Goal: Ask a question

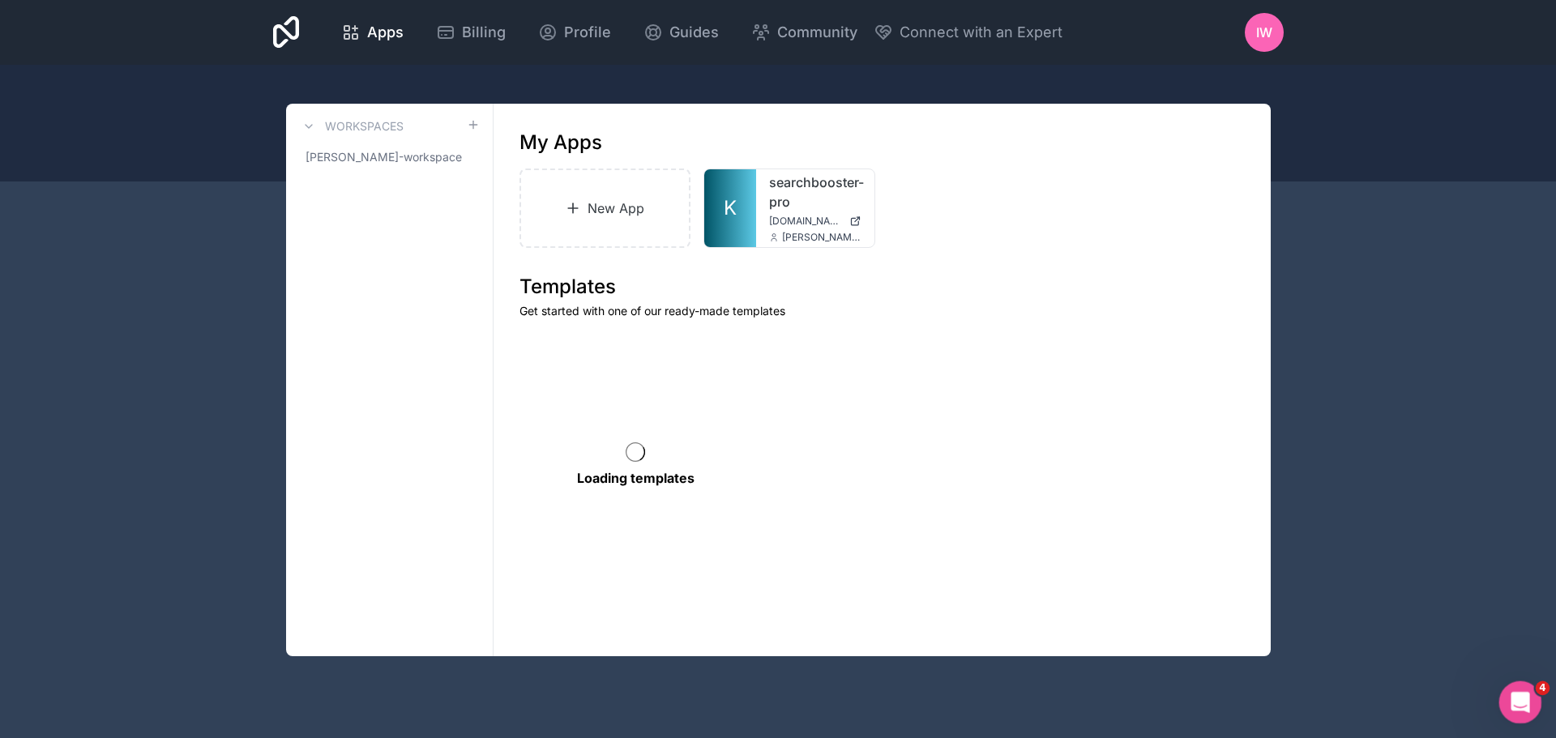
click at [1519, 692] on icon "Open Intercom Messenger" at bounding box center [1517, 700] width 27 height 27
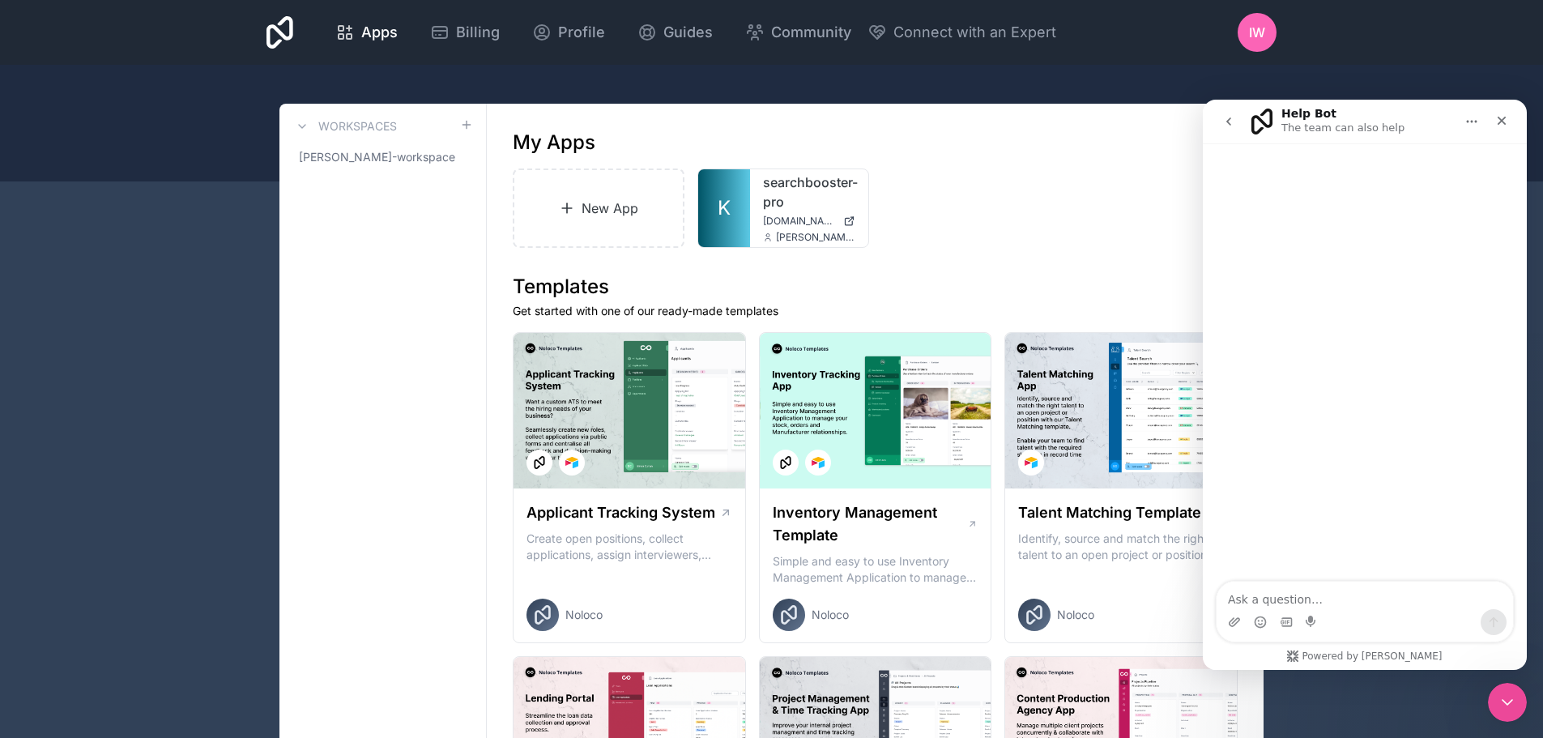
click at [1231, 126] on icon "go back" at bounding box center [1229, 121] width 13 height 13
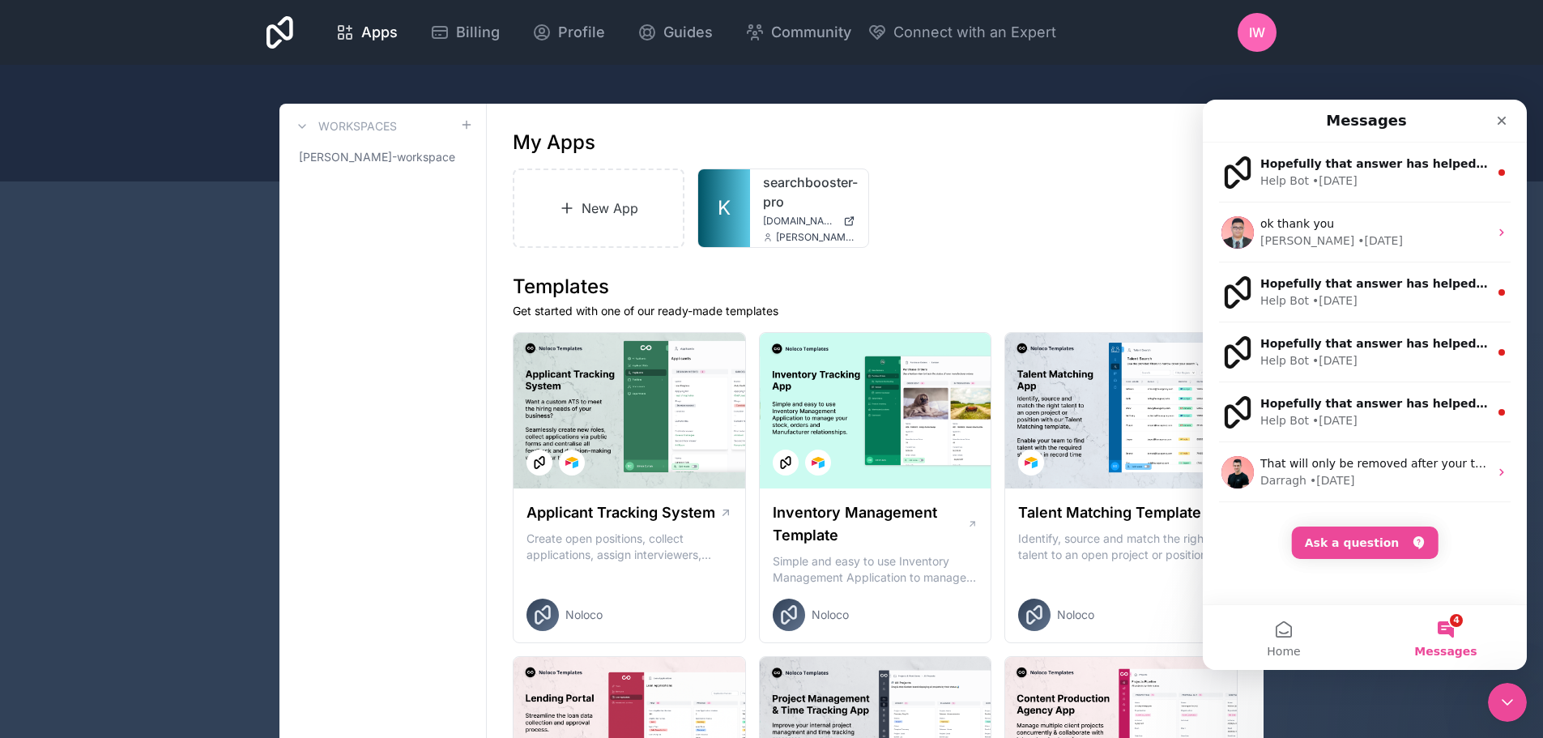
click at [1445, 626] on button "4 Messages" at bounding box center [1446, 637] width 162 height 65
click at [1359, 541] on button "Ask a question" at bounding box center [1365, 543] width 147 height 32
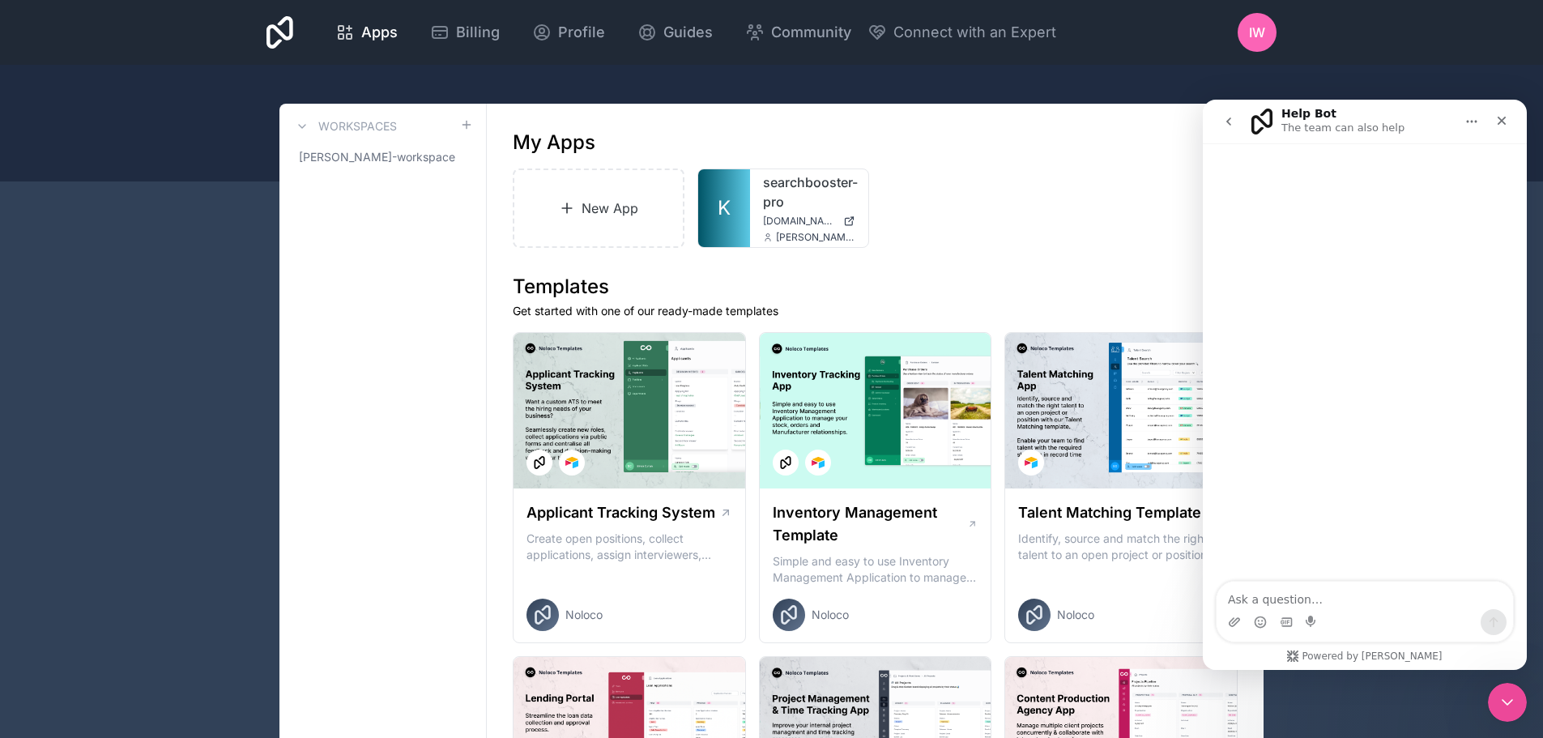
click at [1351, 607] on textarea "Ask a question…" at bounding box center [1365, 596] width 297 height 28
type textarea "ן"
type textarea "i have an issue with my app suddenly"
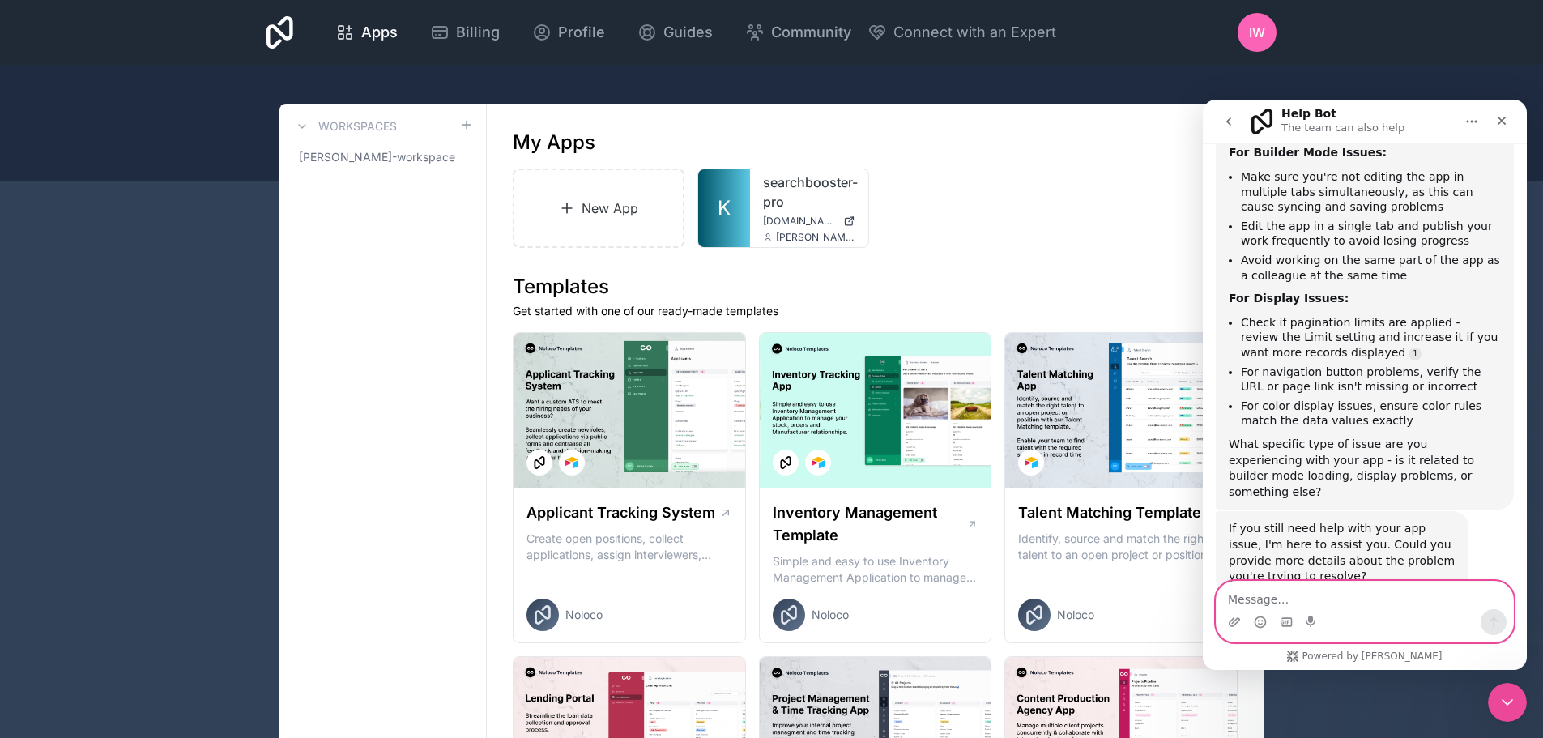
scroll to position [194, 0]
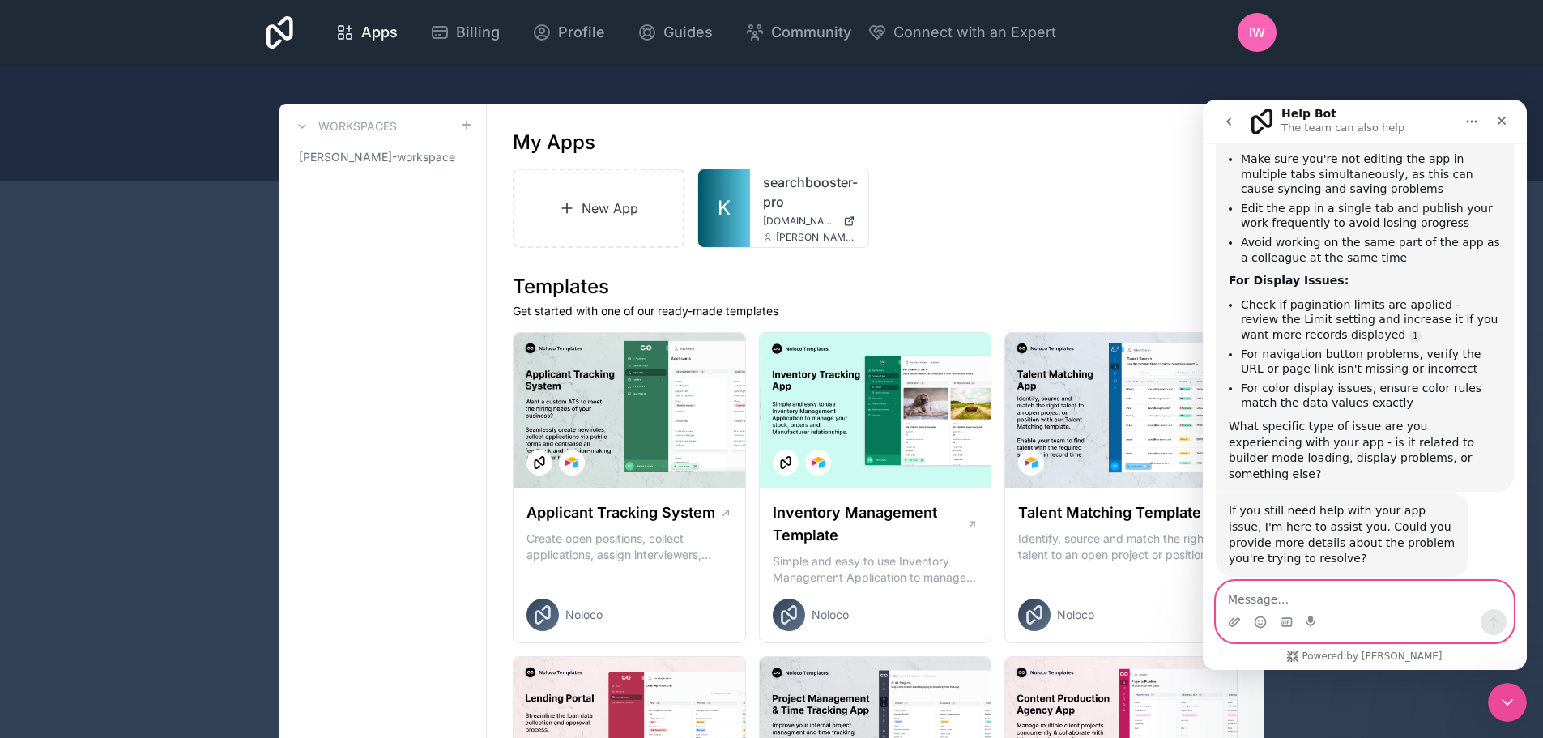
click at [1343, 595] on textarea "Message…" at bounding box center [1365, 596] width 297 height 28
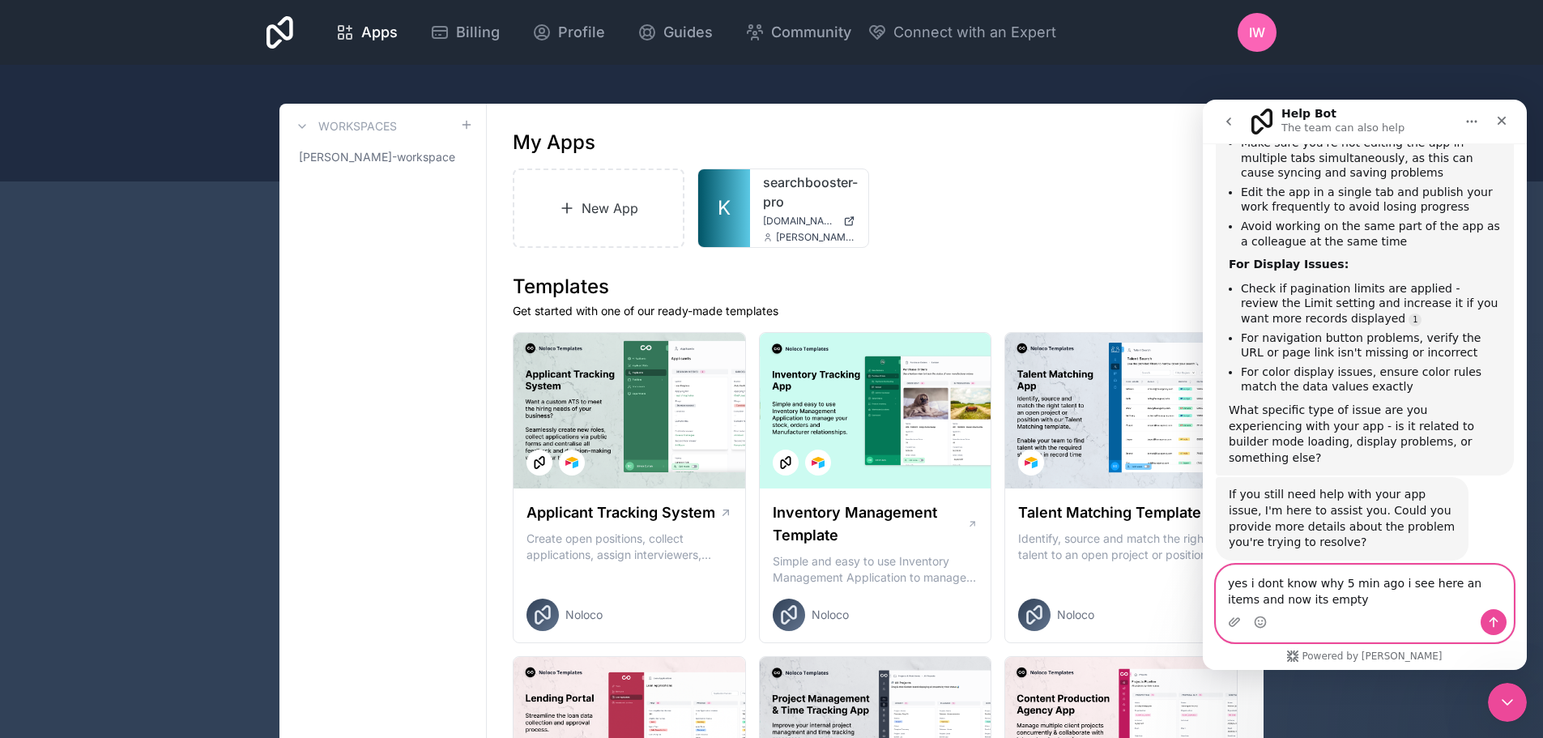
type textarea "yes i dont know why 5 min ago i see here an items and now its empty"
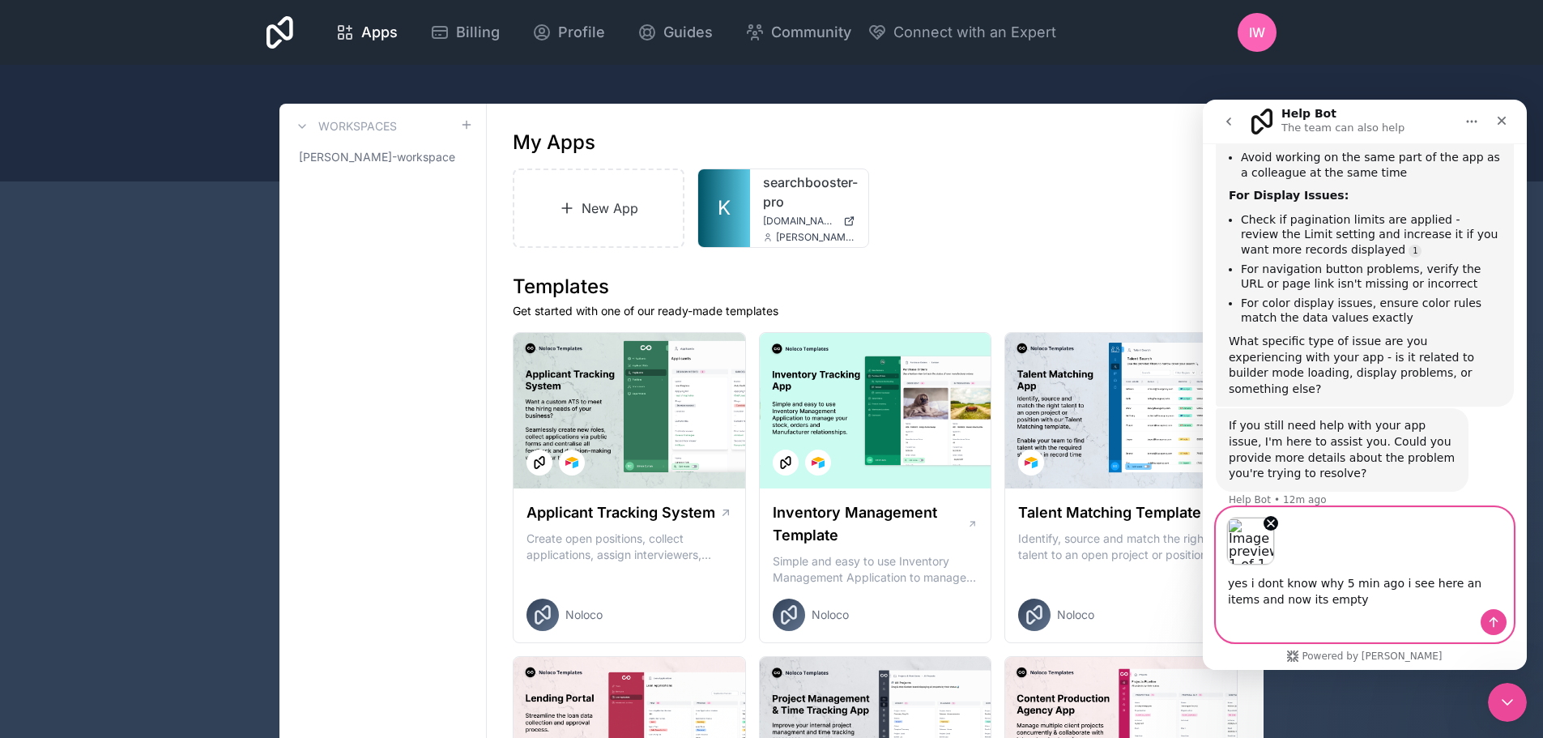
scroll to position [284, 0]
click at [1492, 623] on icon "Send a message…" at bounding box center [1493, 622] width 13 height 13
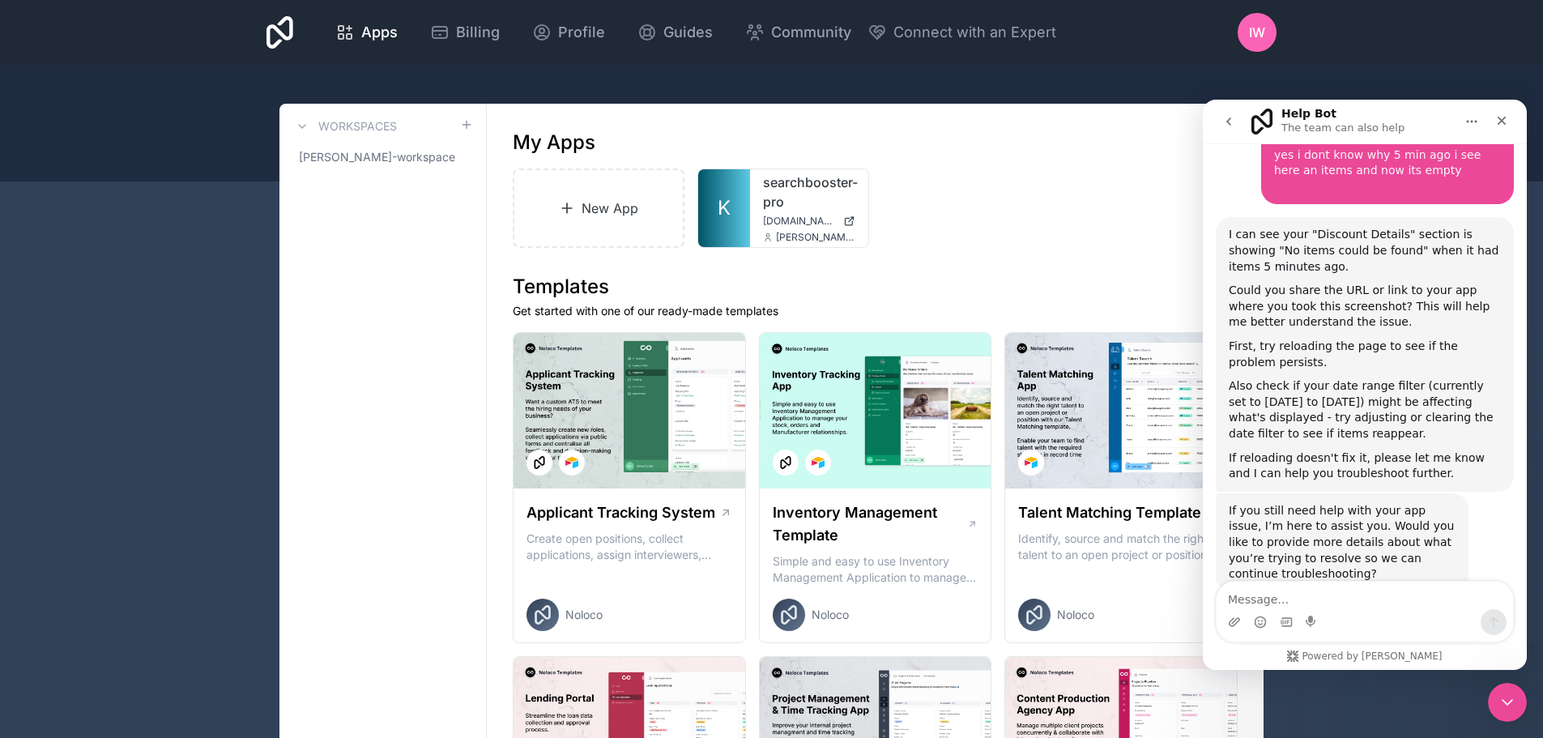
scroll to position [771, 0]
click at [1317, 603] on textarea "Message…" at bounding box center [1365, 596] width 297 height 28
paste textarea "[URL][DOMAIN_NAME]"
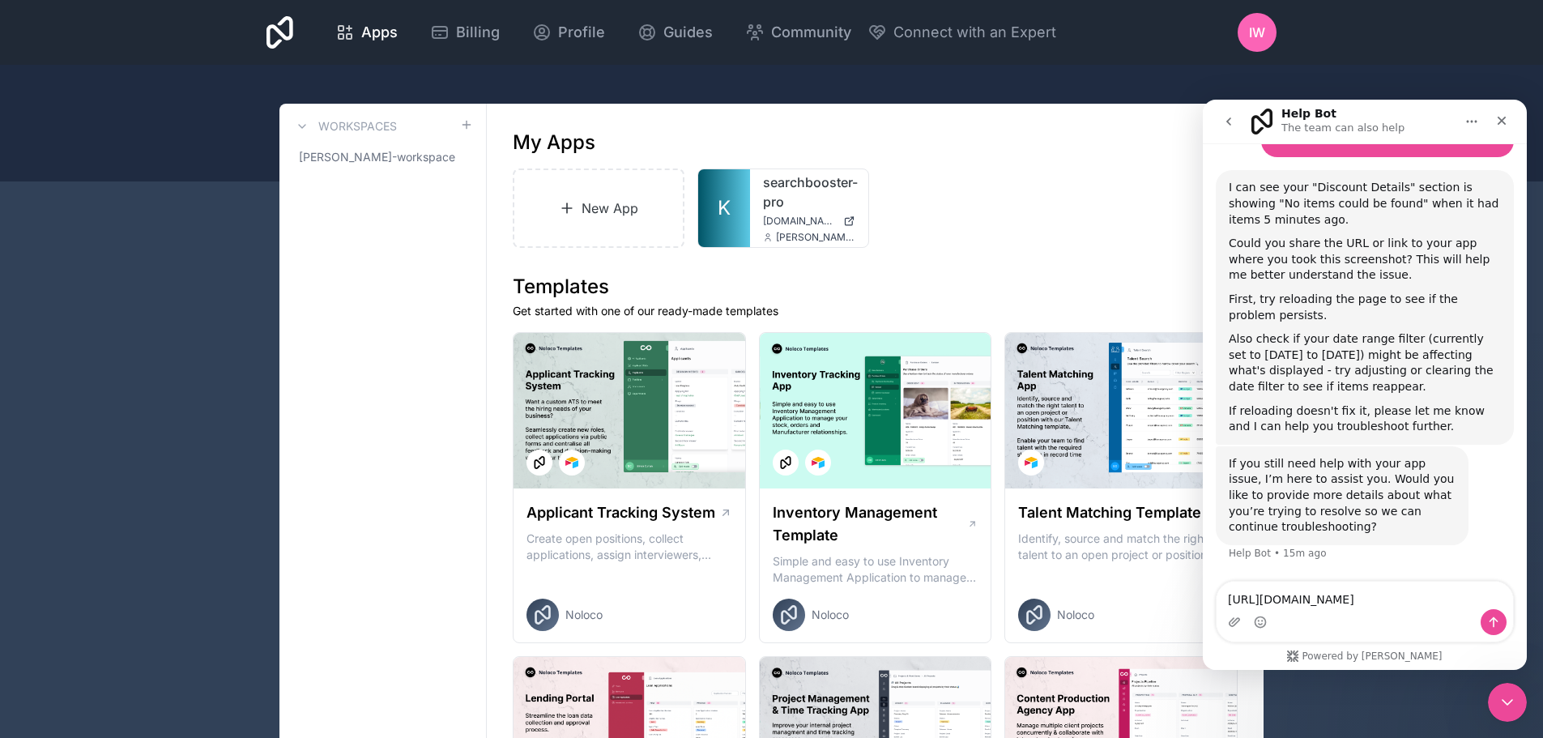
type textarea "[URL][DOMAIN_NAME]"
click at [1492, 617] on icon "Send a message…" at bounding box center [1493, 622] width 13 height 13
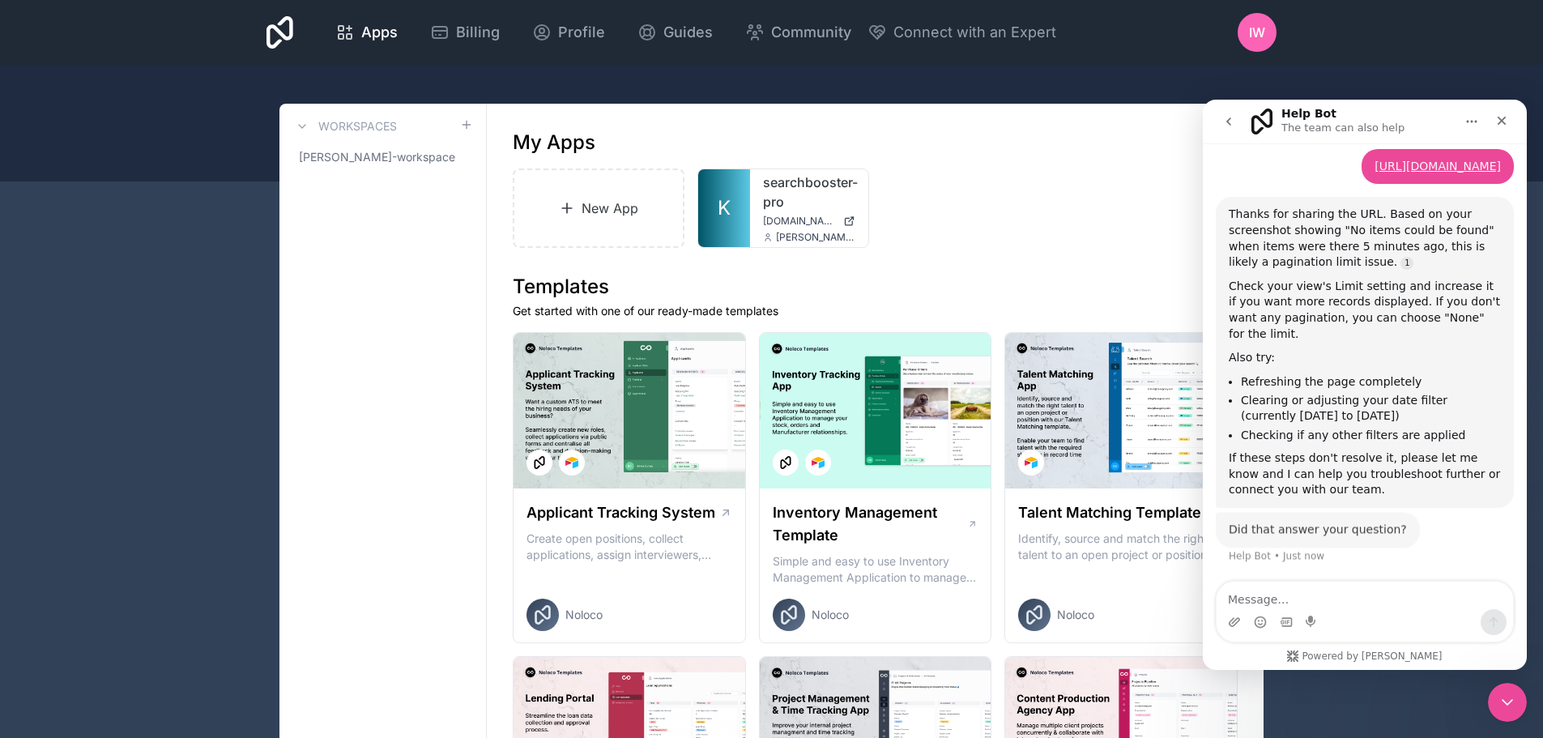
scroll to position [1323, 0]
click at [1321, 583] on textarea "Message…" at bounding box center [1365, 596] width 297 height 28
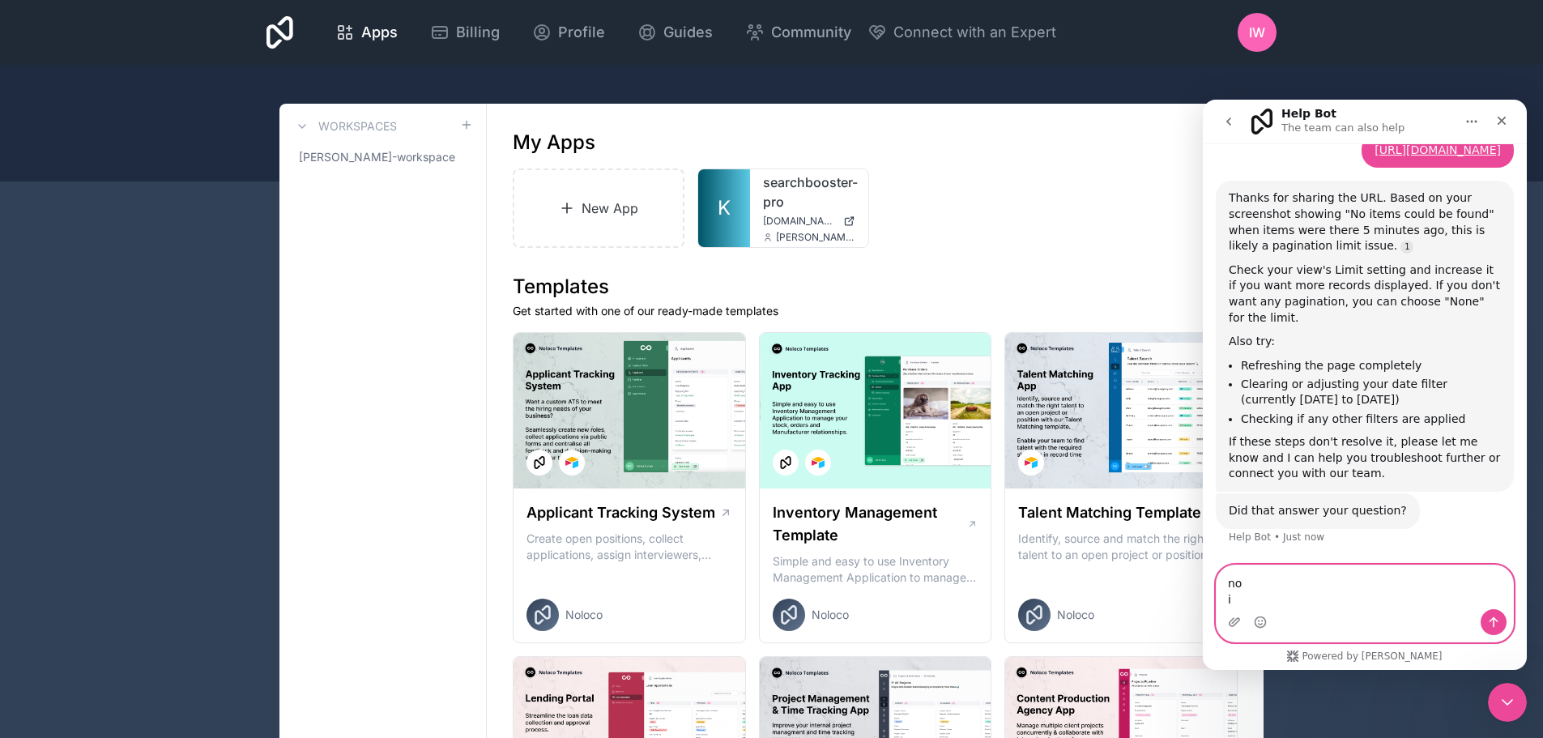
type textarea "no"
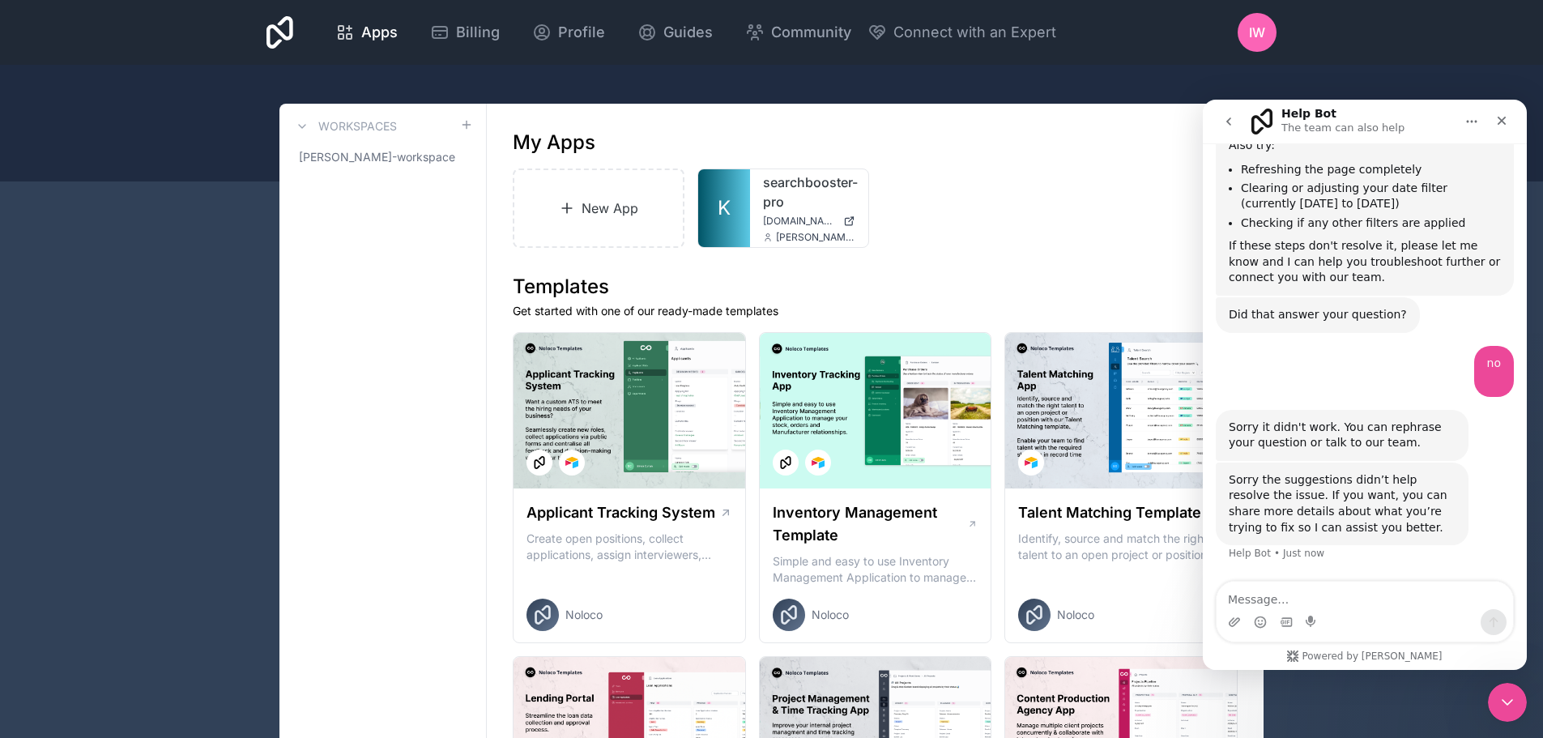
scroll to position [1536, 0]
click at [1319, 599] on textarea "Message…" at bounding box center [1365, 596] width 297 height 28
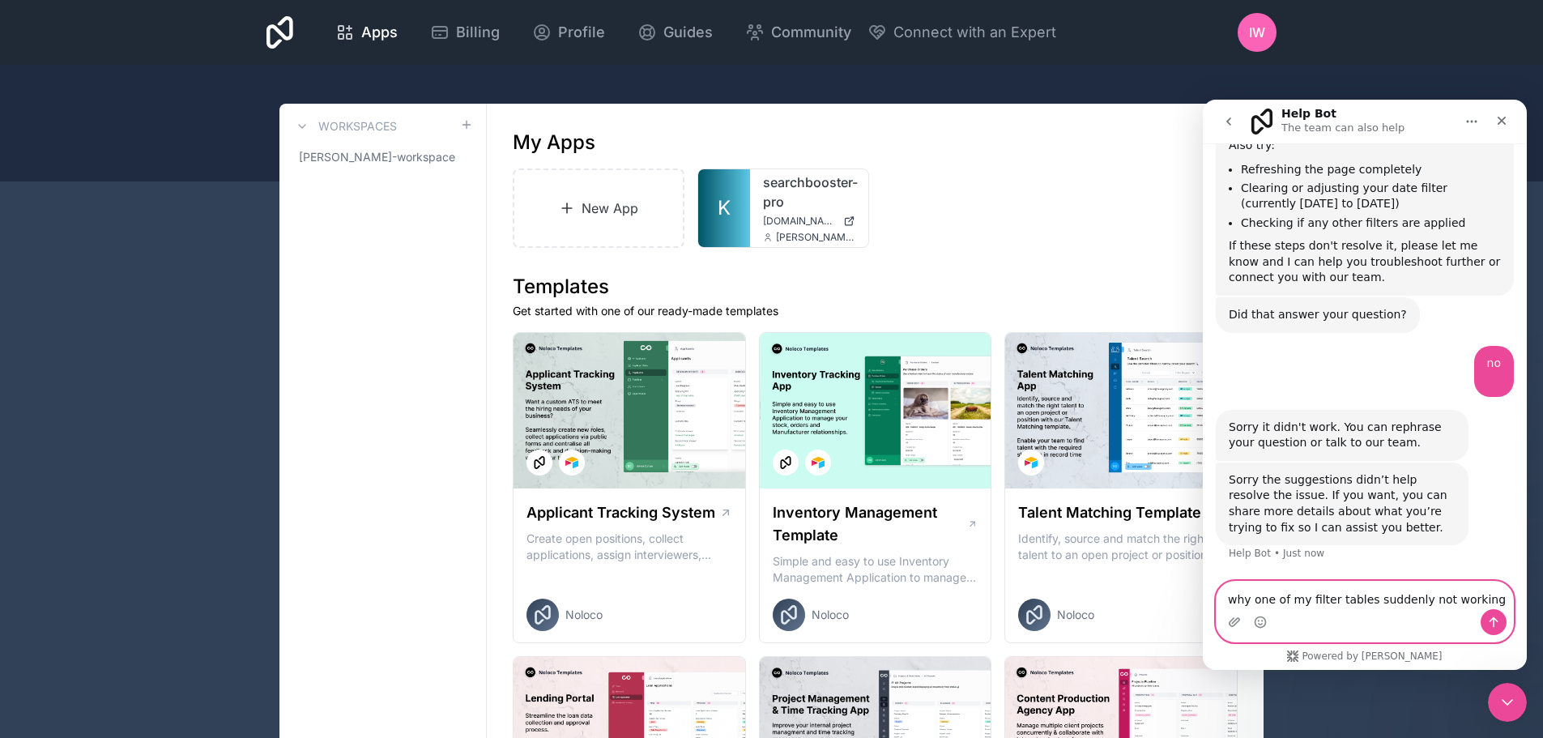
type textarea "why one of my filter tables suddenly not working"
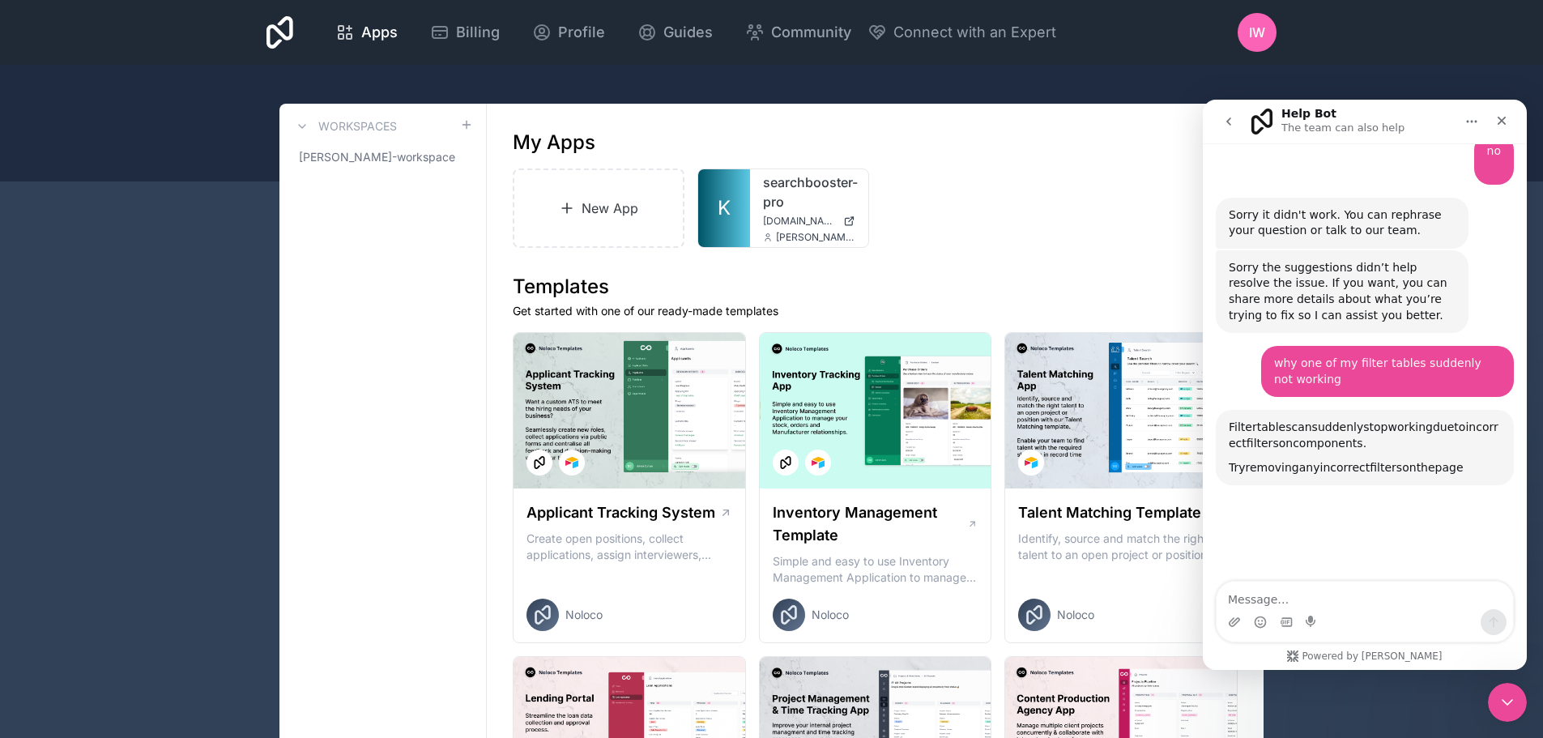
scroll to position [1957, 0]
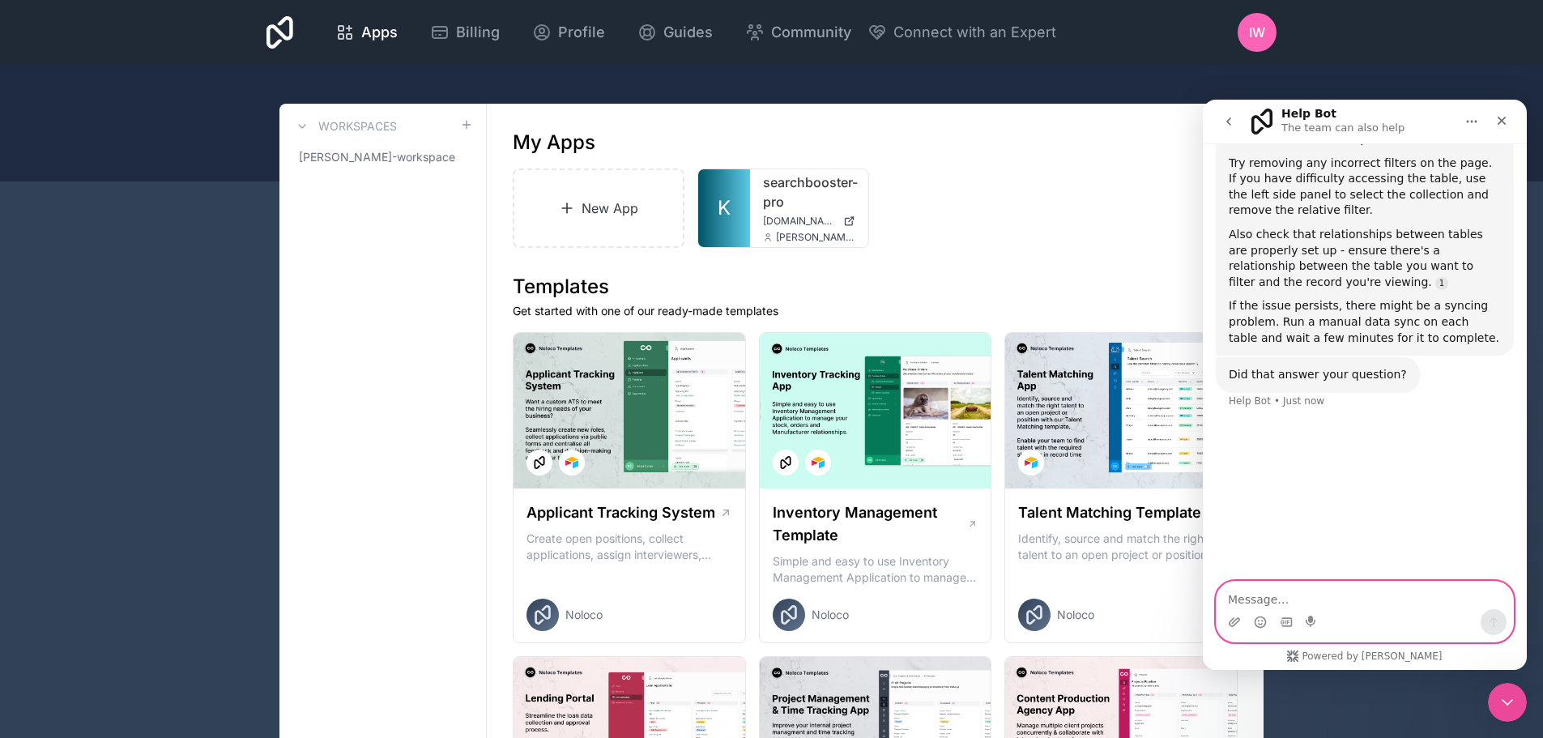
click at [1350, 600] on textarea "Message…" at bounding box center [1365, 596] width 297 height 28
type textarea "no"
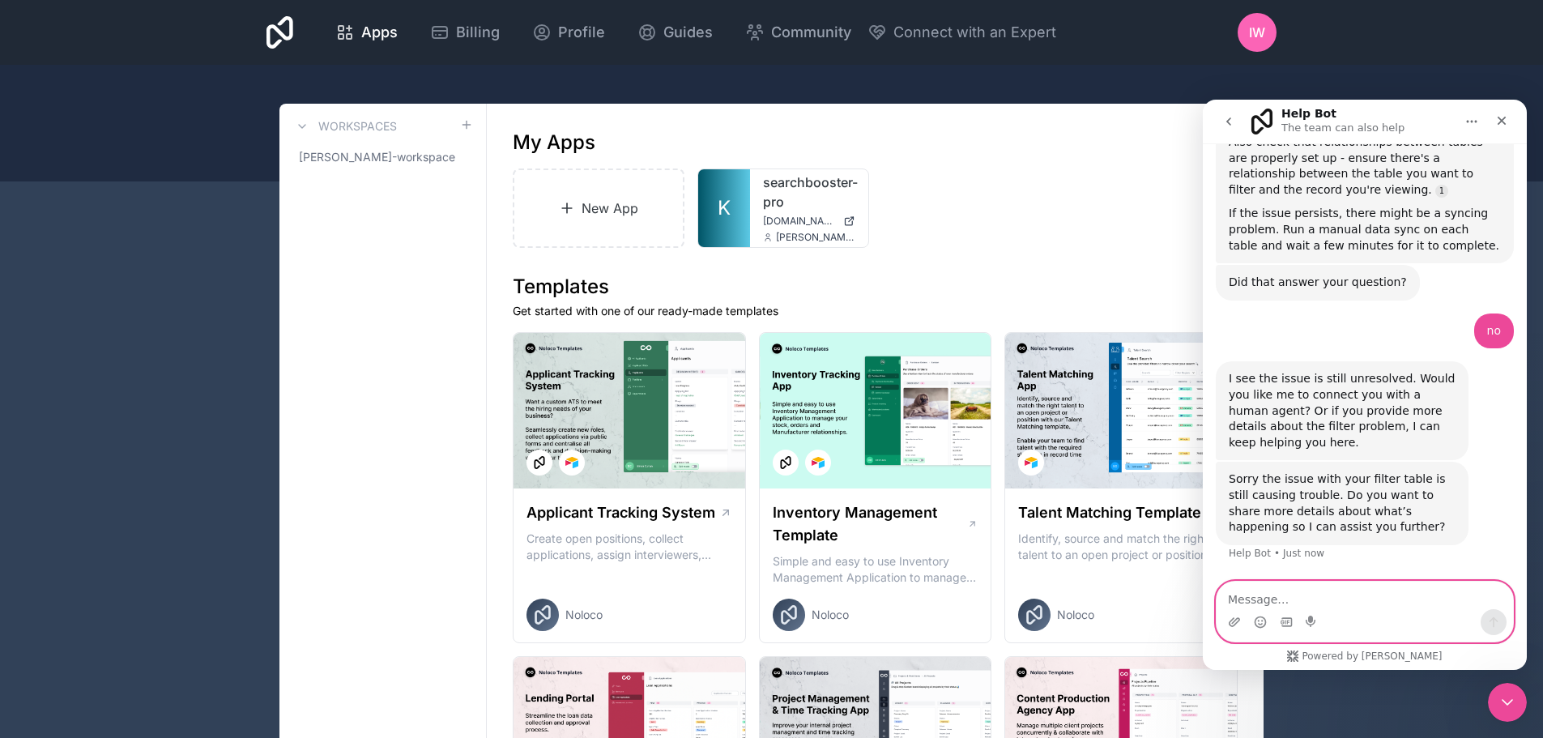
scroll to position [2129, 0]
click at [1380, 605] on textarea "Message…" at bounding box center [1365, 596] width 297 height 28
type textarea "yes i wait"
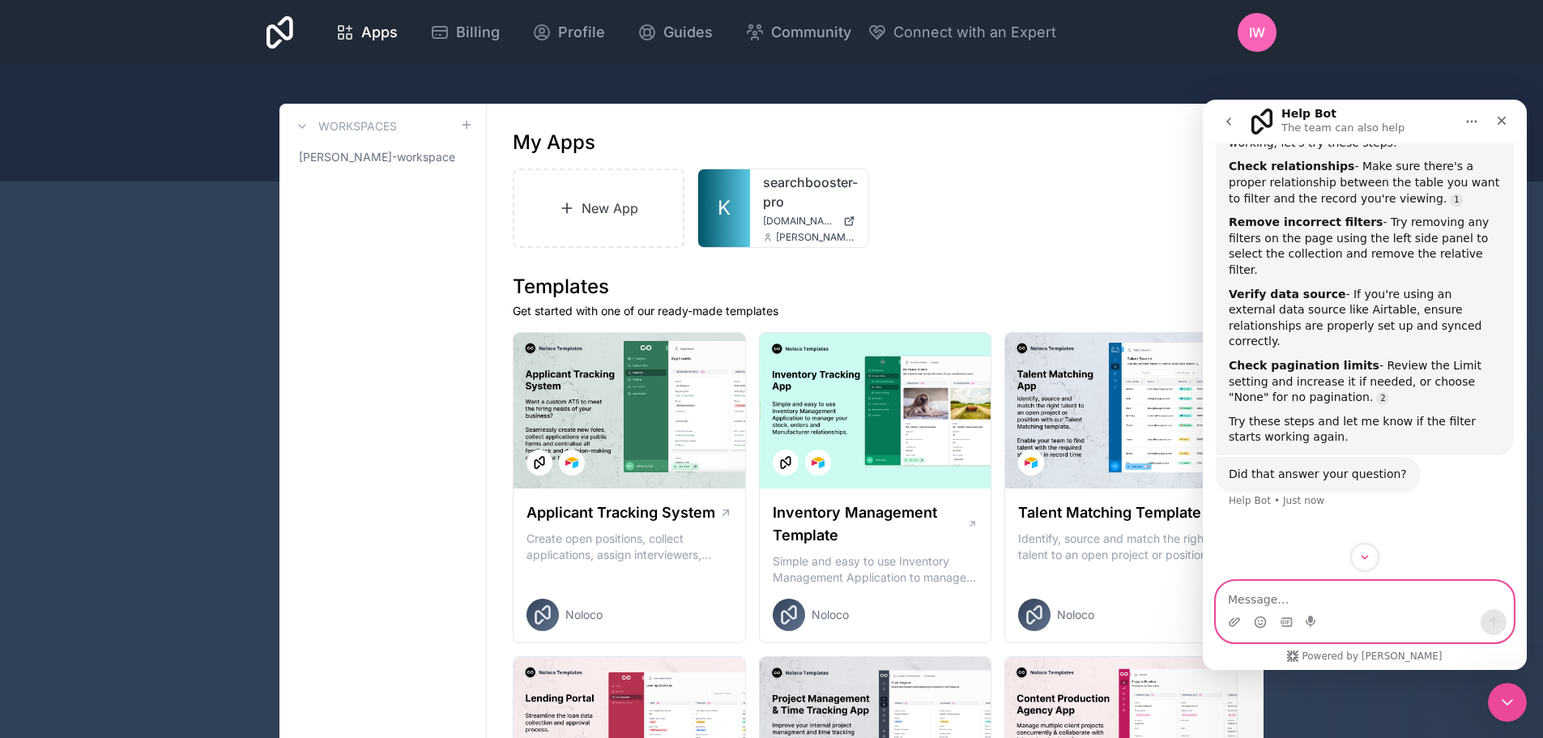
scroll to position [2550, 0]
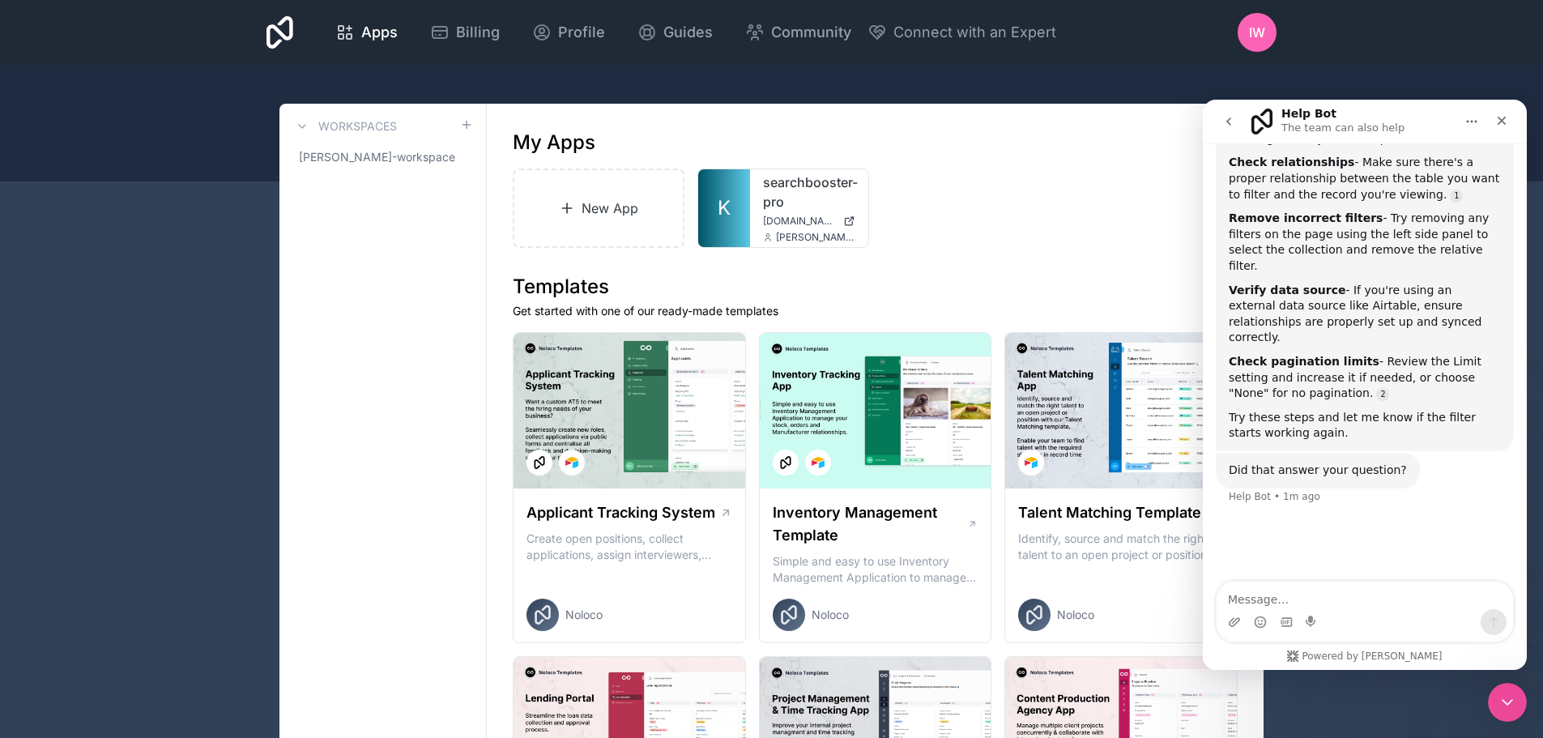
click at [1350, 618] on div "Intercom messenger" at bounding box center [1365, 622] width 297 height 26
click at [1358, 621] on div "Intercom messenger" at bounding box center [1365, 622] width 297 height 26
click at [1359, 597] on textarea "Message…" at bounding box center [1365, 596] width 297 height 28
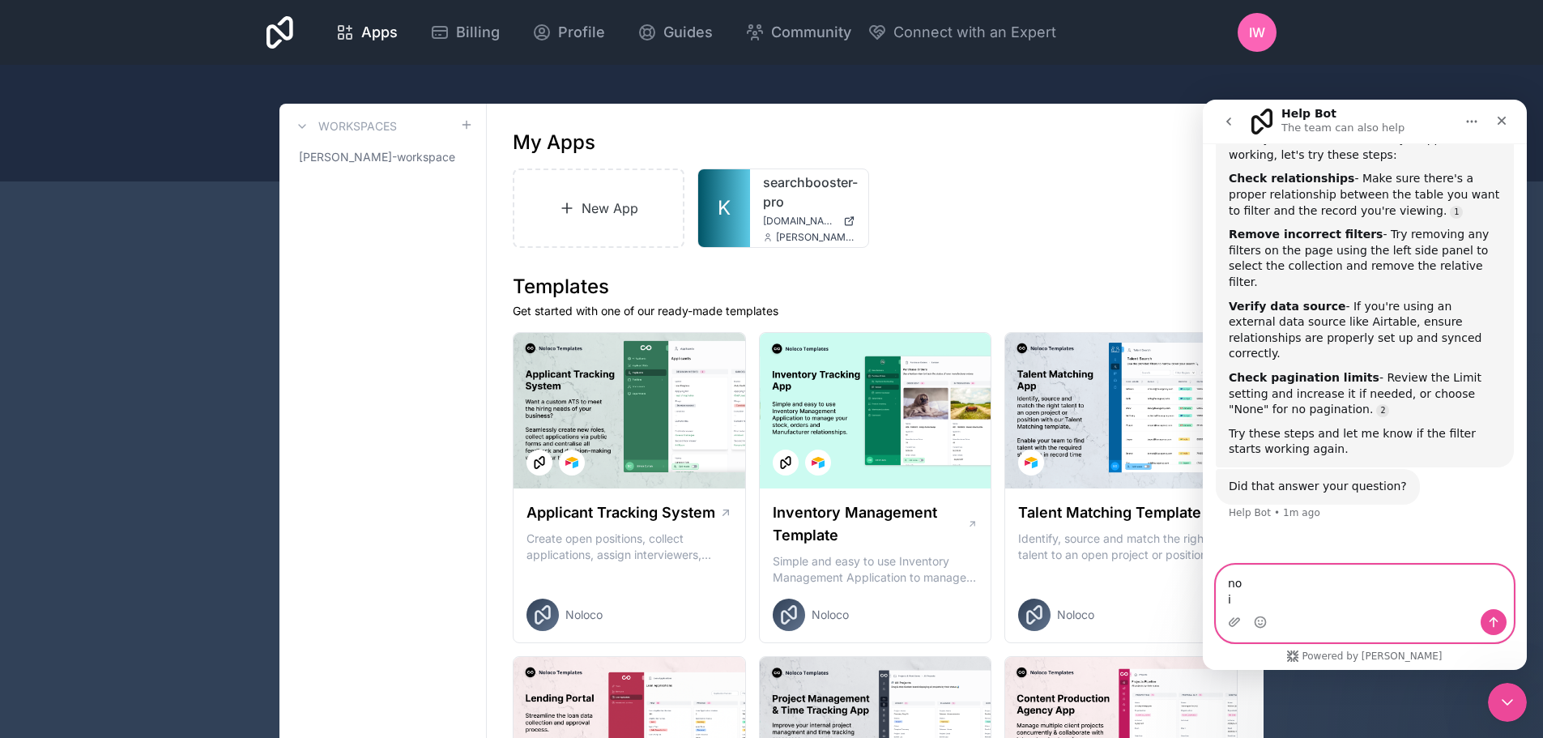
scroll to position [2557, 0]
type textarea "no i need human assist"
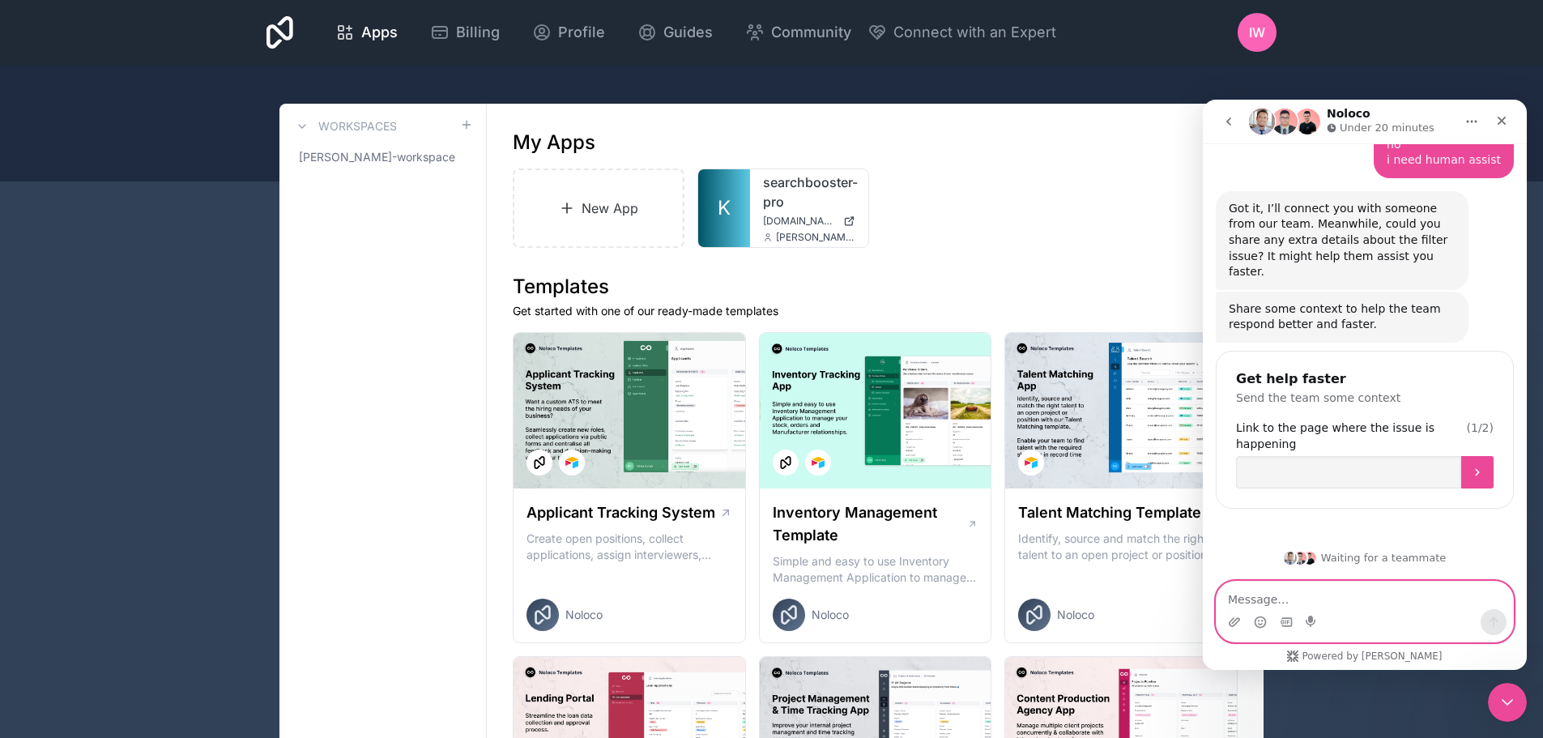
scroll to position [2943, 0]
click at [1330, 477] on input "Link to the page where the issue is happening" at bounding box center [1348, 472] width 225 height 32
click at [1275, 476] on input "Link to the page where the issue is happening" at bounding box center [1348, 472] width 225 height 32
paste input "[URL][DOMAIN_NAME]"
type input "[URL][DOMAIN_NAME]"
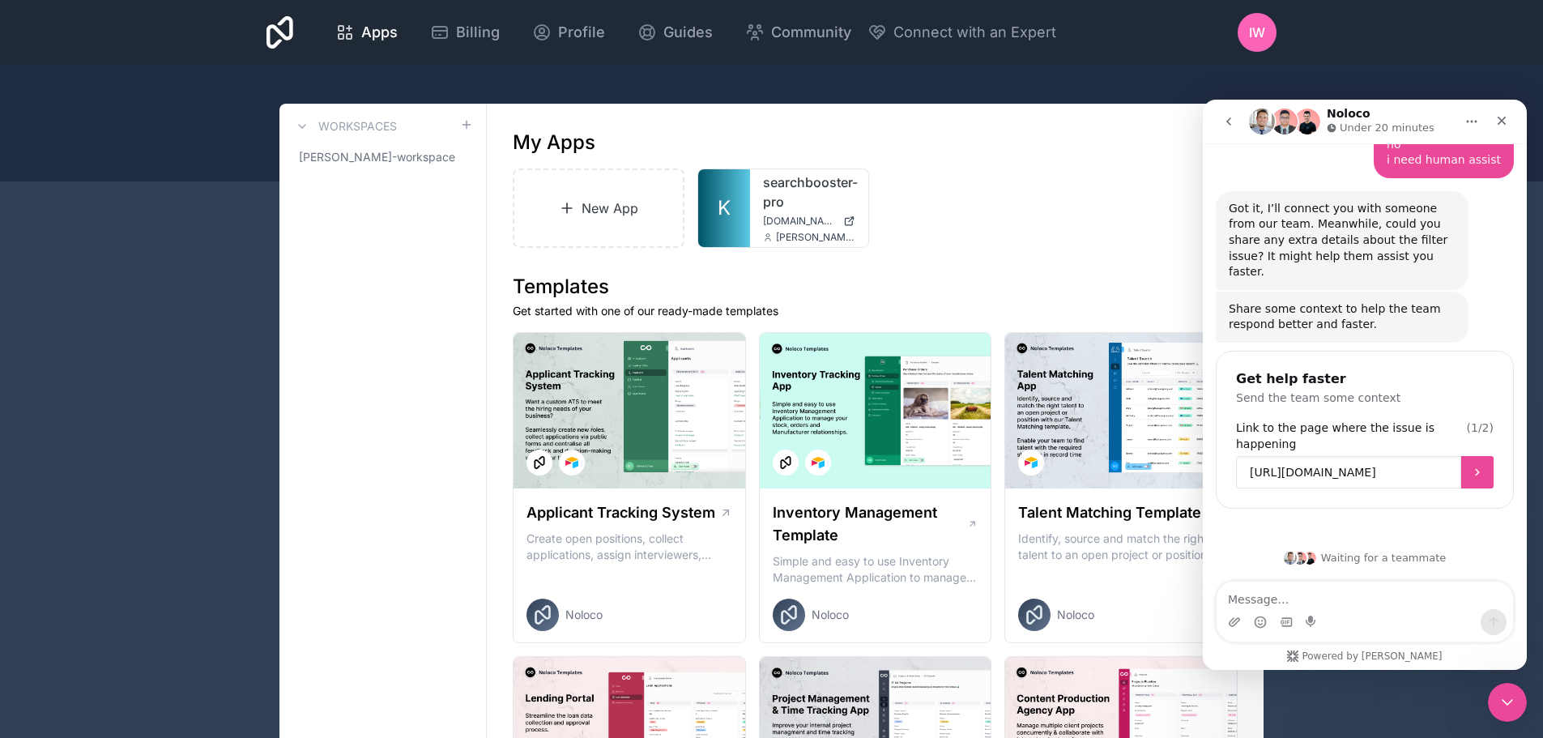
scroll to position [0, 70]
click at [1479, 473] on button "Submit" at bounding box center [1478, 472] width 32 height 32
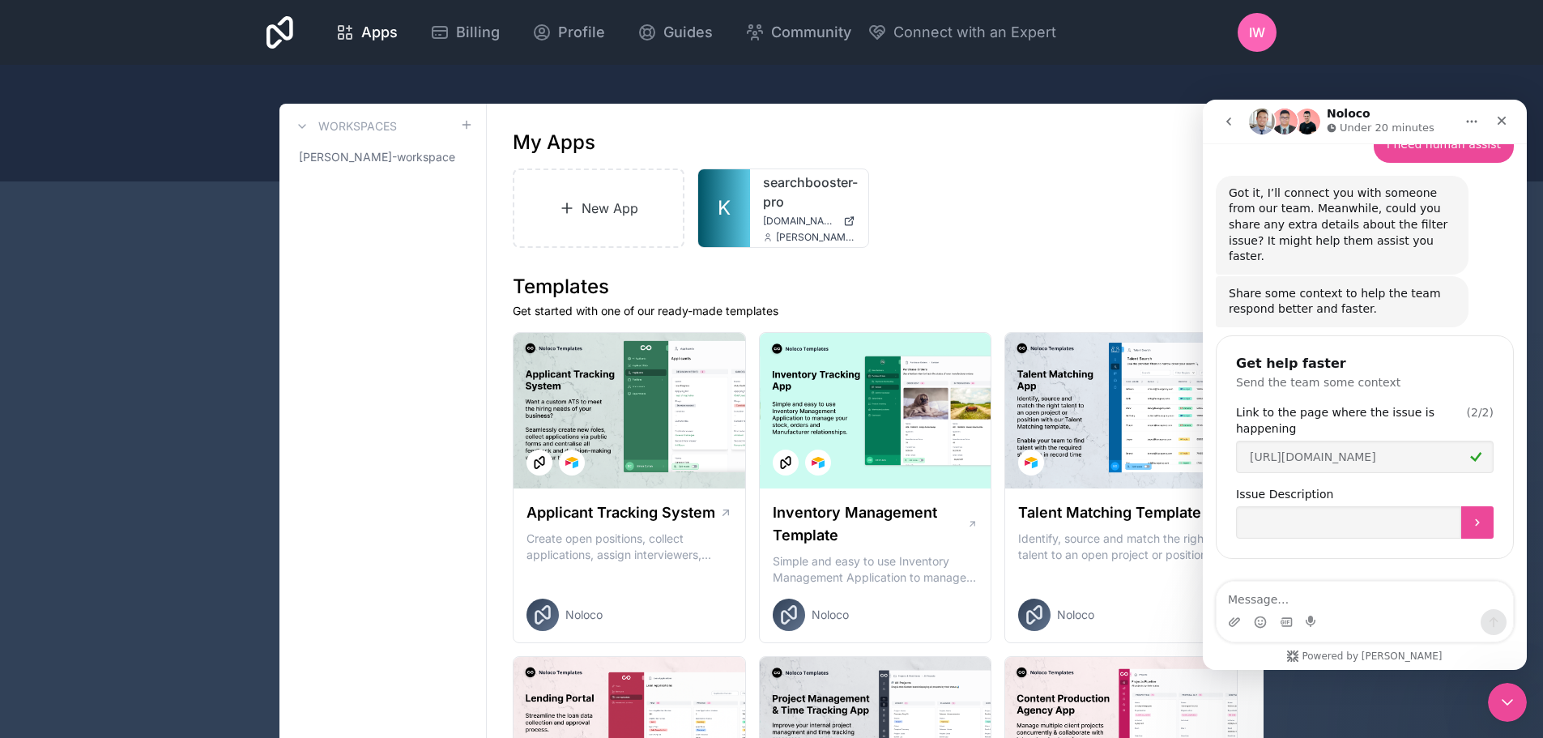
scroll to position [3008, 0]
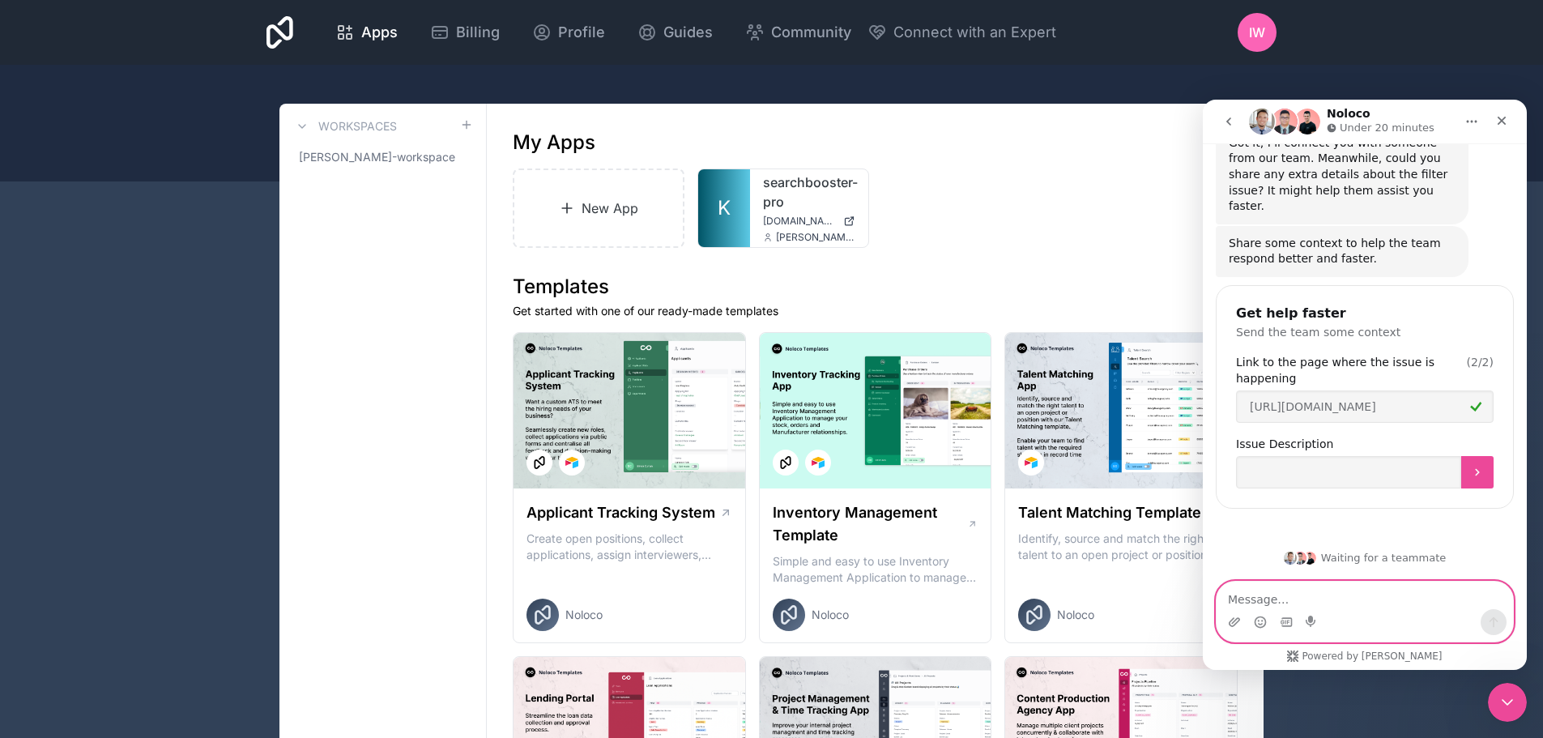
click at [1367, 595] on textarea "Message…" at bounding box center [1365, 596] width 297 height 28
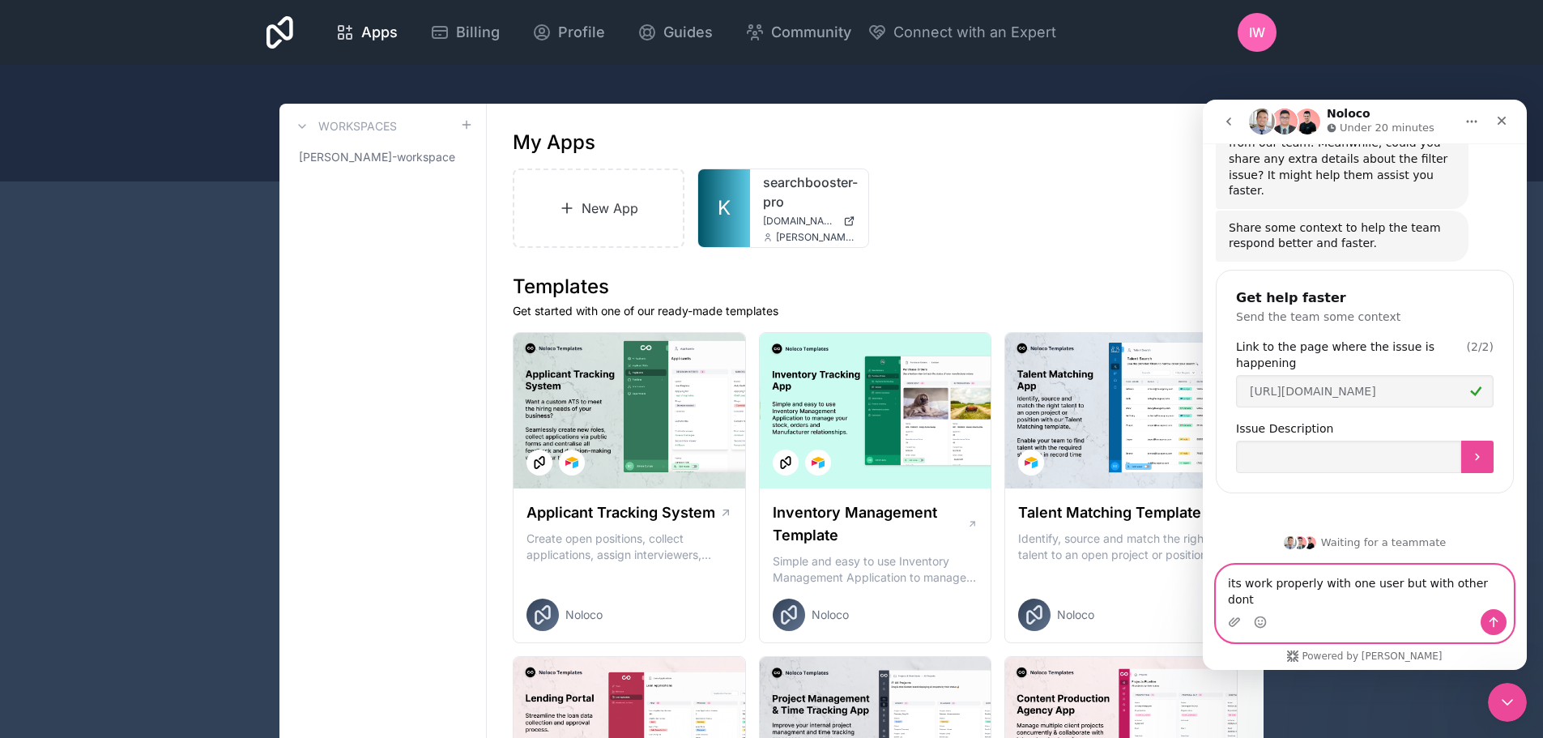
scroll to position [3024, 0]
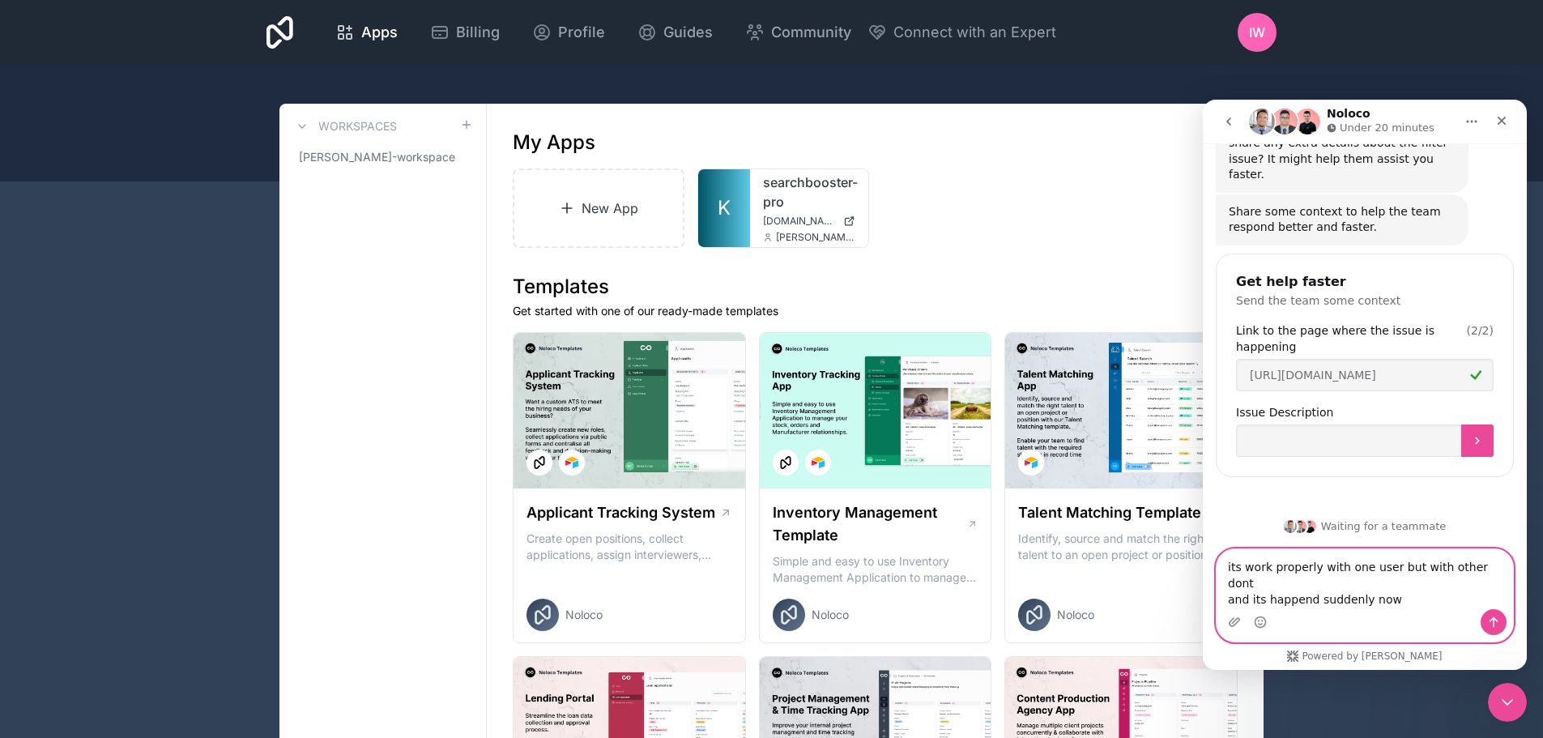
type textarea "its work properly with one user but with other dont and its happend suddenly now"
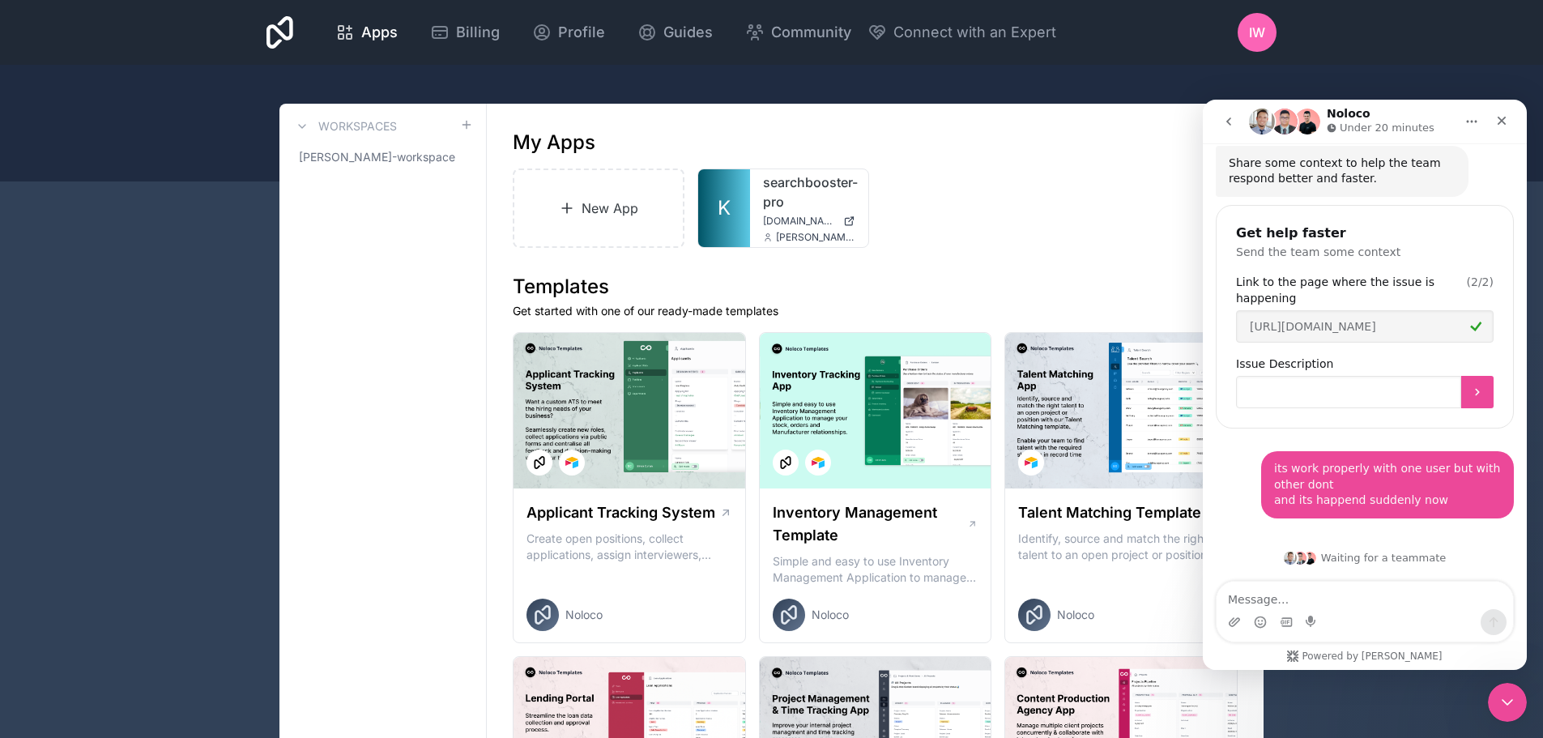
click at [1308, 396] on input "Issue Description" at bounding box center [1348, 392] width 225 height 32
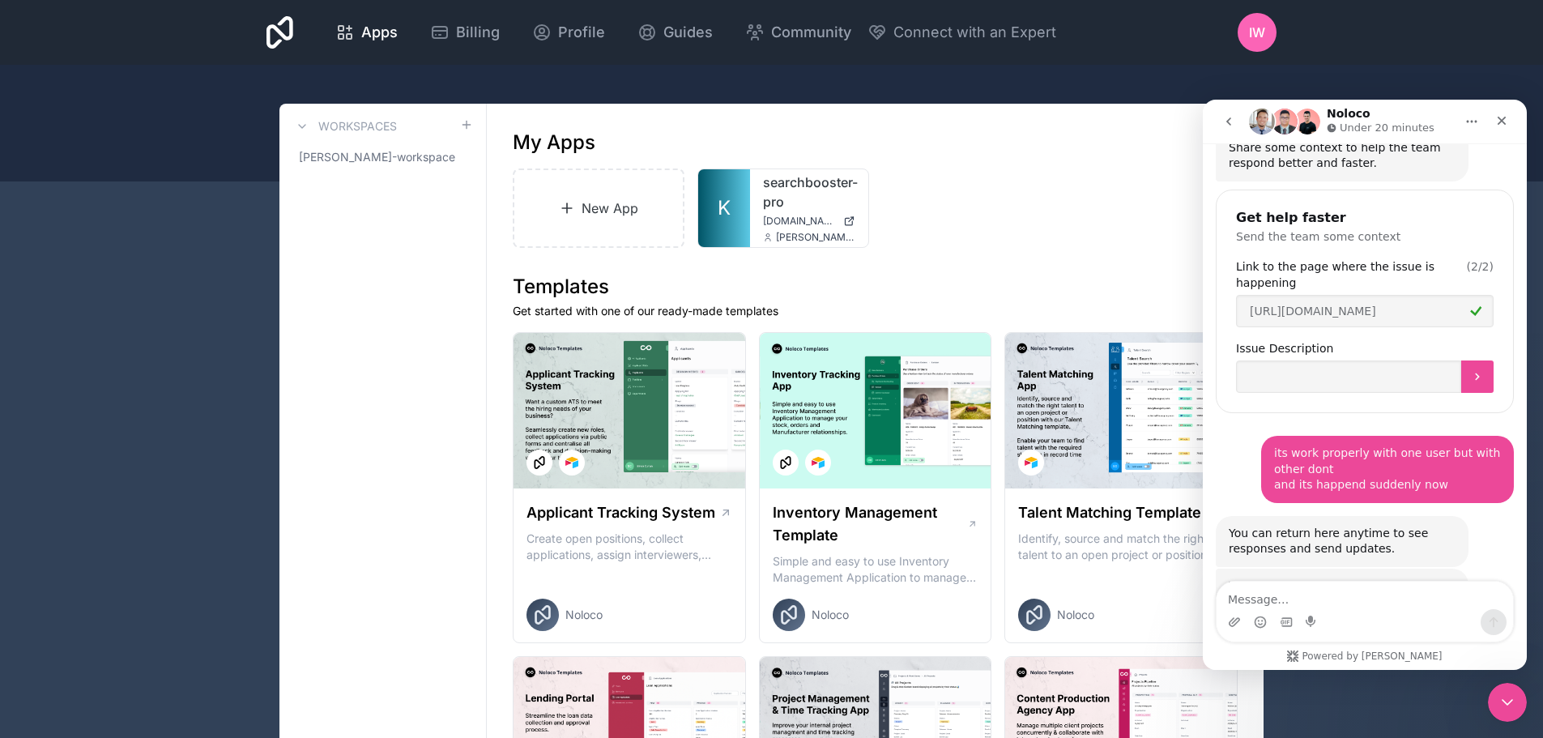
click at [1329, 446] on div "its work properly with one user but with other dont and its happend suddenly now" at bounding box center [1387, 470] width 227 height 48
click at [1328, 446] on div "its work properly with one user but with other dont and its happend suddenly now" at bounding box center [1387, 470] width 227 height 48
click at [1326, 446] on div "its work properly with one user but with other dont and its happend suddenly now" at bounding box center [1387, 470] width 227 height 48
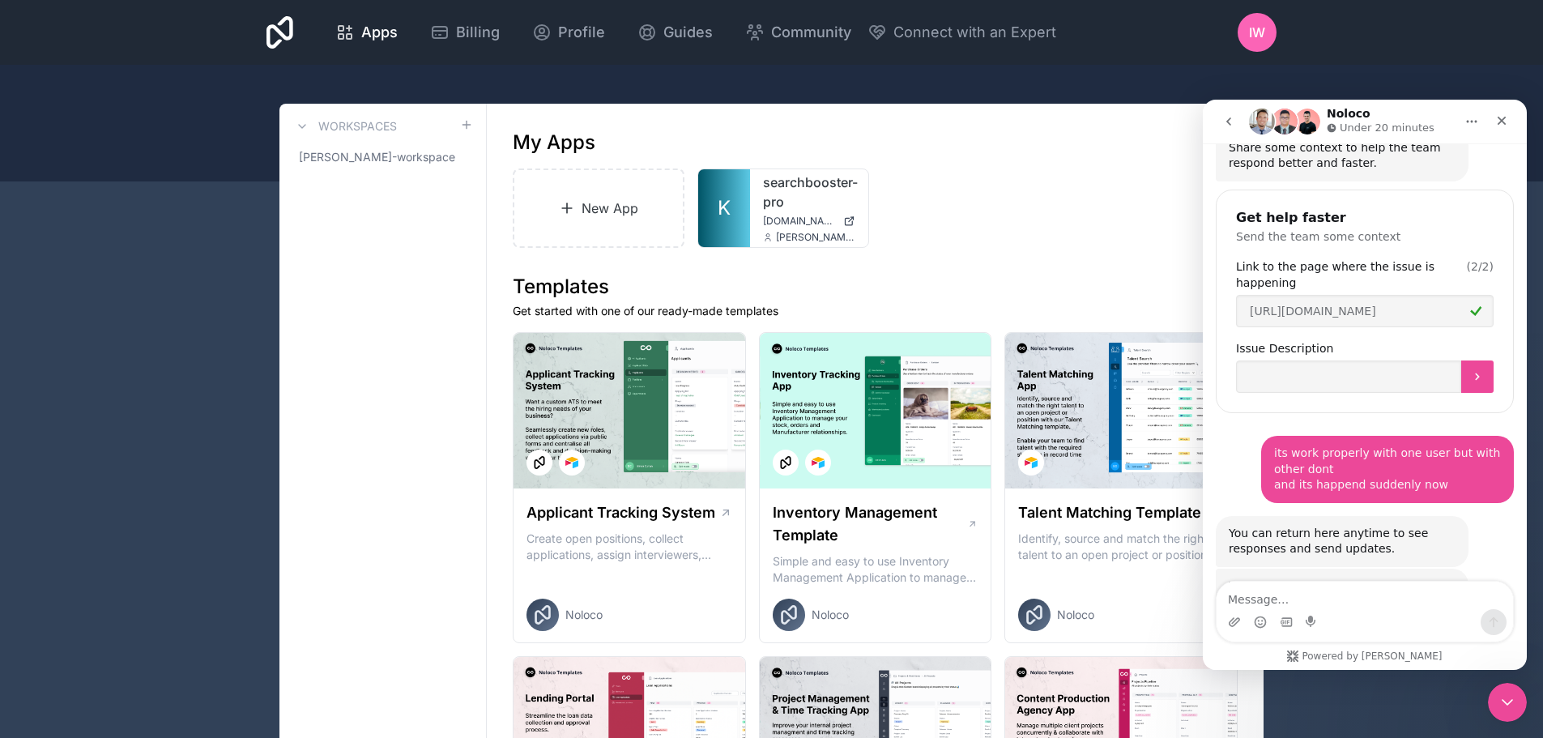
click at [1326, 446] on div "its work properly with one user but with other dont and its happend suddenly now" at bounding box center [1387, 470] width 227 height 48
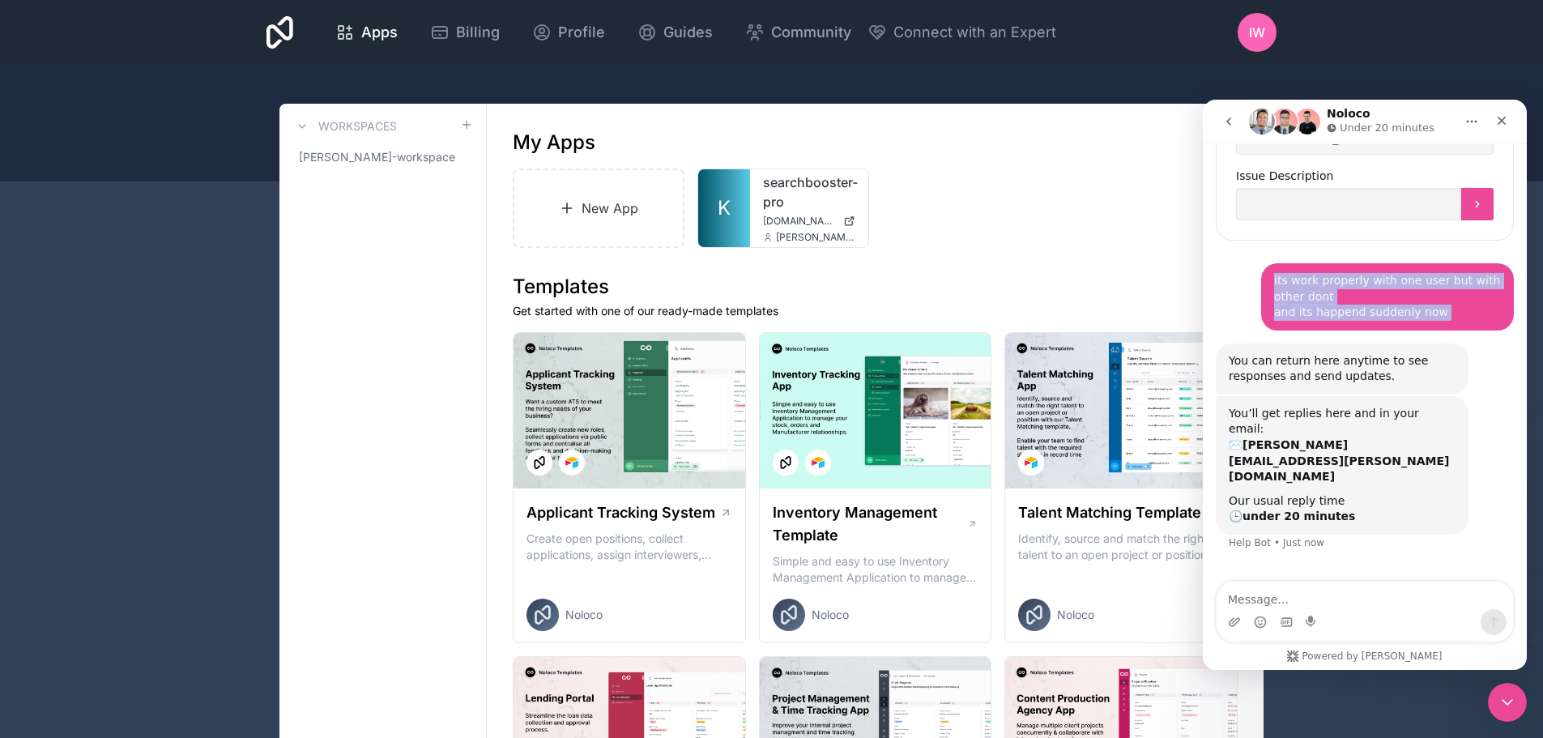
drag, startPoint x: 1326, startPoint y: 301, endPoint x: 1332, endPoint y: 343, distance: 41.7
click at [1332, 331] on div "its work properly with one user but with other dont and its happend suddenly no…" at bounding box center [1387, 296] width 253 height 67
copy div "its work properly with one user but with other dont and its happend suddenly now"
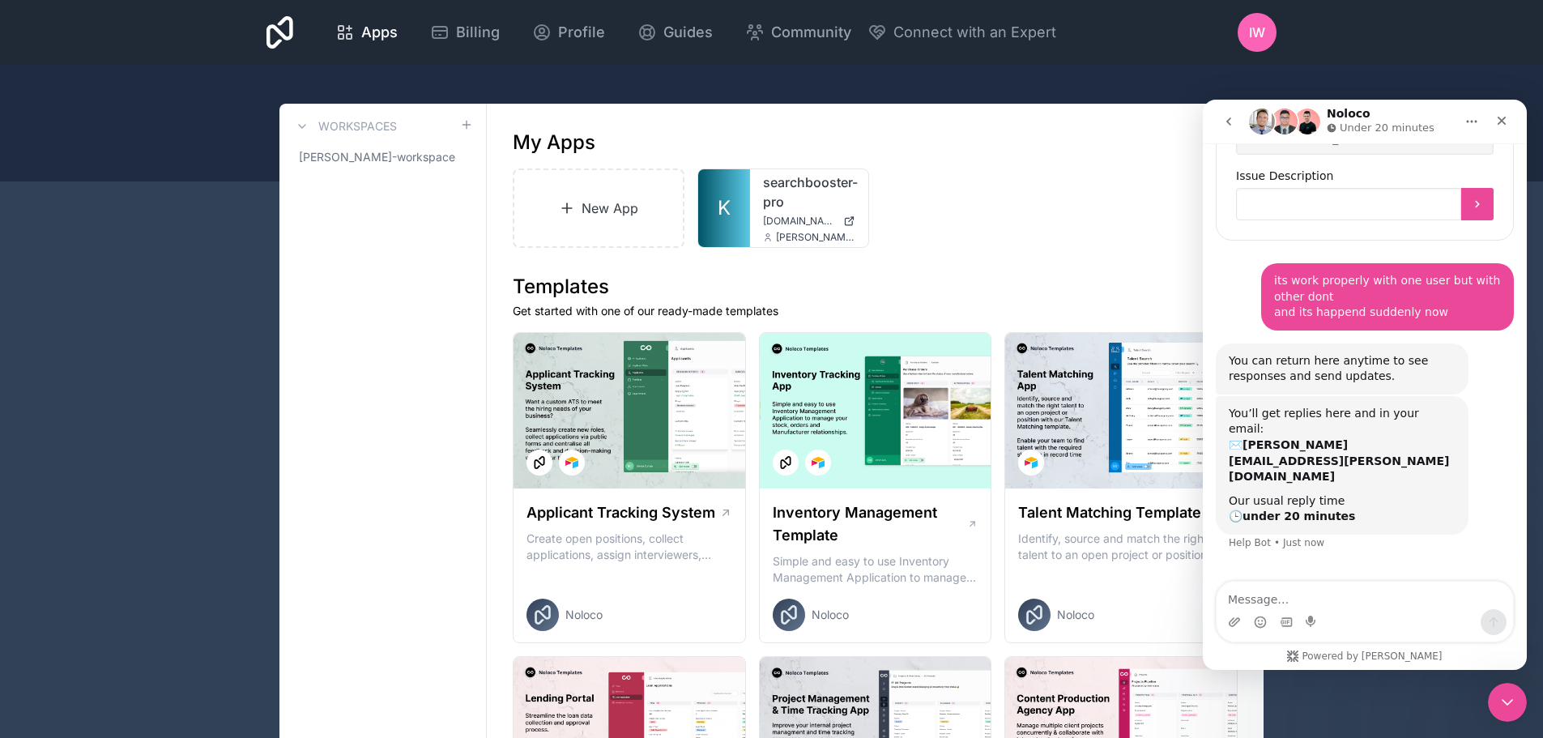
click at [1283, 213] on input "Issue Description" at bounding box center [1348, 204] width 225 height 32
paste input "its work properly with one user but with other dont and its happend suddenly now"
type input "its work properly with one user but with other dont and its happend suddenly now"
click at [1472, 211] on icon "Submit" at bounding box center [1477, 204] width 13 height 13
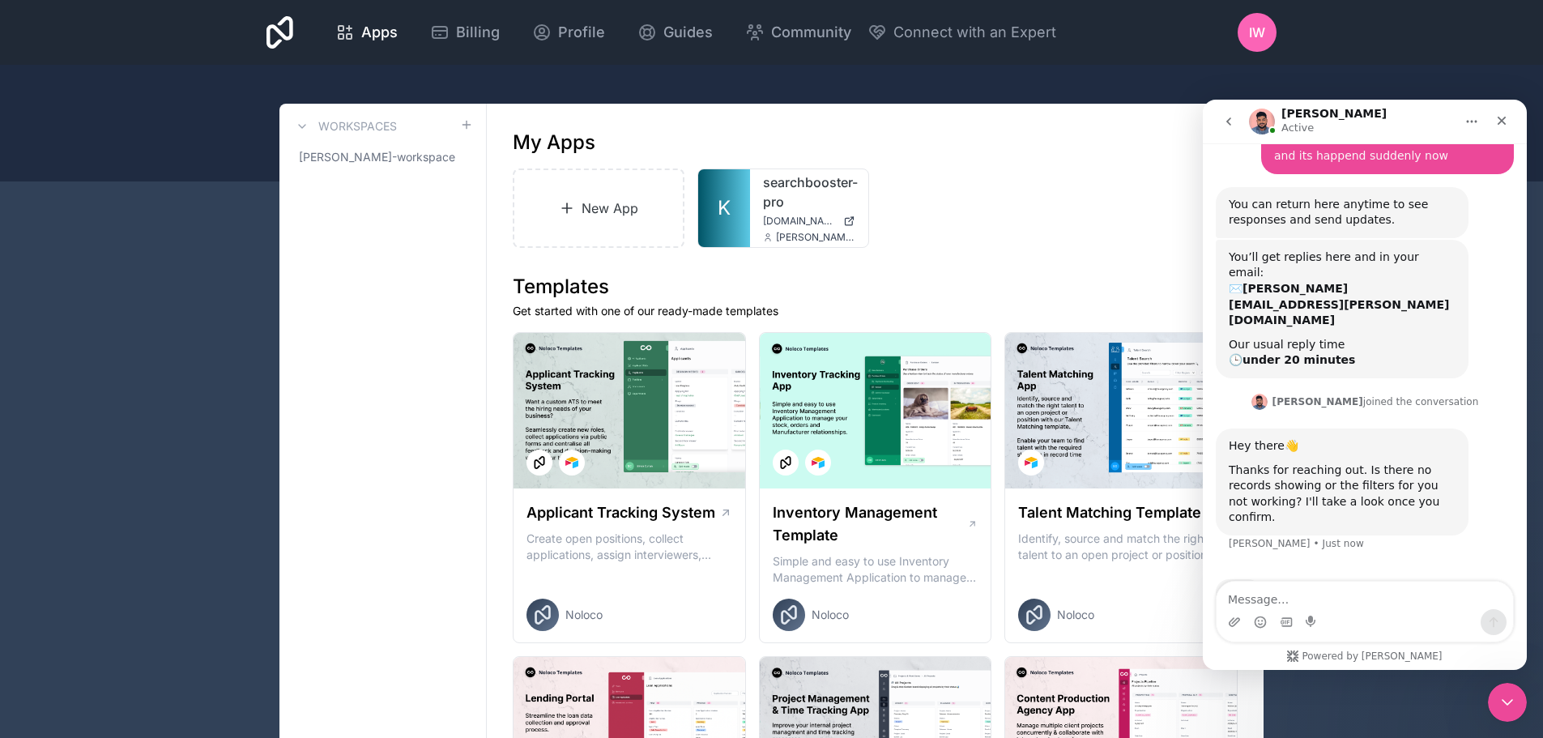
scroll to position [3420, 0]
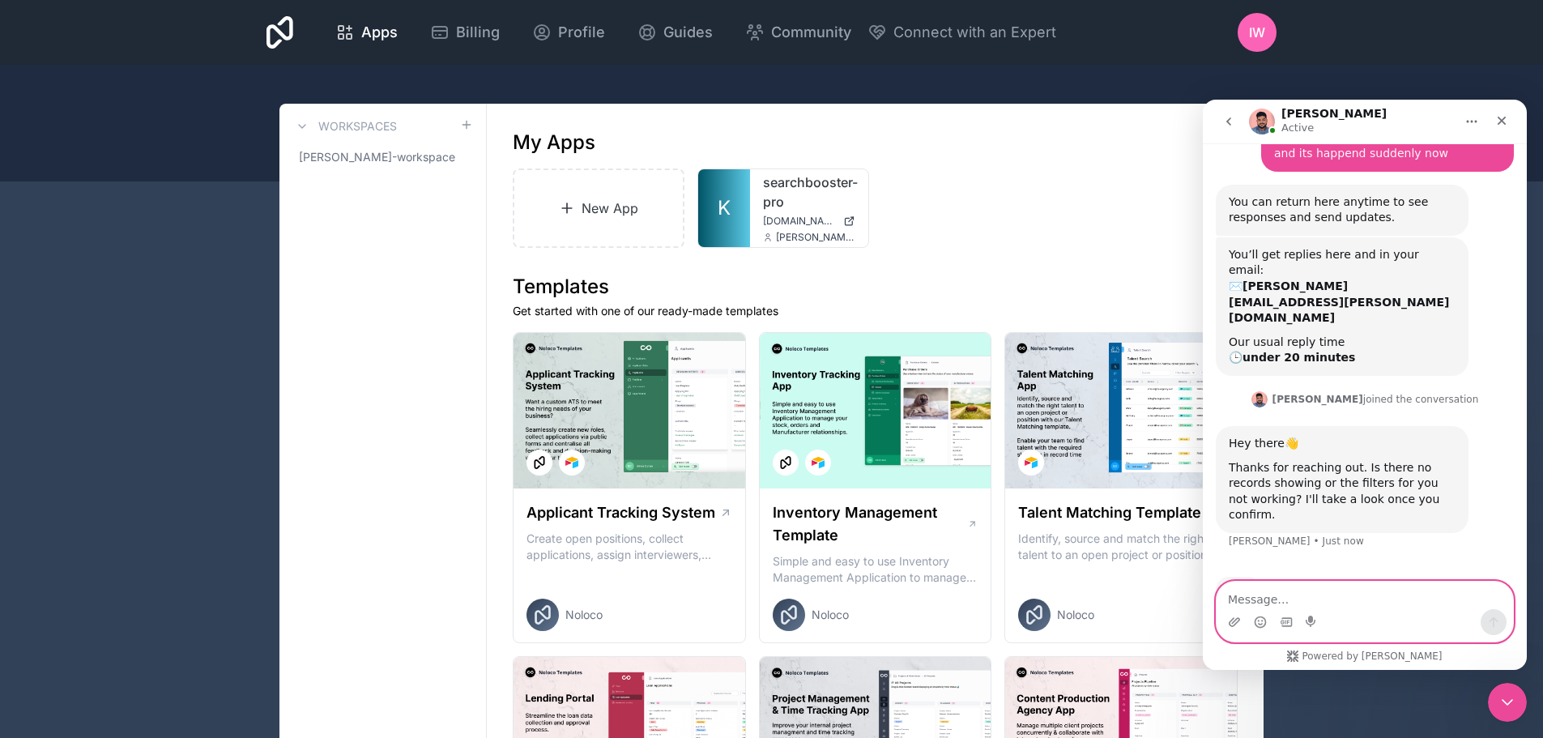
click at [1352, 587] on textarea "Message…" at bounding box center [1365, 596] width 297 height 28
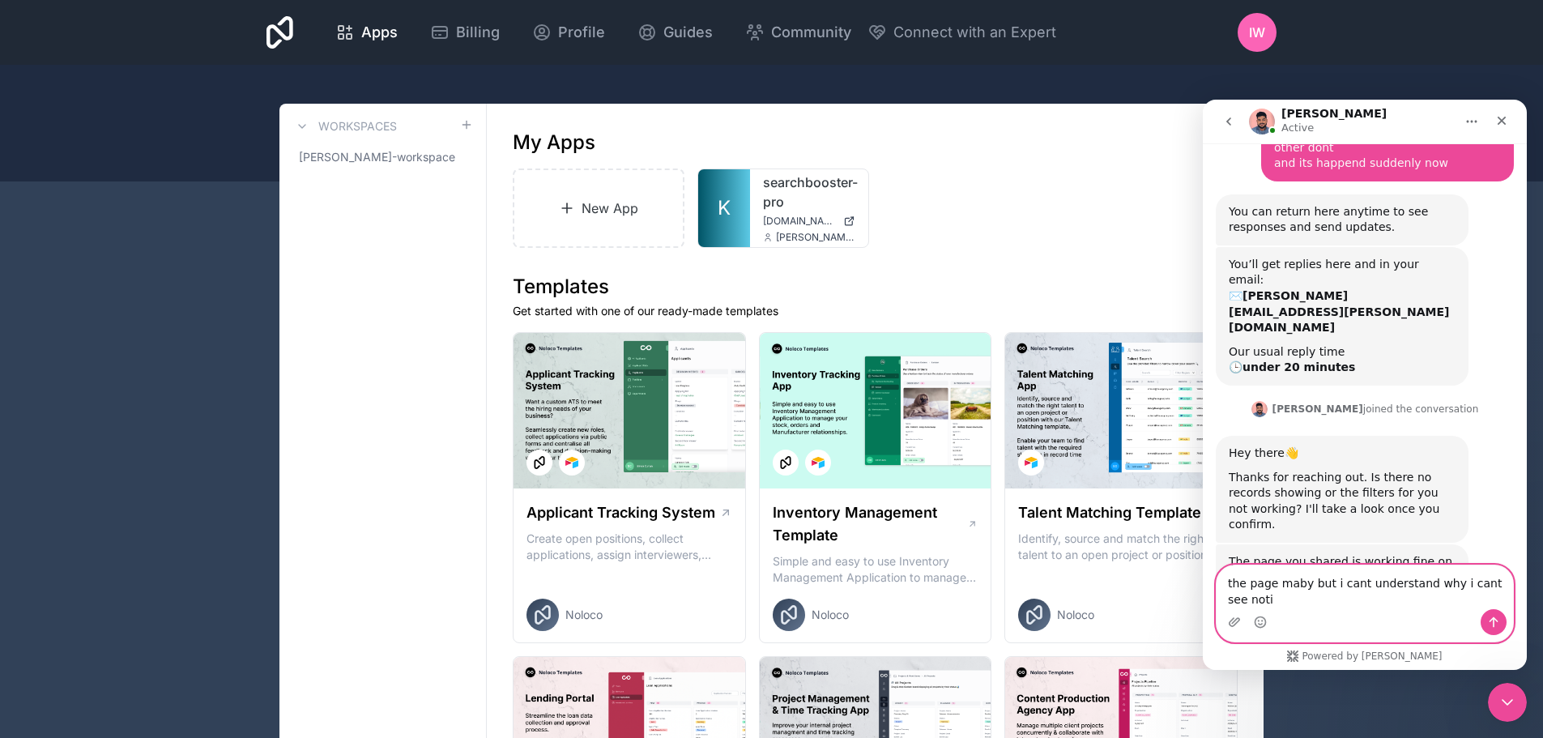
scroll to position [3426, 0]
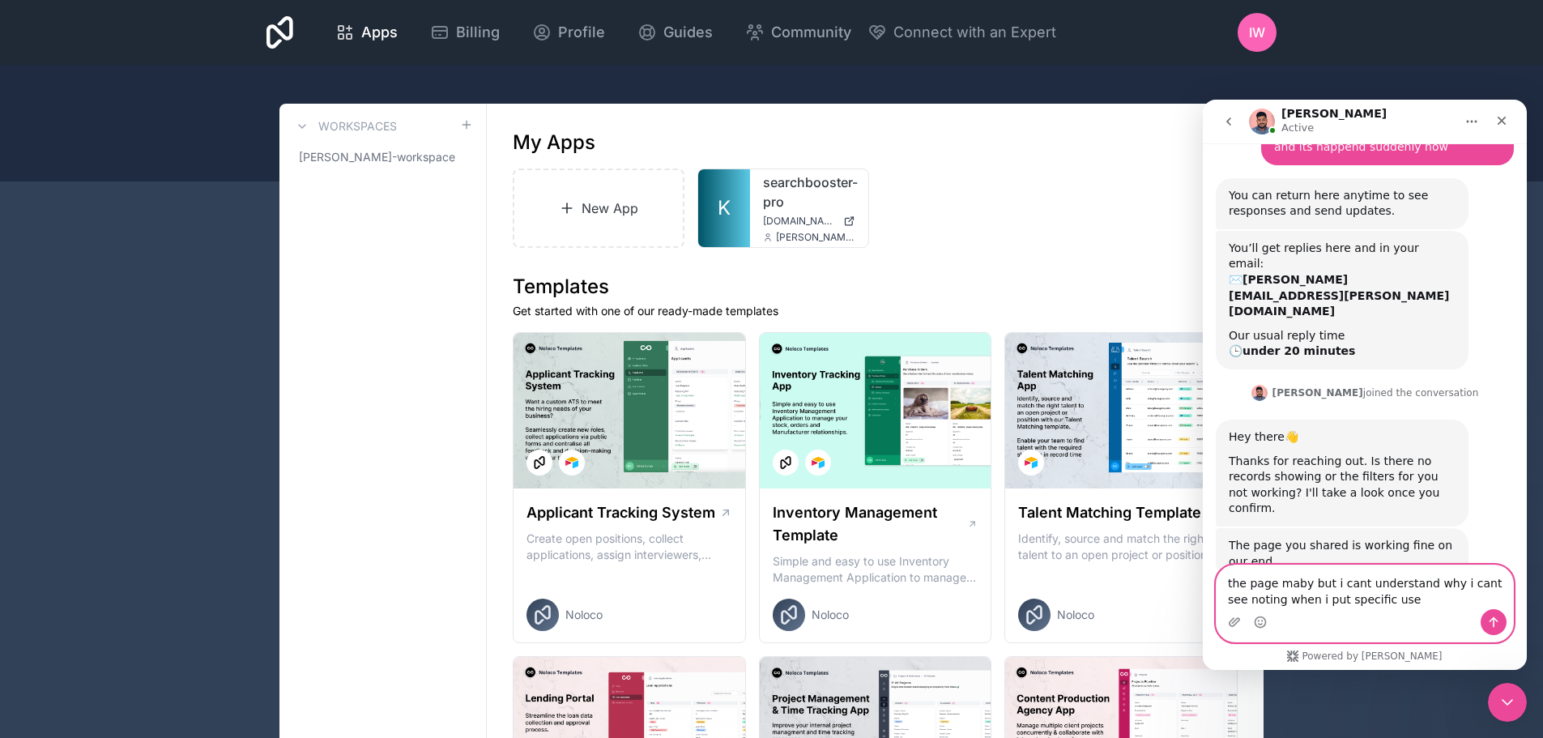
type textarea "the page maby but i cant understand why i cant see noting when i put specific u…"
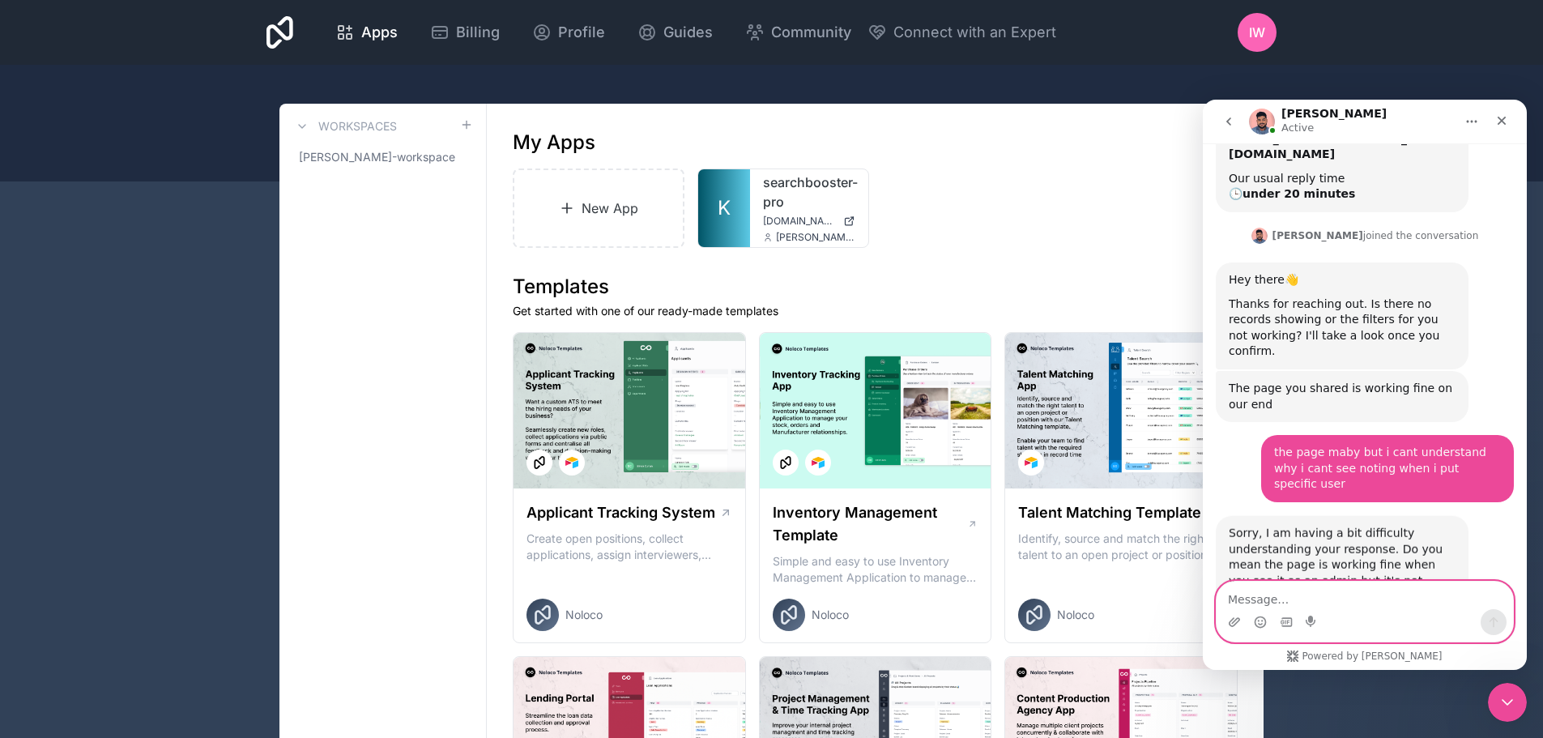
scroll to position [3586, 0]
click at [1240, 621] on icon "Upload attachment" at bounding box center [1234, 621] width 11 height 9
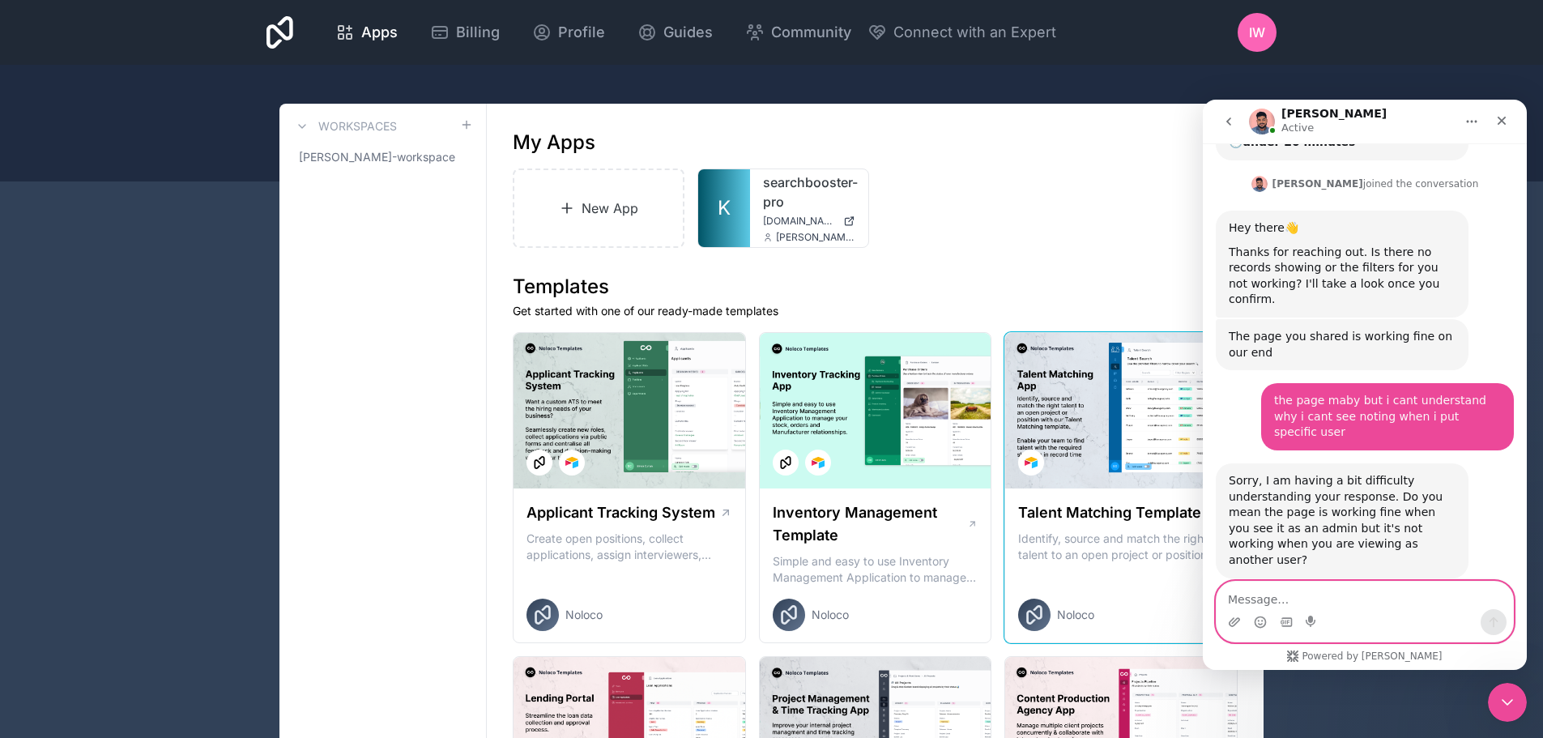
scroll to position [3636, 0]
click at [1290, 592] on textarea "Message…" at bounding box center [1365, 596] width 297 height 28
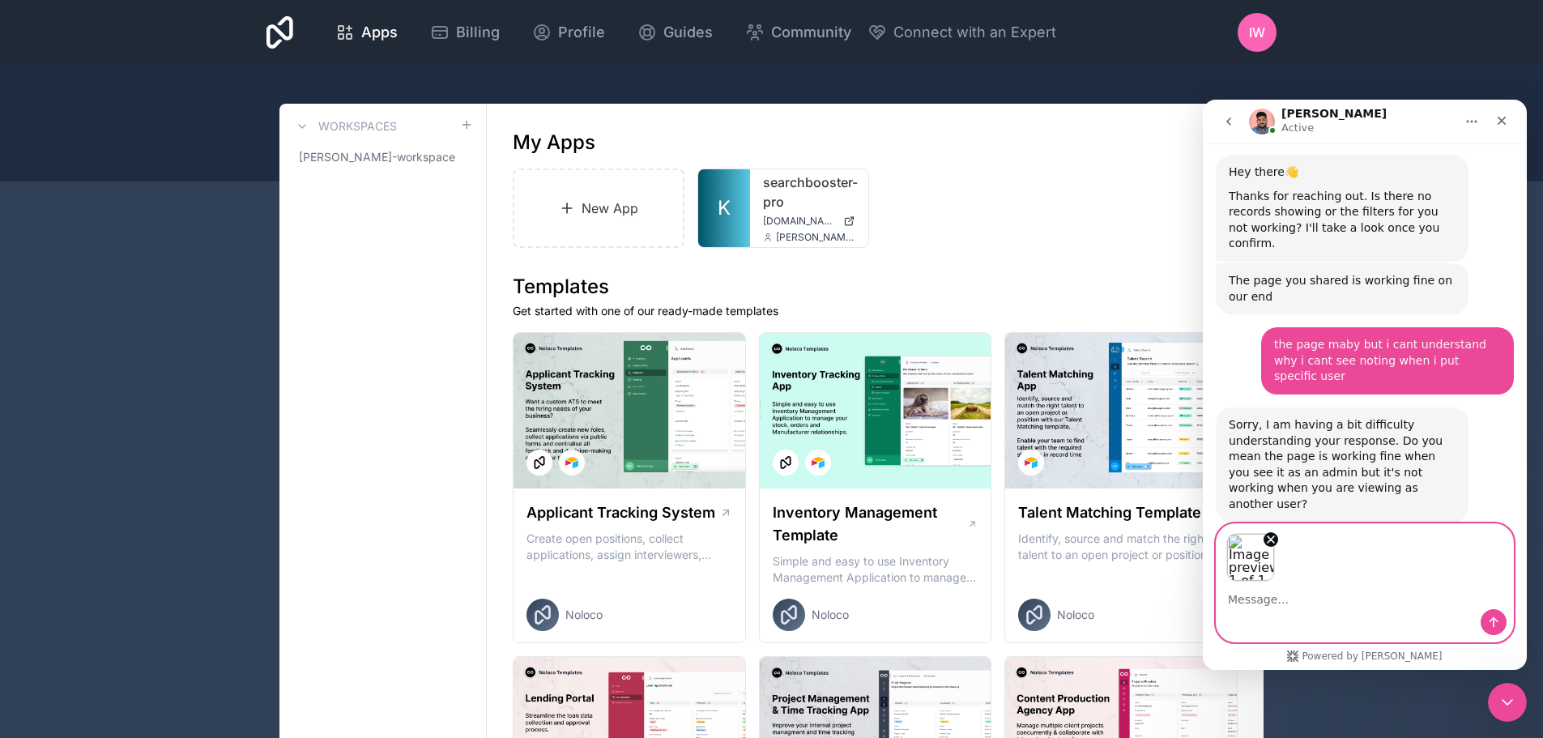
scroll to position [3694, 0]
click at [1492, 625] on icon "Send a message…" at bounding box center [1493, 622] width 13 height 13
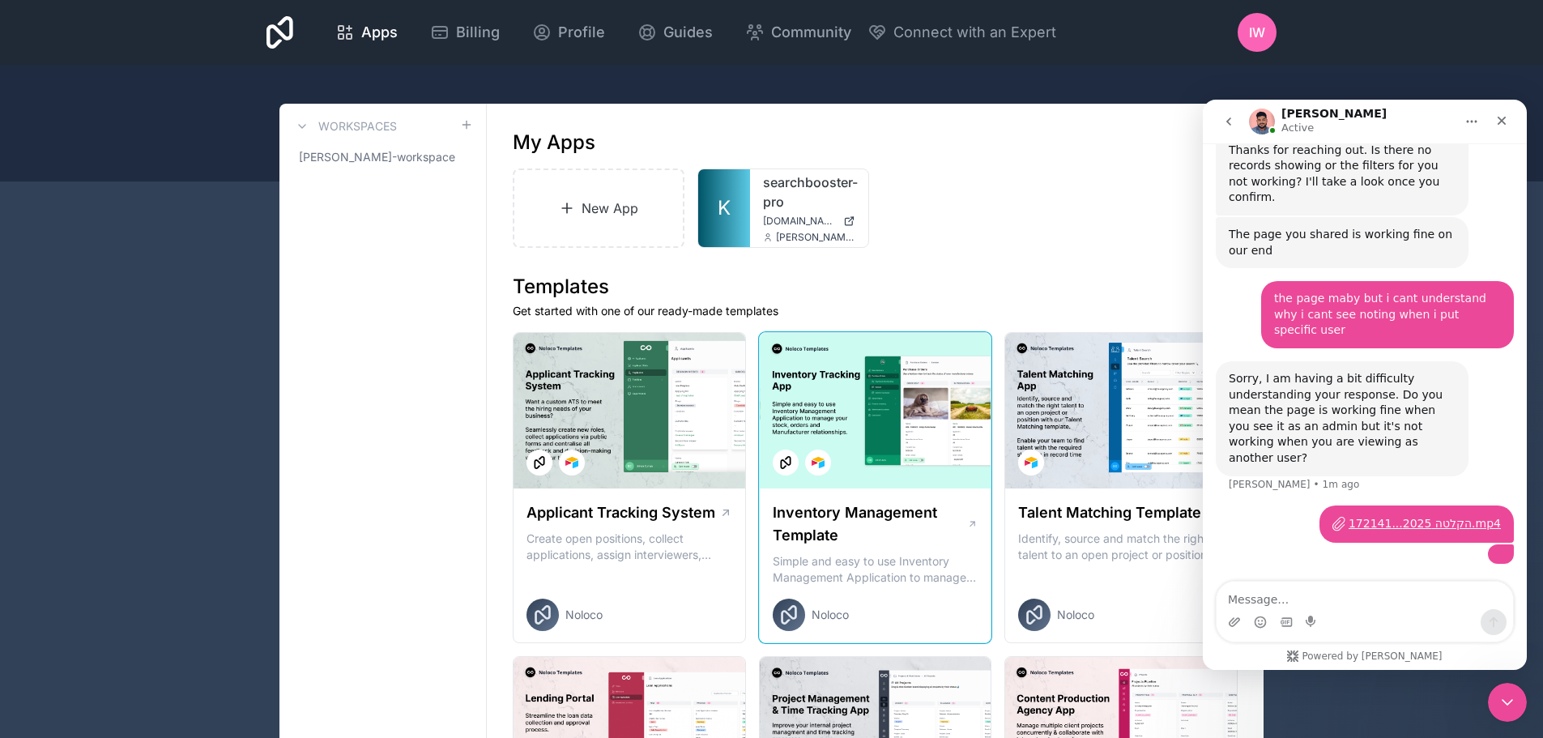
scroll to position [3874, 0]
click at [1297, 599] on textarea "Message…" at bounding box center [1365, 596] width 297 height 28
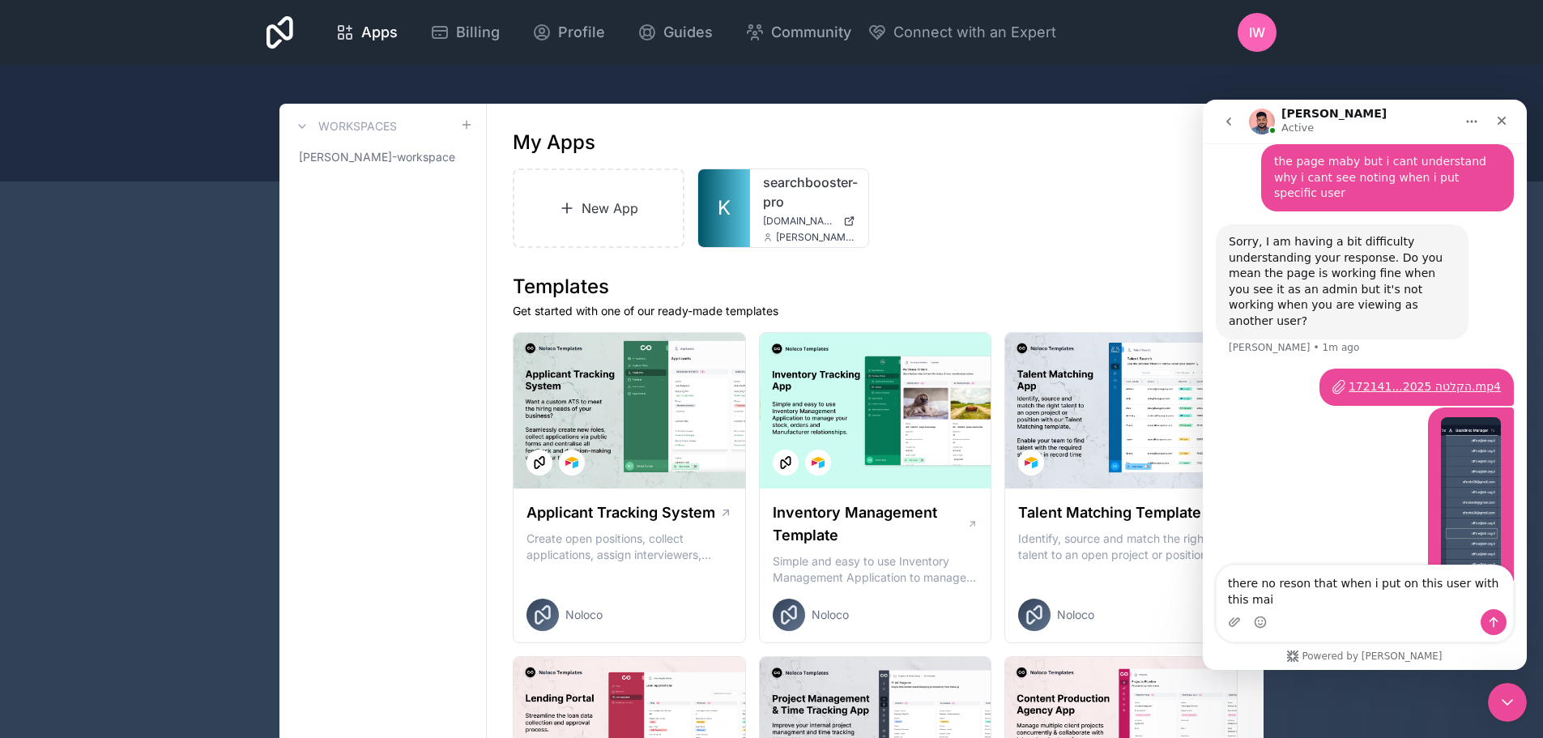
scroll to position [3890, 0]
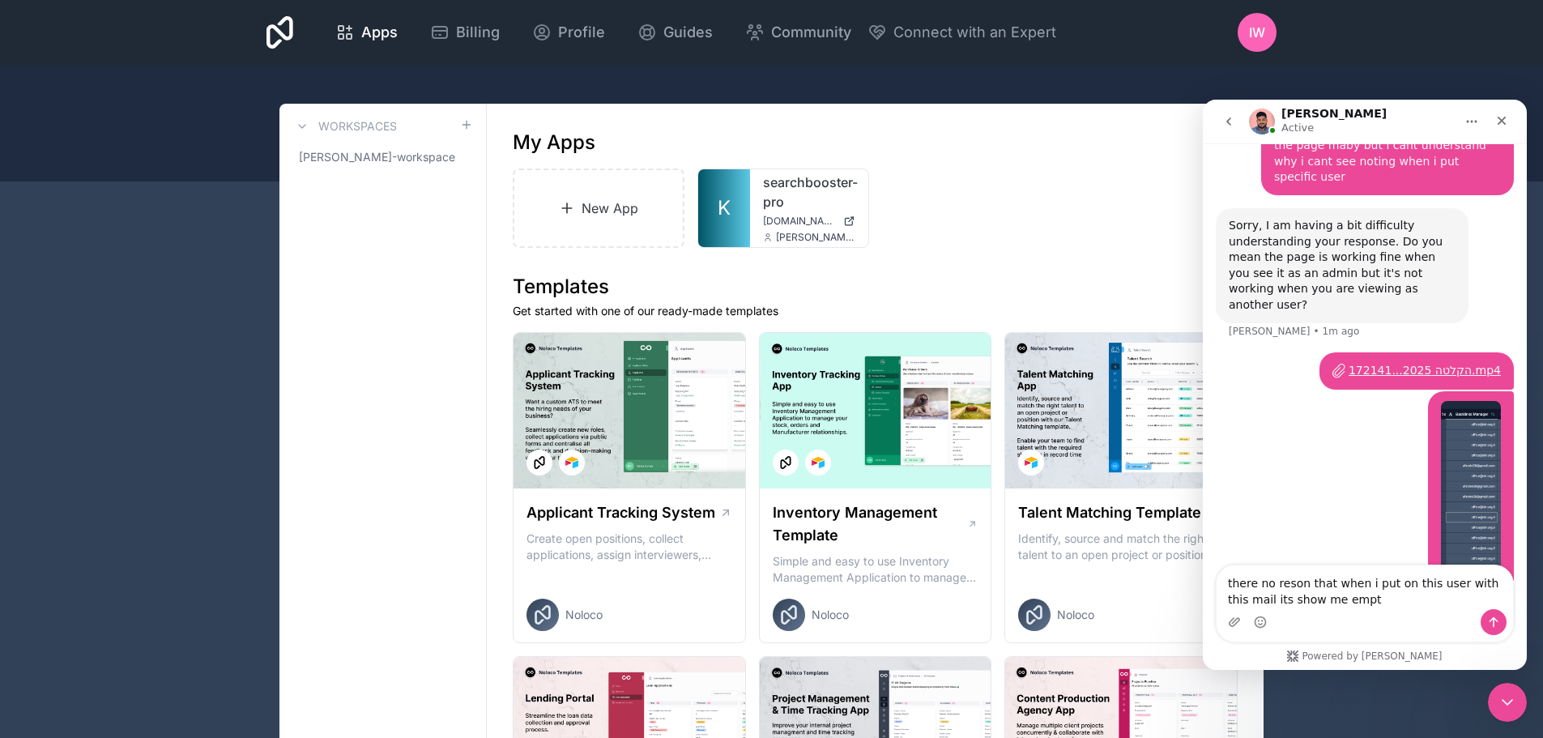
type textarea "there no reson that when i put on this user with this mail its show me empty"
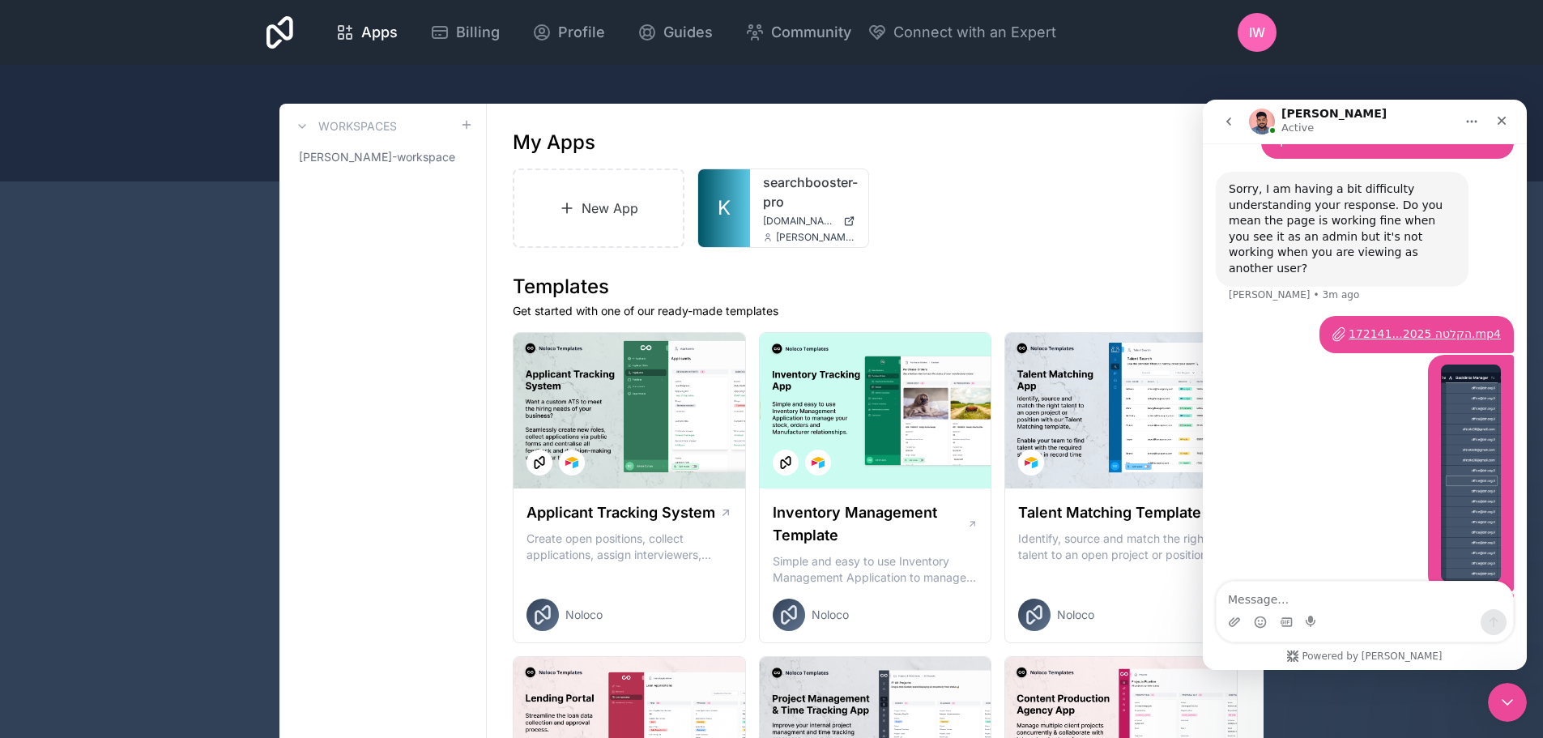
click at [1333, 605] on textarea "Message…" at bounding box center [1365, 596] width 297 height 28
click at [1376, 326] on div "הקלטה 2025...172141.mp4" at bounding box center [1425, 334] width 152 height 17
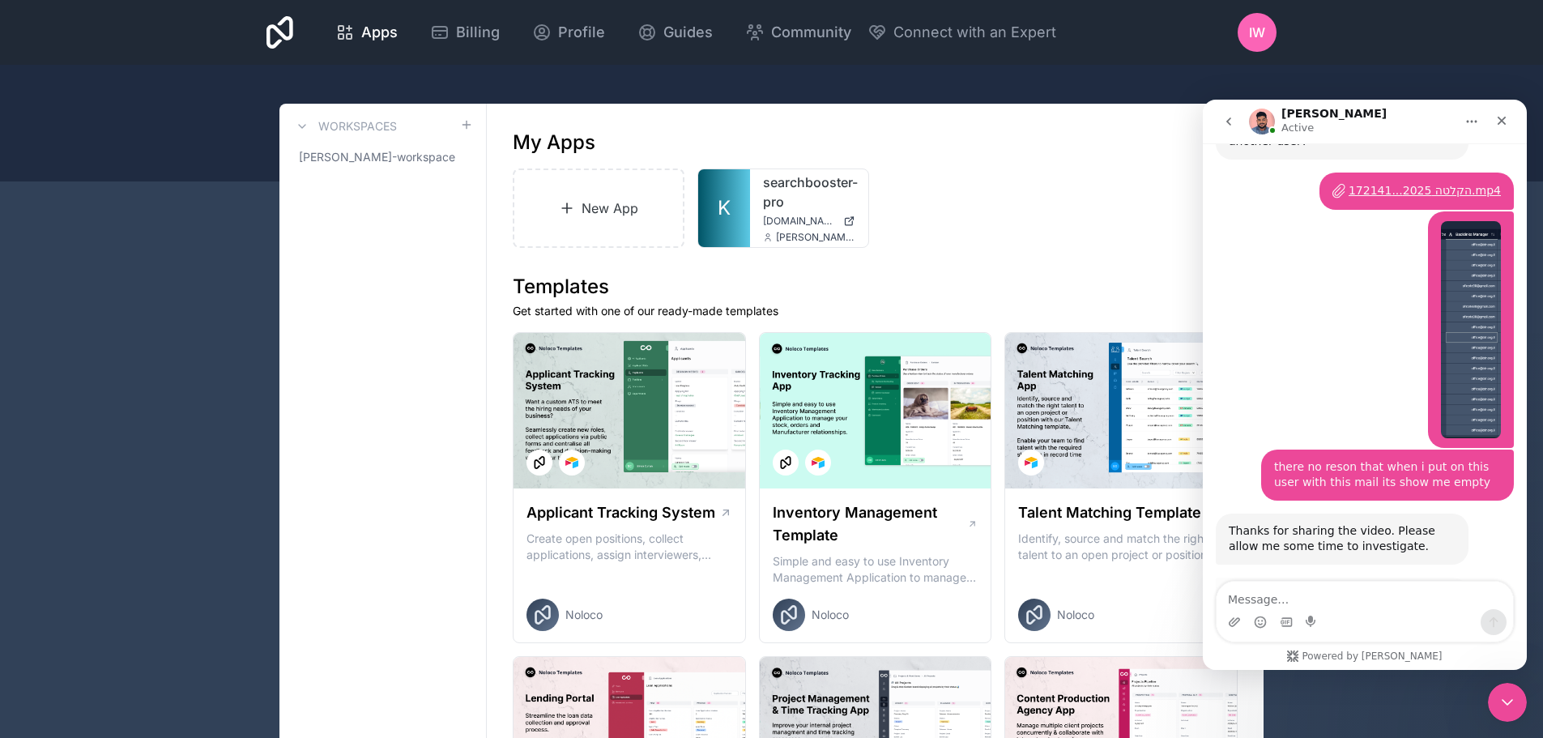
scroll to position [4060, 0]
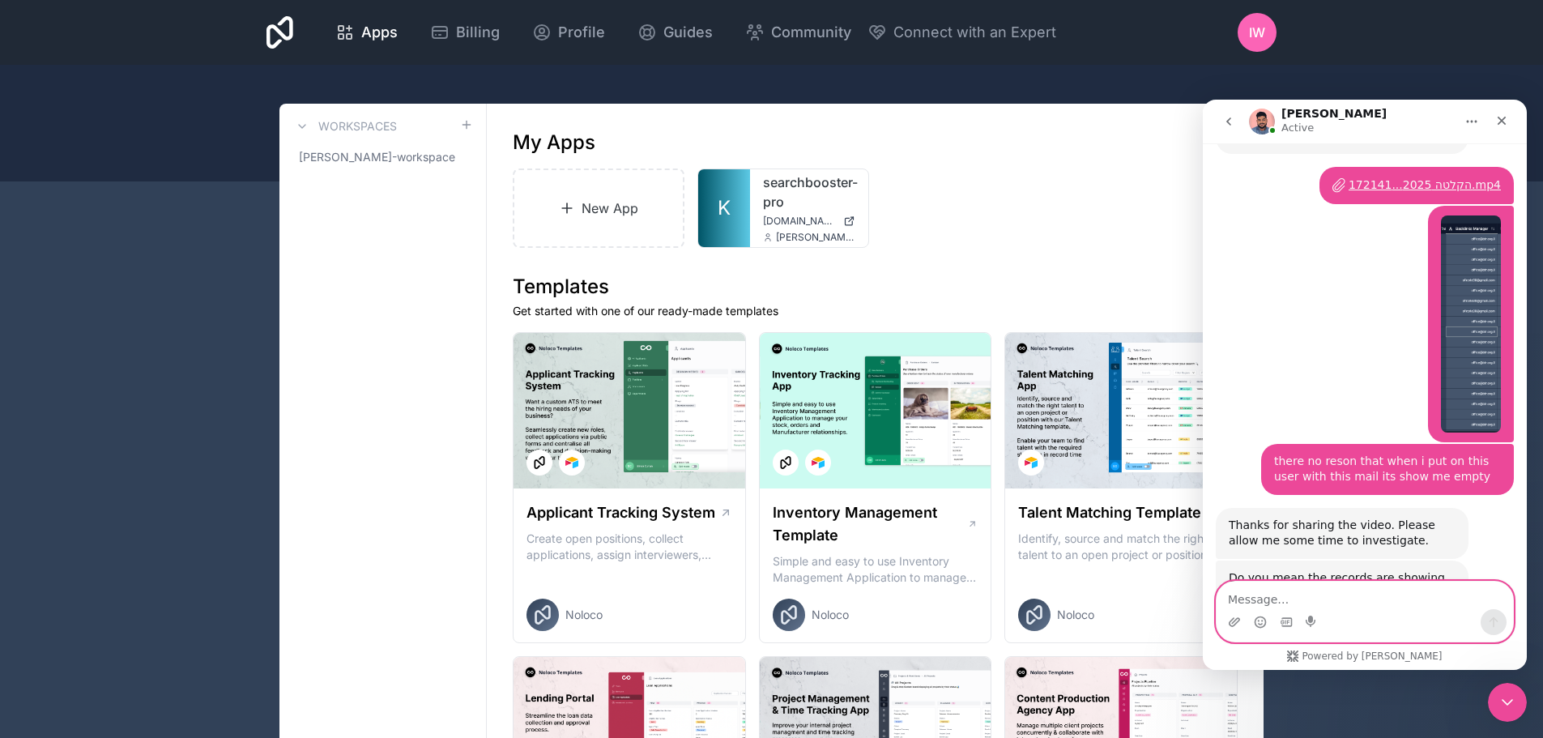
click at [1321, 599] on textarea "Message…" at bounding box center [1365, 596] width 297 height 28
type textarea "ט"
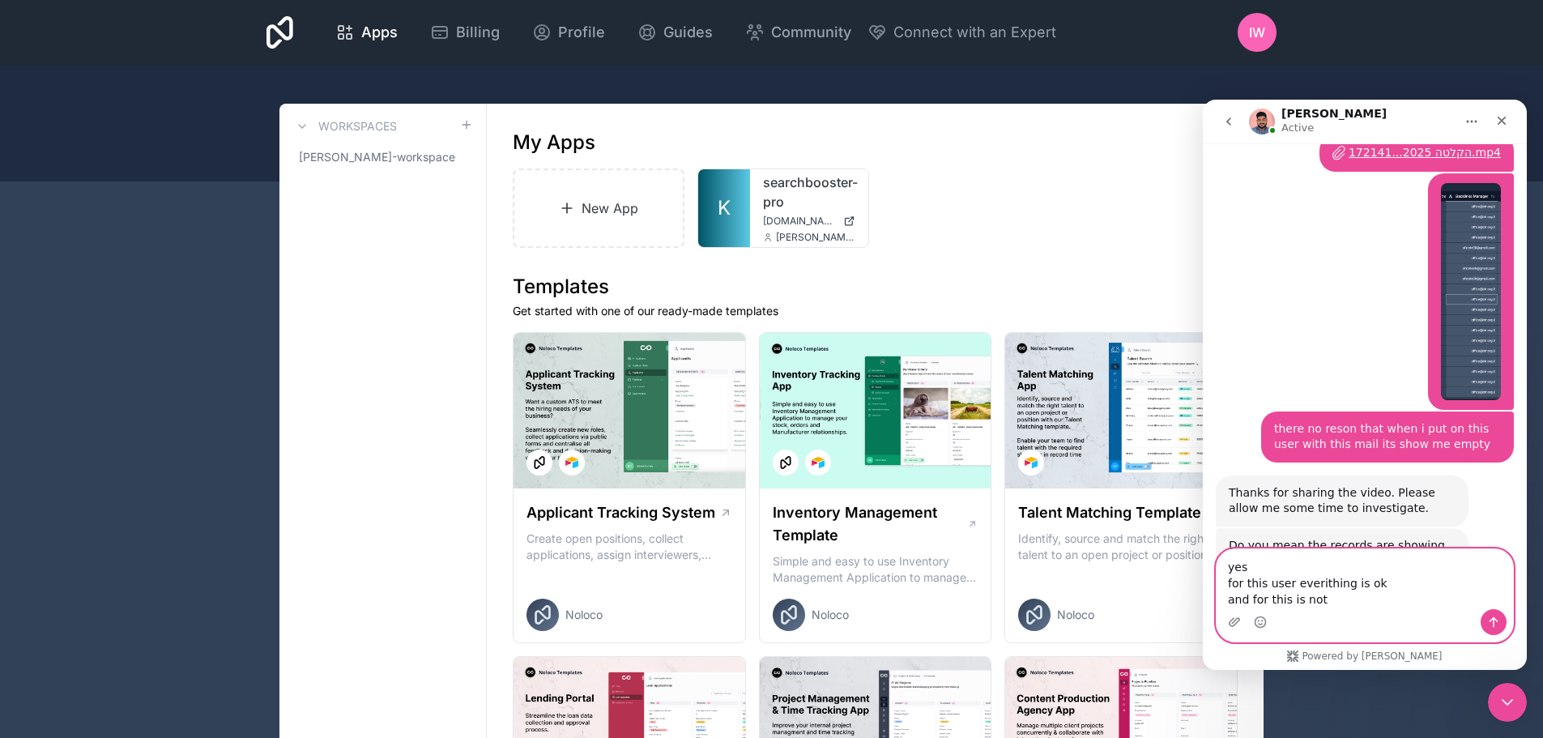
scroll to position [4108, 0]
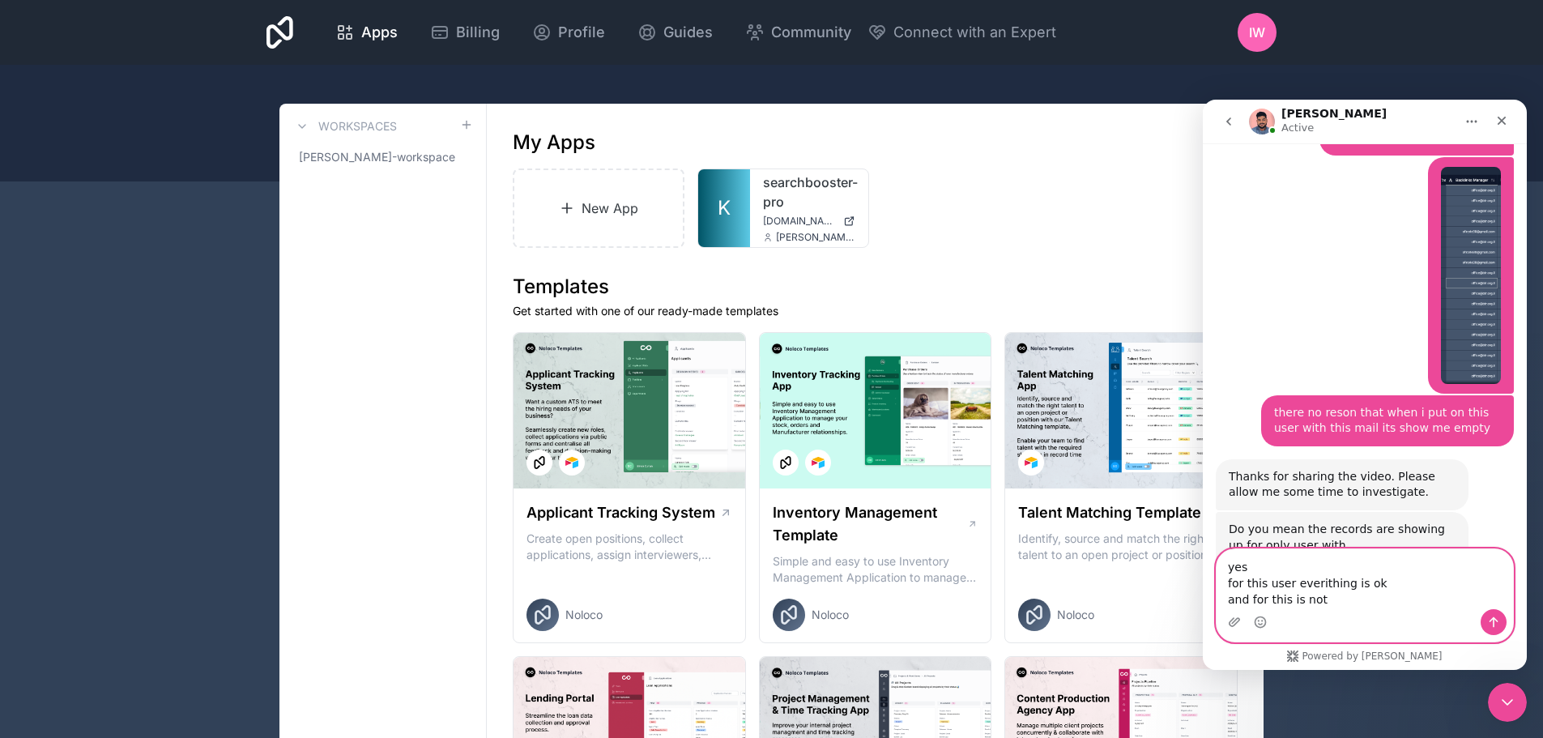
paste textarea "[EMAIL_ADDRESS][DOMAIN_NAME]"
type textarea "yes for this user everithing is ok and for this is not [EMAIL_ADDRESS][DOMAIN_N…"
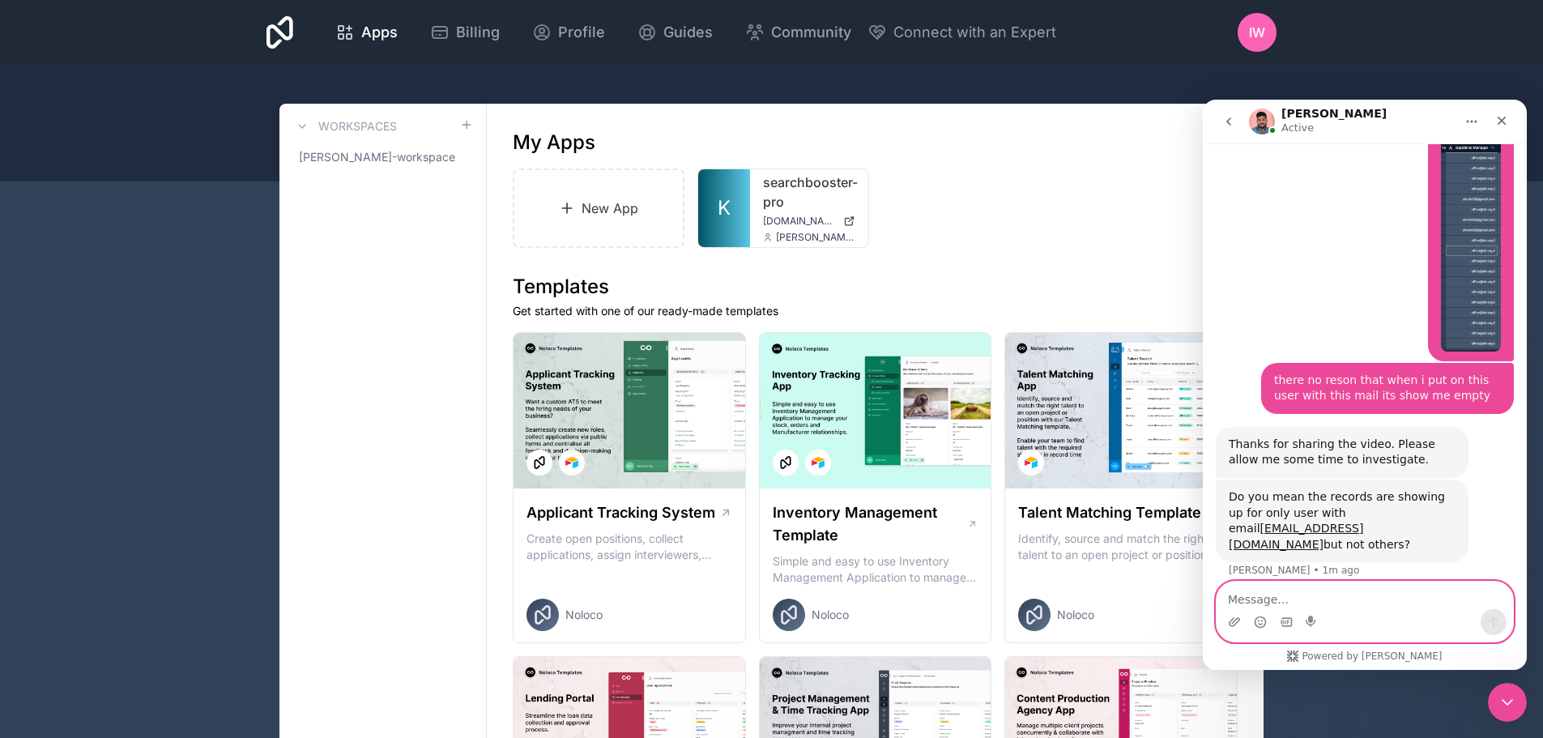
scroll to position [4156, 0]
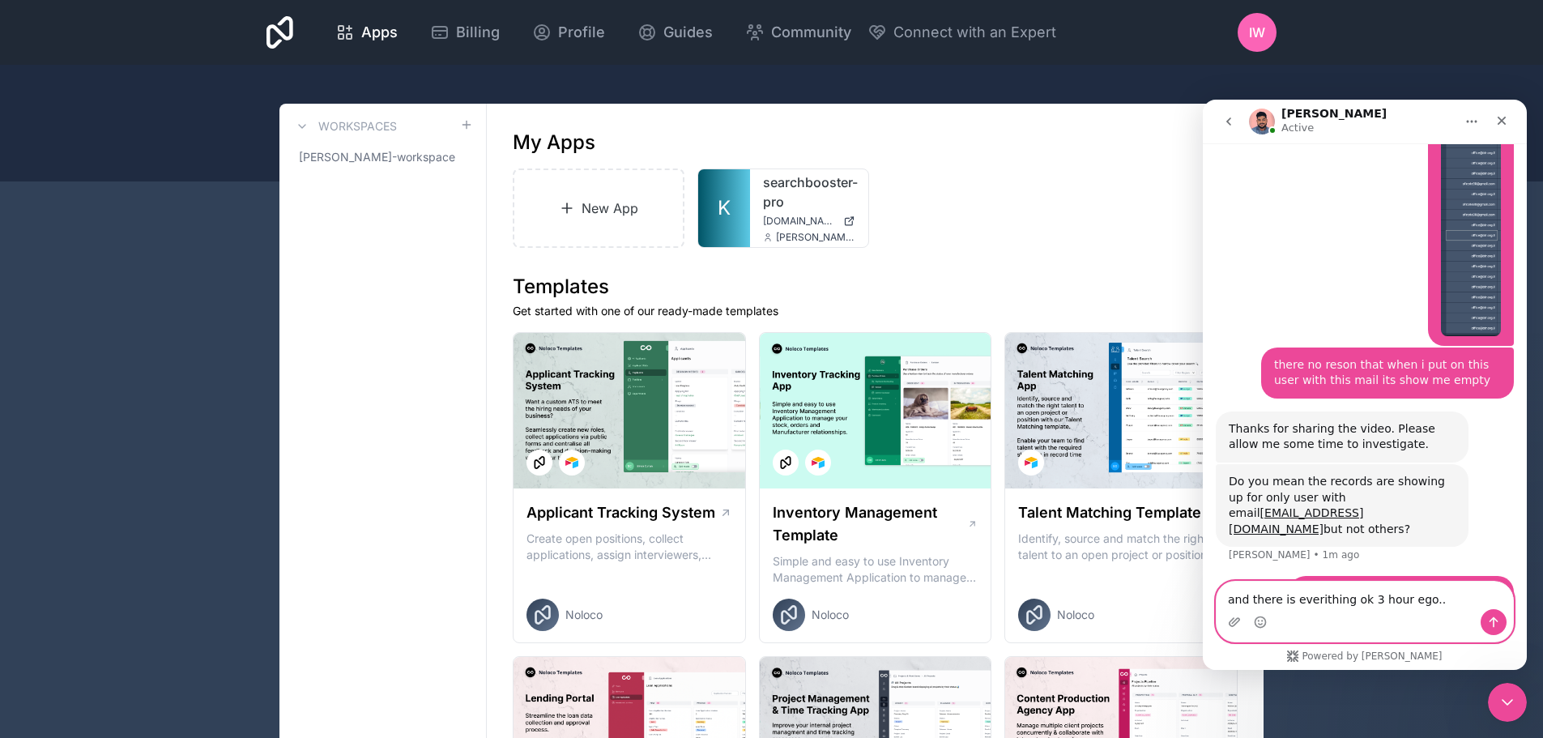
type textarea "and there is everithing ok 3 hour ego..."
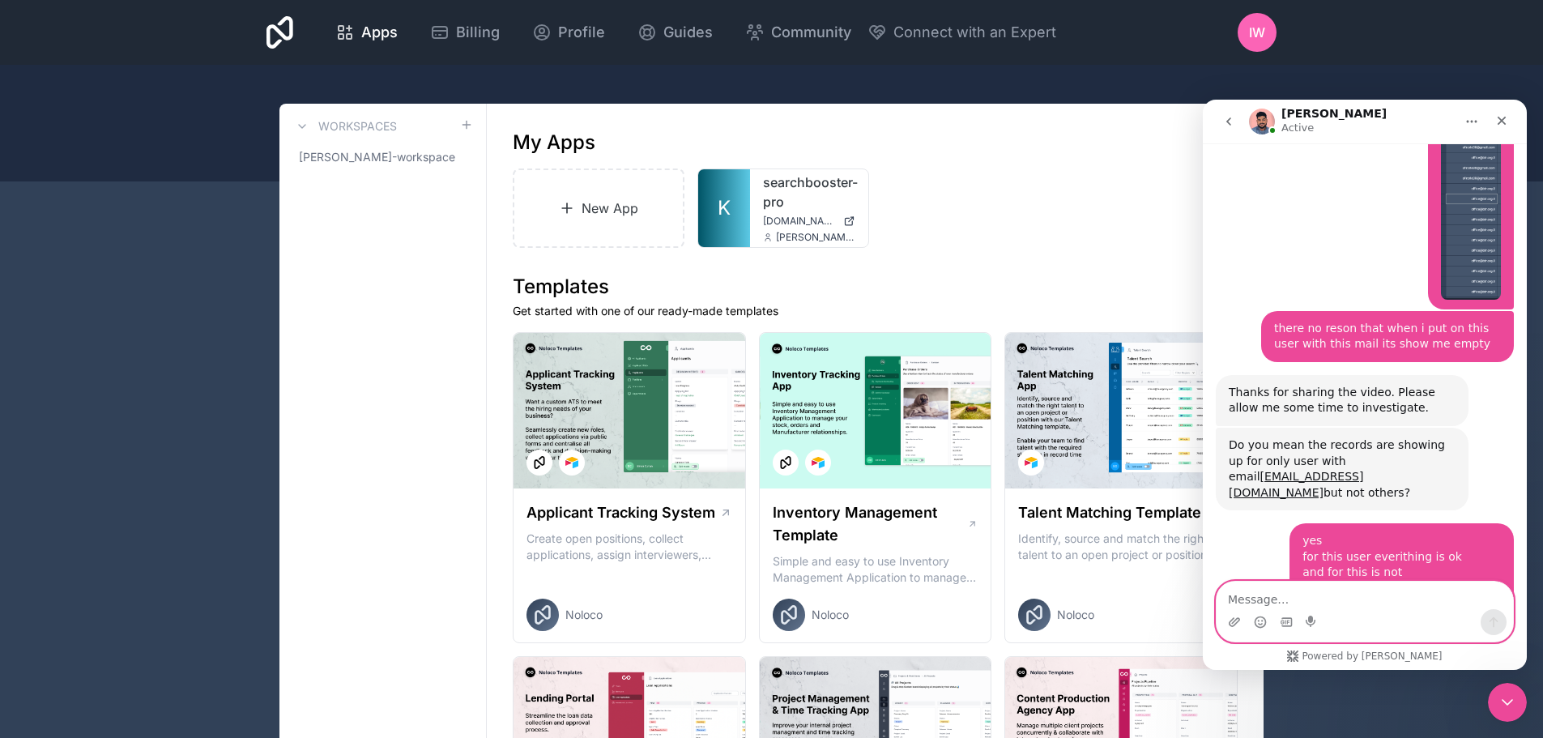
scroll to position [4294, 0]
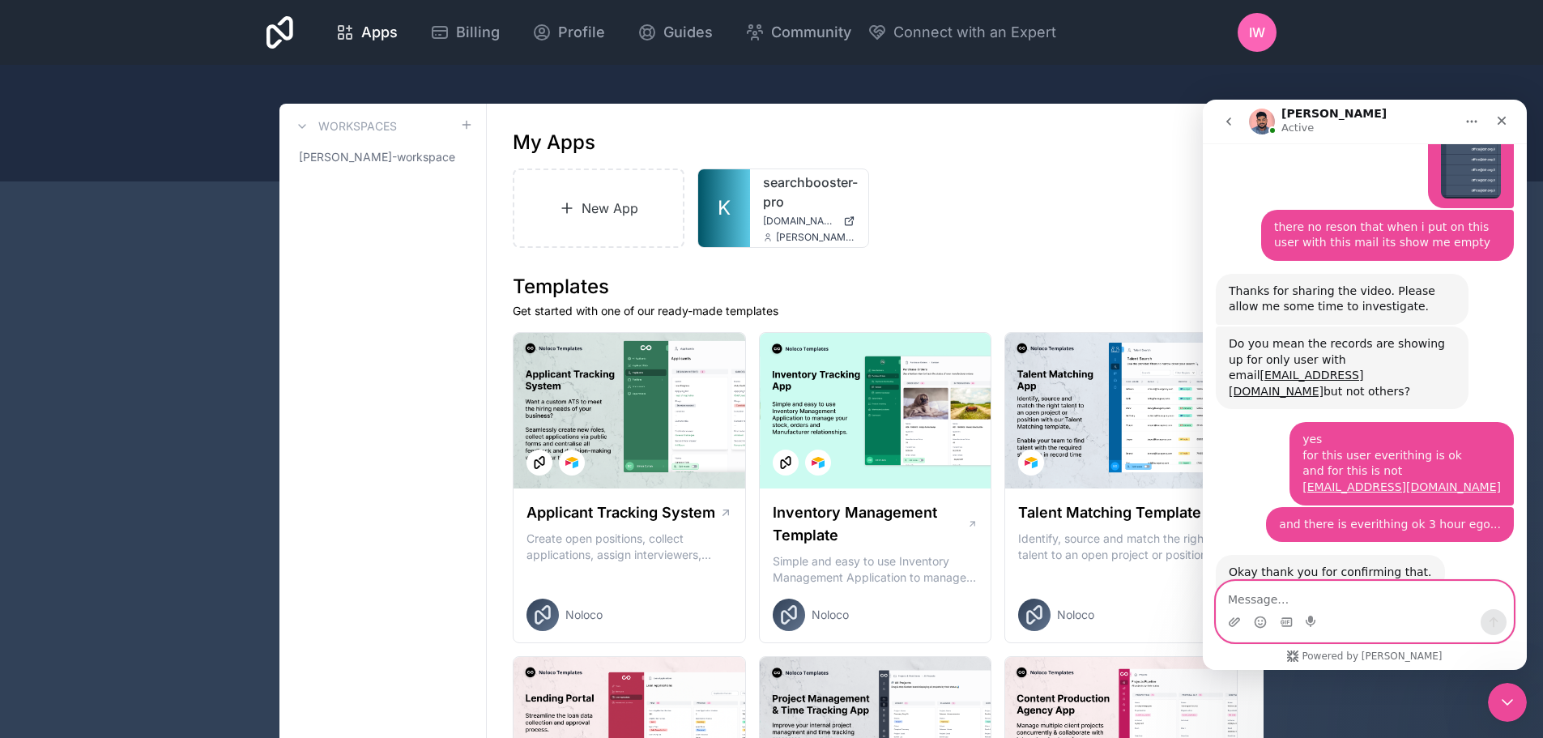
click at [1347, 597] on textarea "Message…" at bounding box center [1365, 596] width 297 height 28
type textarea "ט"
type textarea "yes"
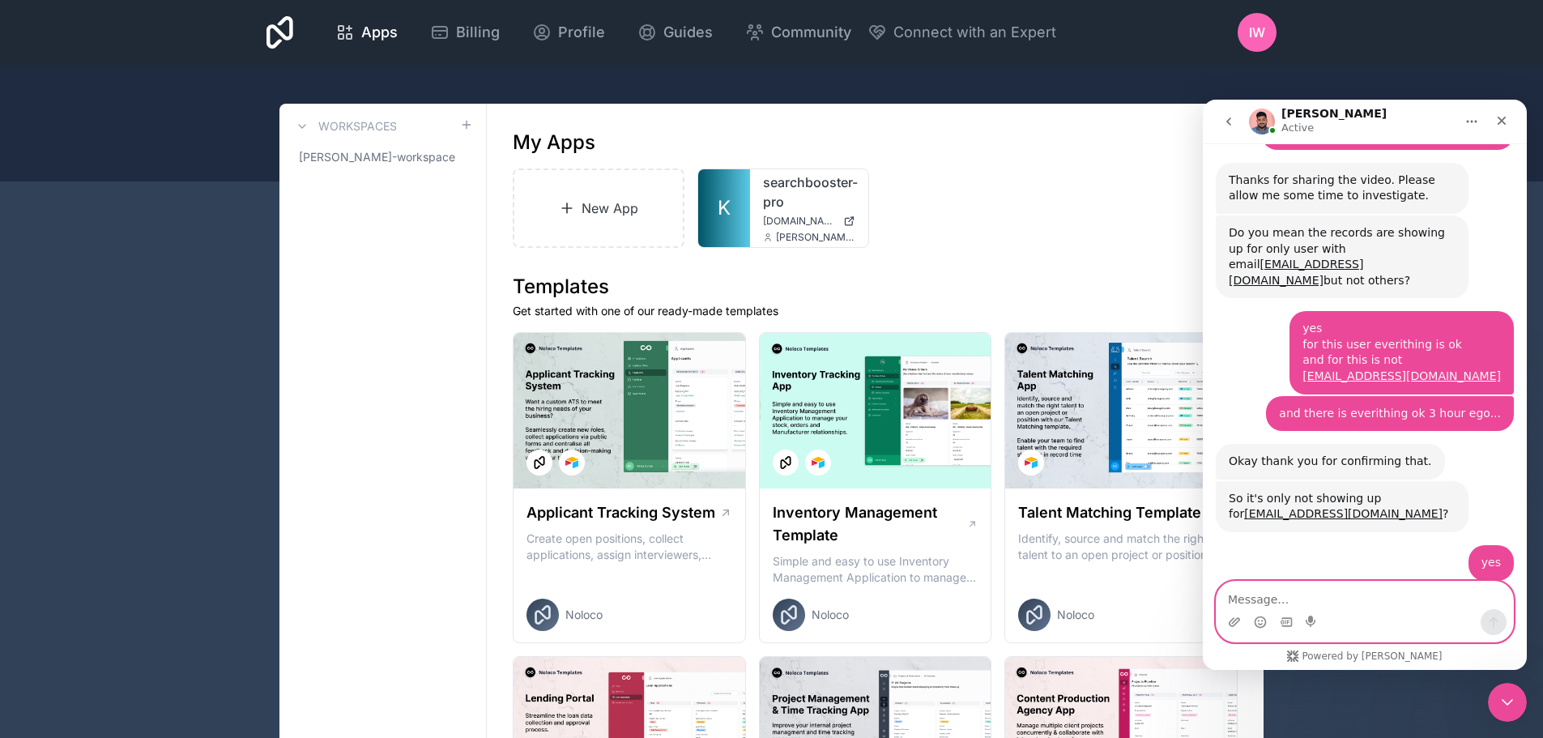
scroll to position [4422, 0]
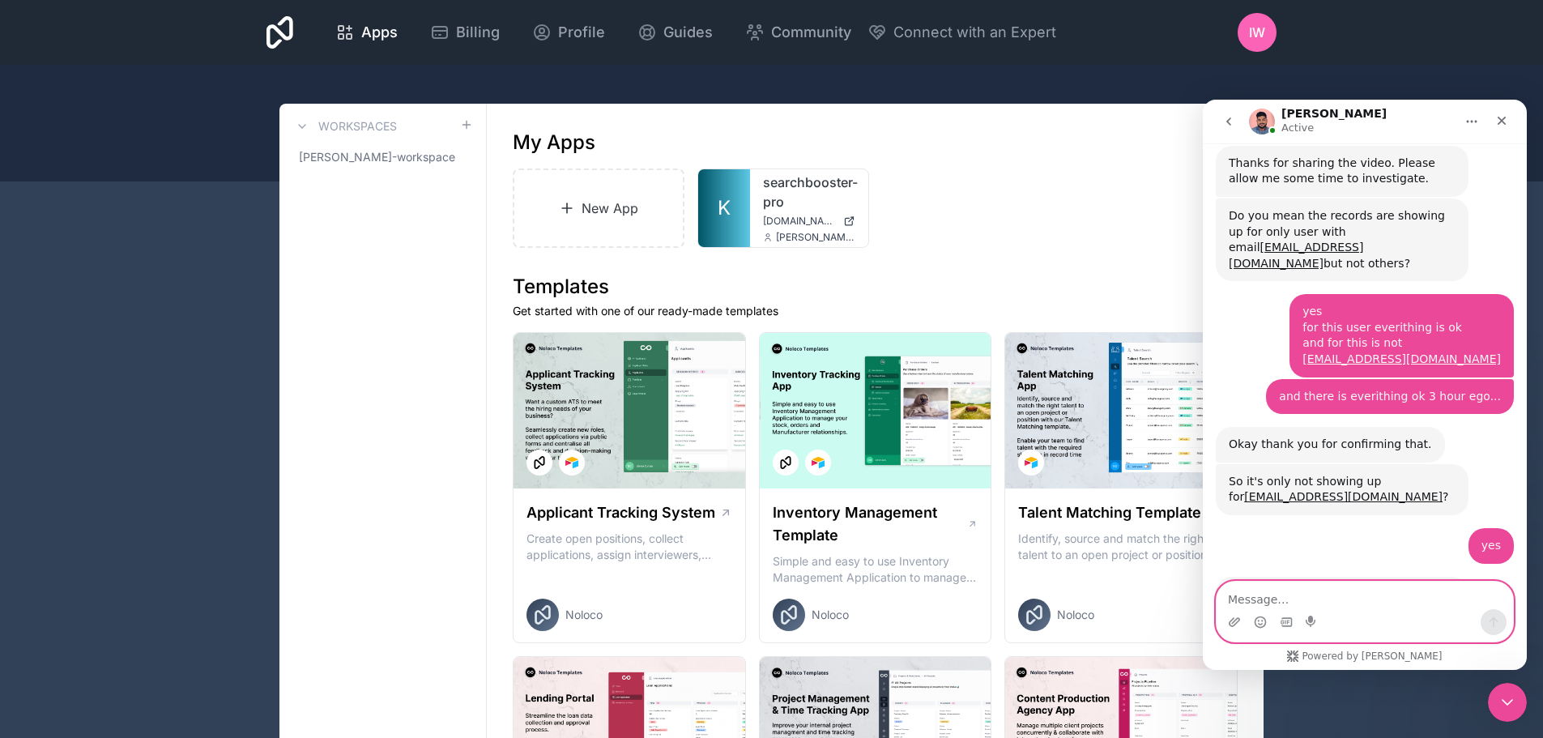
click at [1345, 598] on textarea "Message…" at bounding box center [1365, 596] width 297 height 28
click at [1334, 609] on div "Intercom messenger" at bounding box center [1365, 622] width 297 height 26
click at [1334, 591] on textarea "Message…" at bounding box center [1365, 596] width 297 height 28
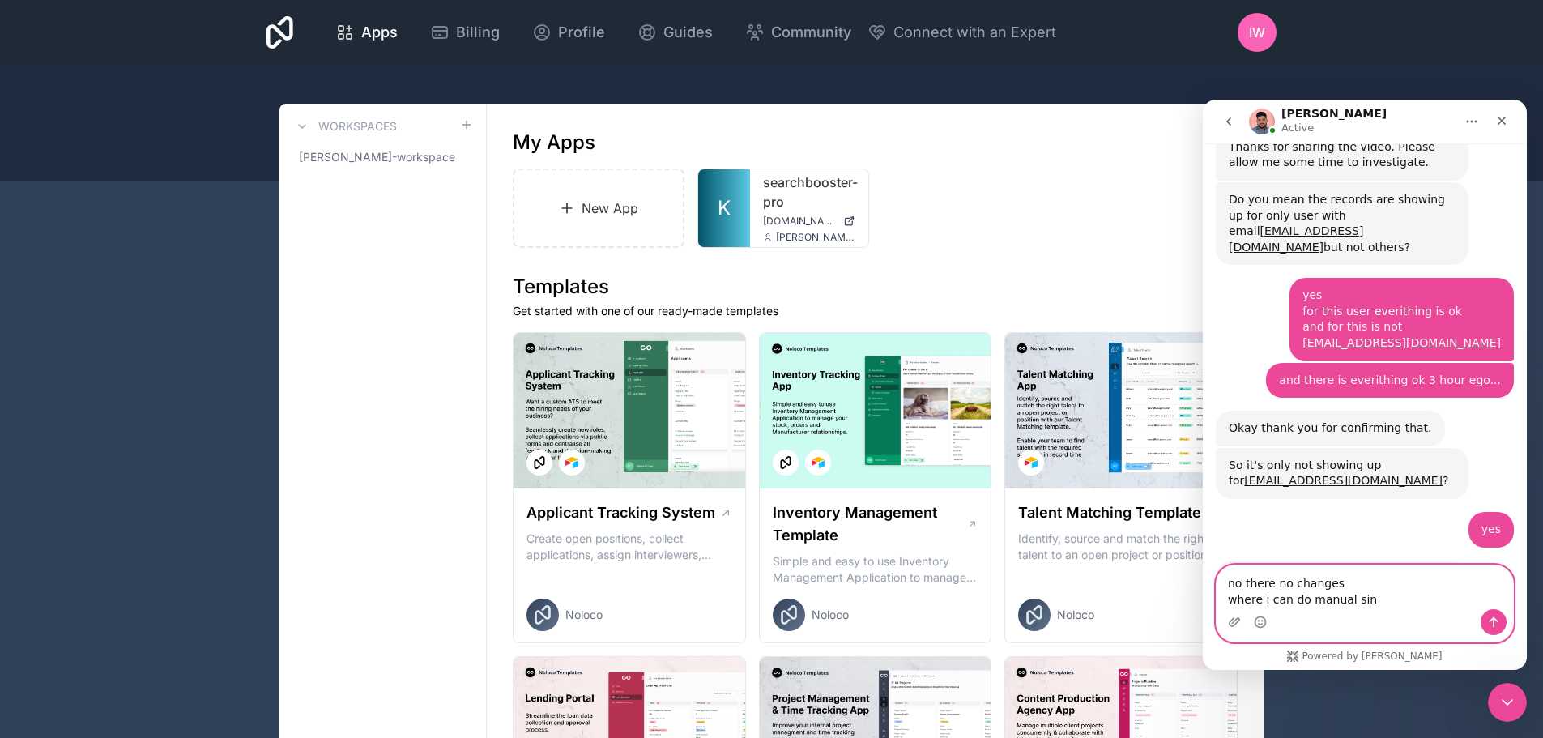
type textarea "no there no changes where i can do manual sinc"
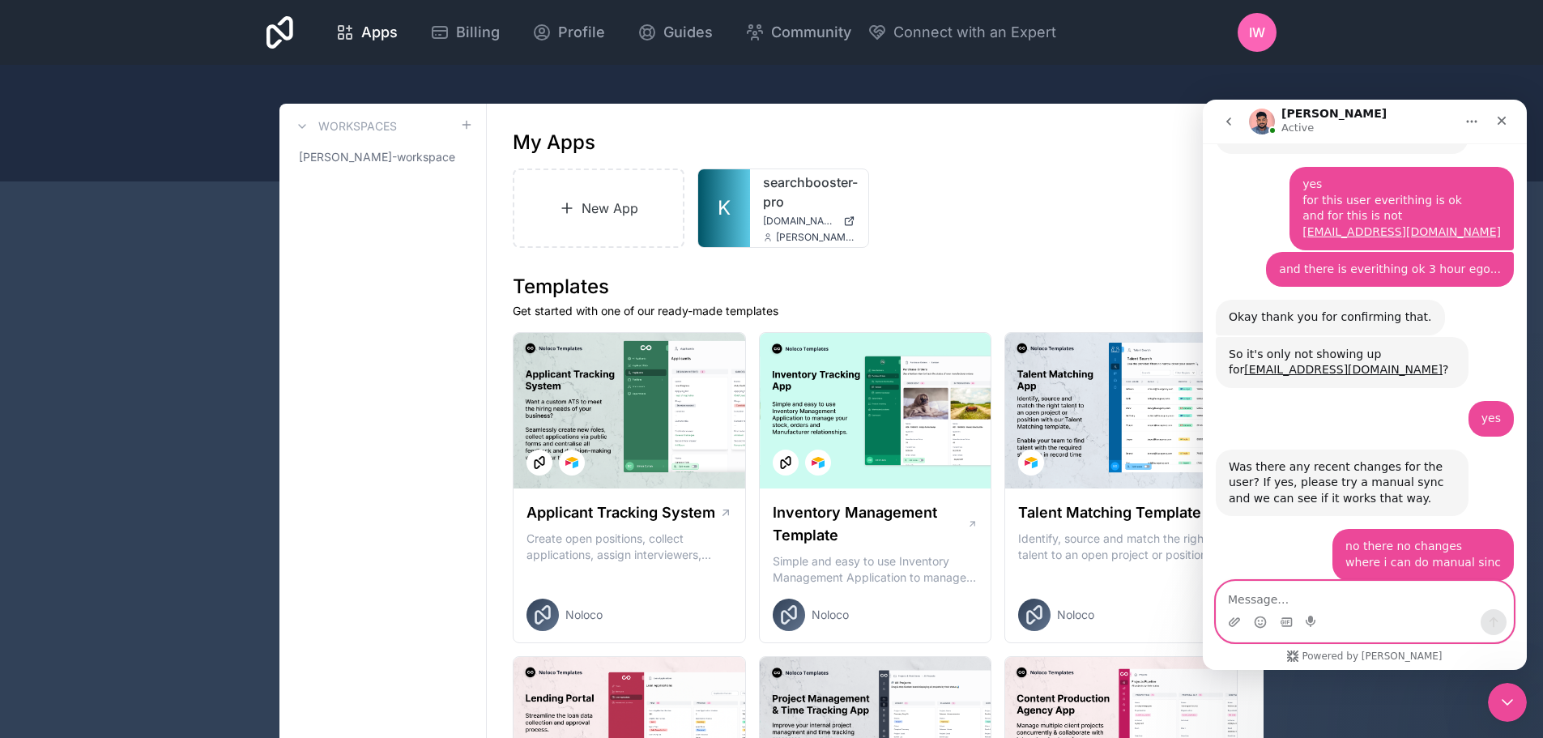
scroll to position [4582, 0]
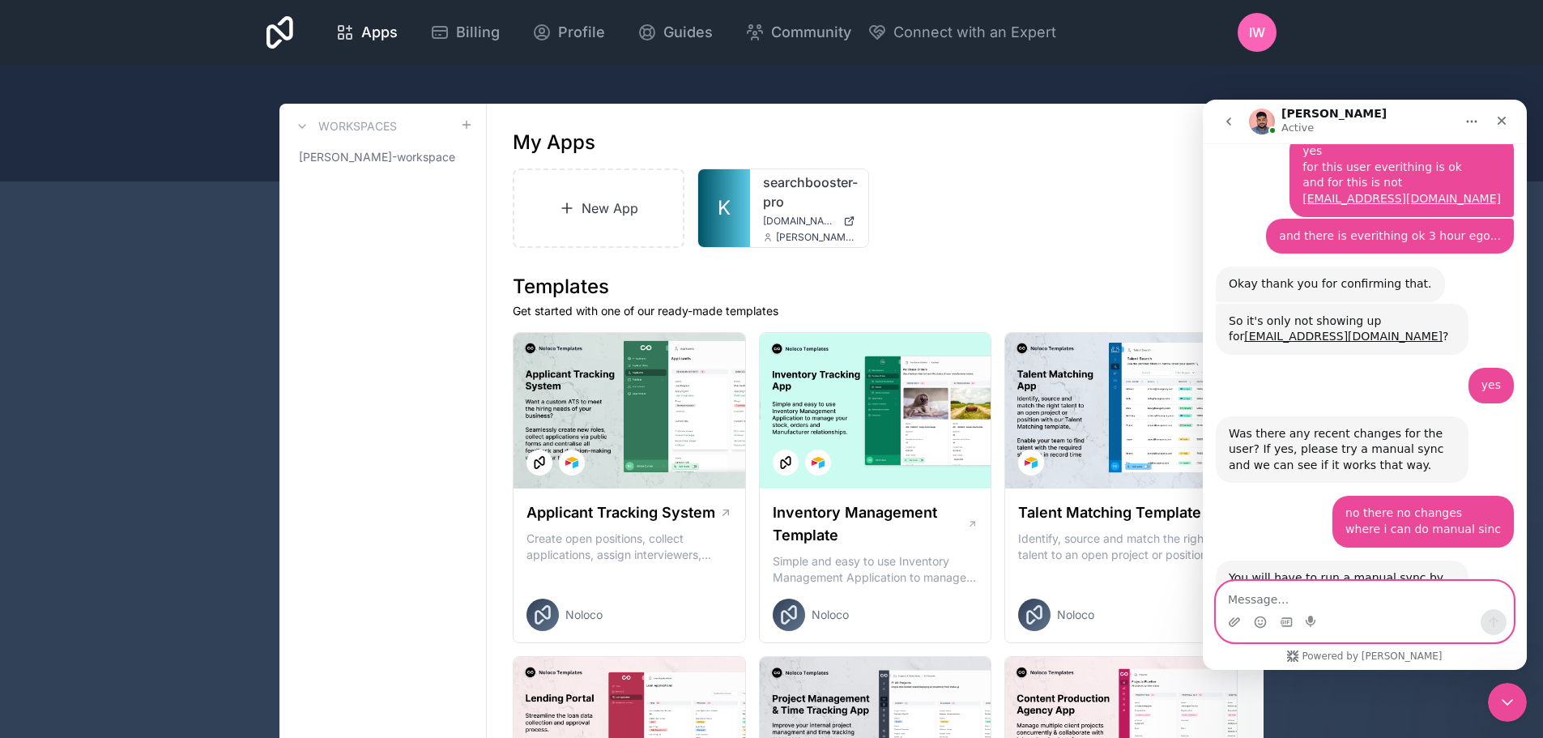
click at [1298, 600] on textarea "Message…" at bounding box center [1365, 596] width 297 height 28
type textarea "its still not works"
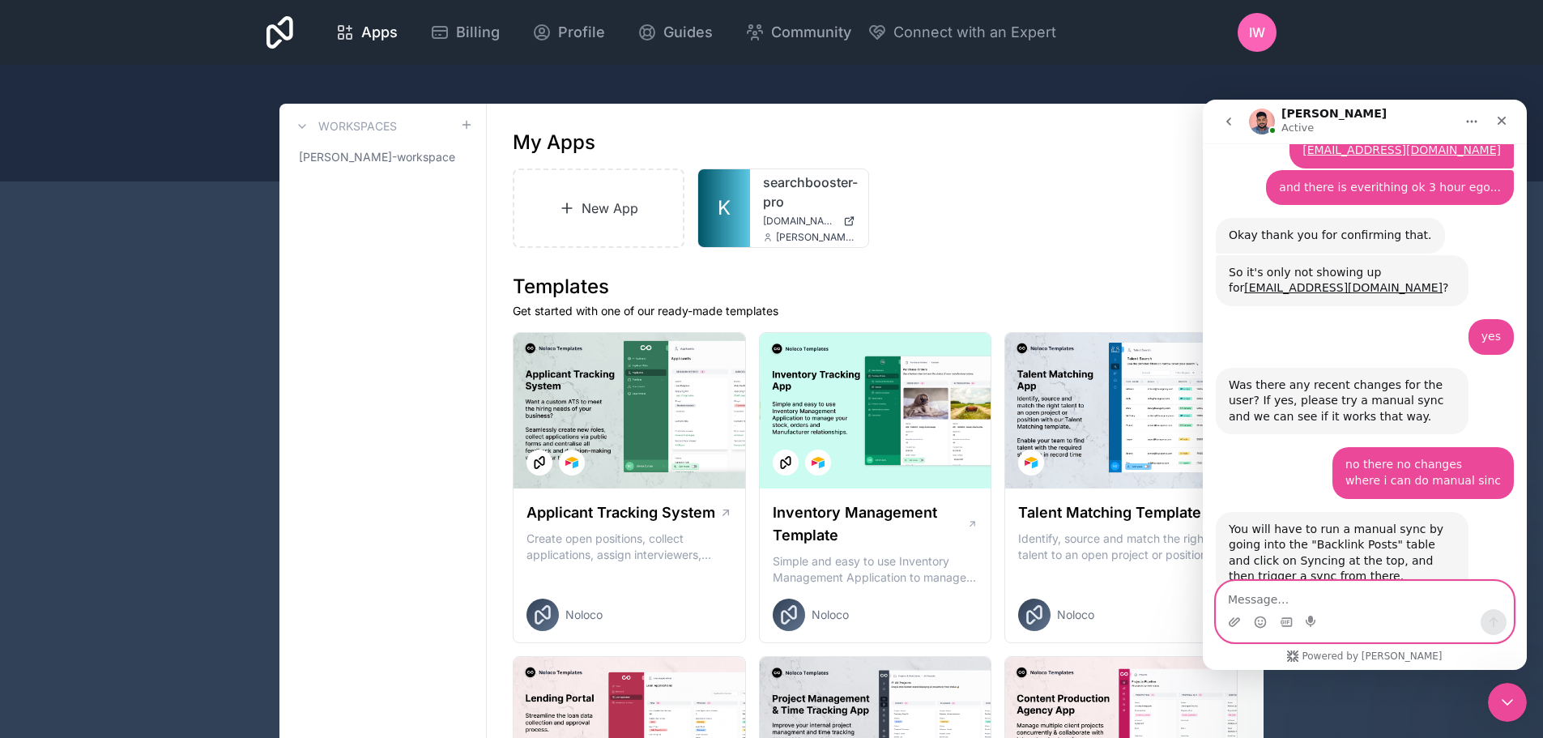
scroll to position [4695, 0]
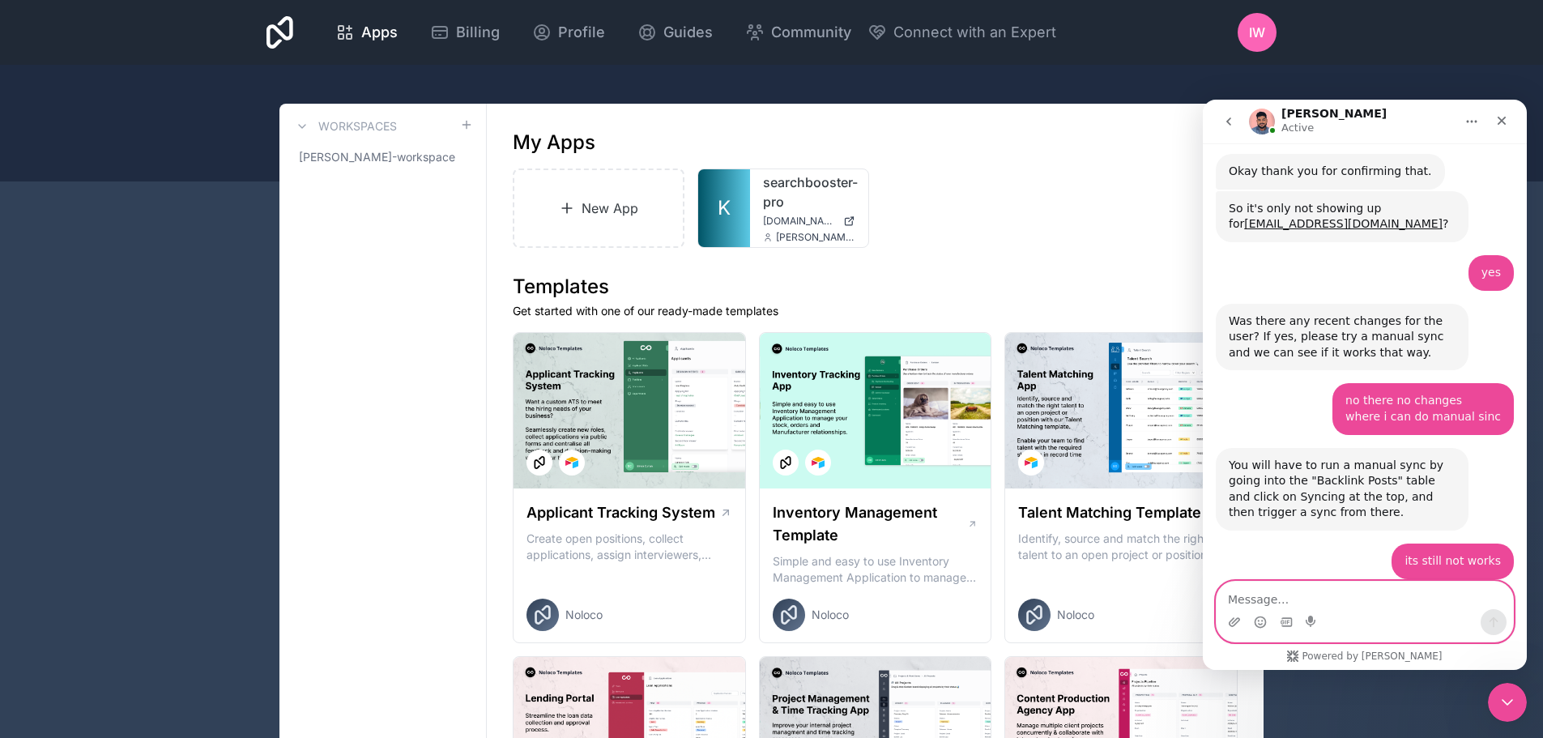
click at [1338, 593] on textarea "Message…" at bounding box center [1365, 596] width 297 height 28
type textarea "ok"
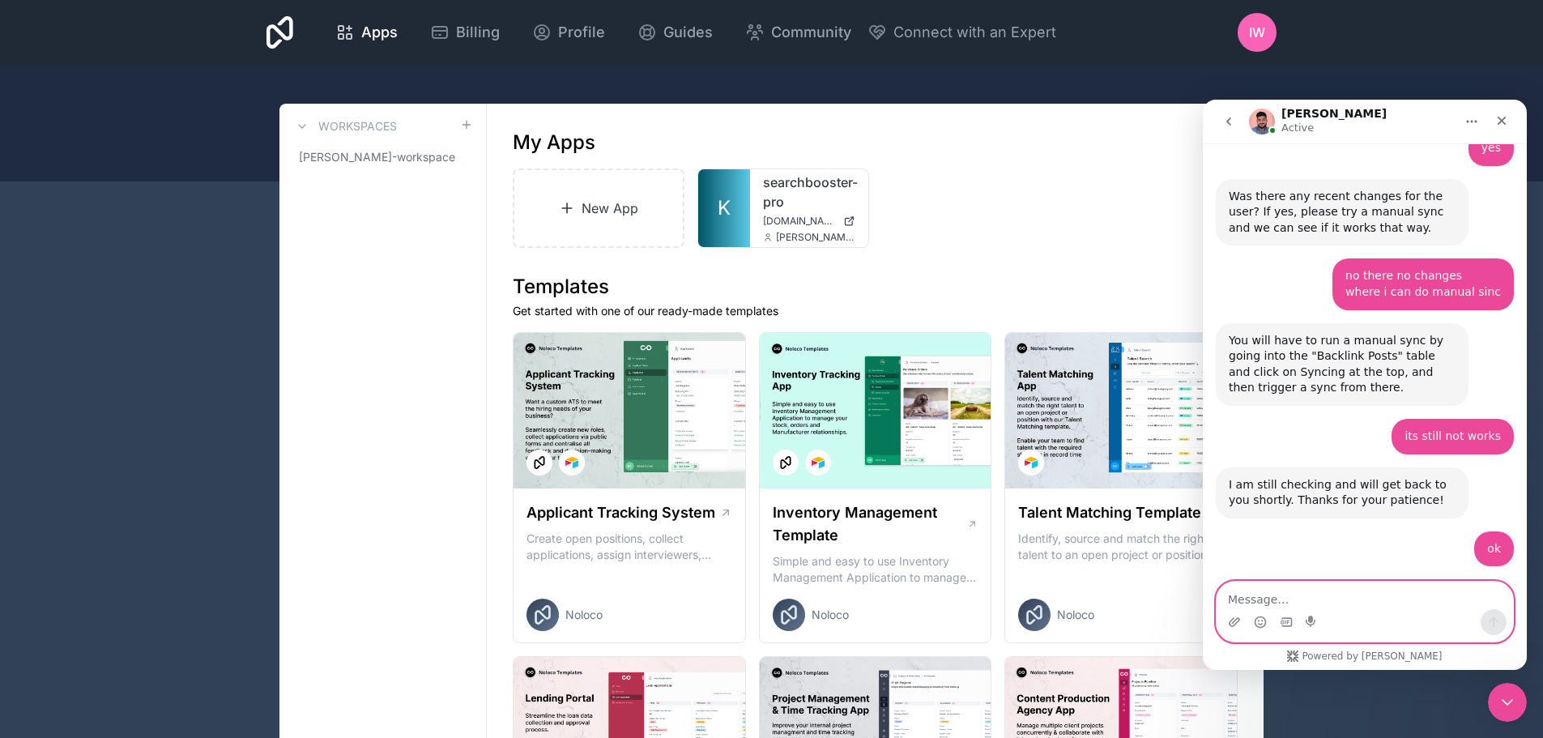
scroll to position [4889, 0]
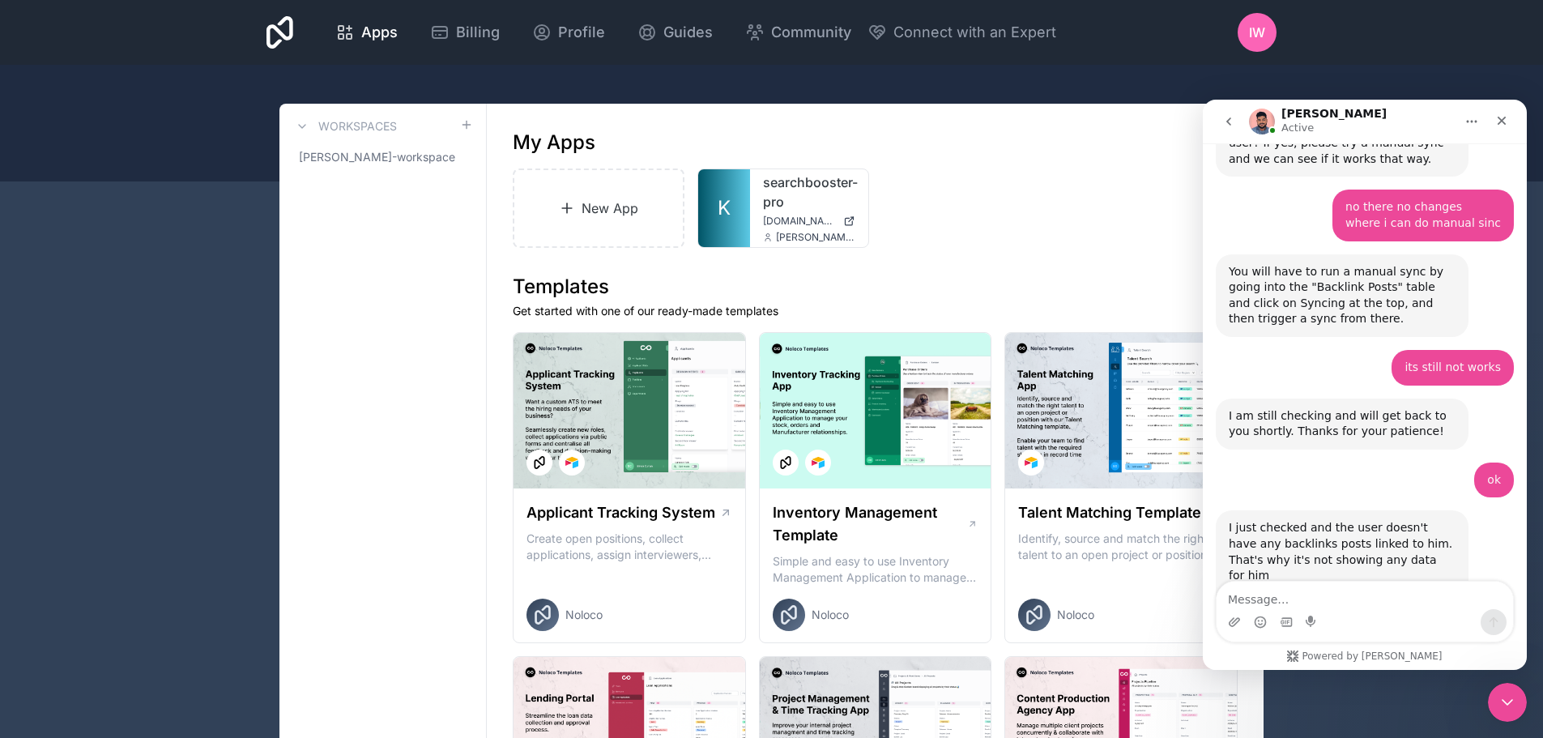
click at [1306, 584] on img "Pranay says…" at bounding box center [1337, 598] width 217 height 28
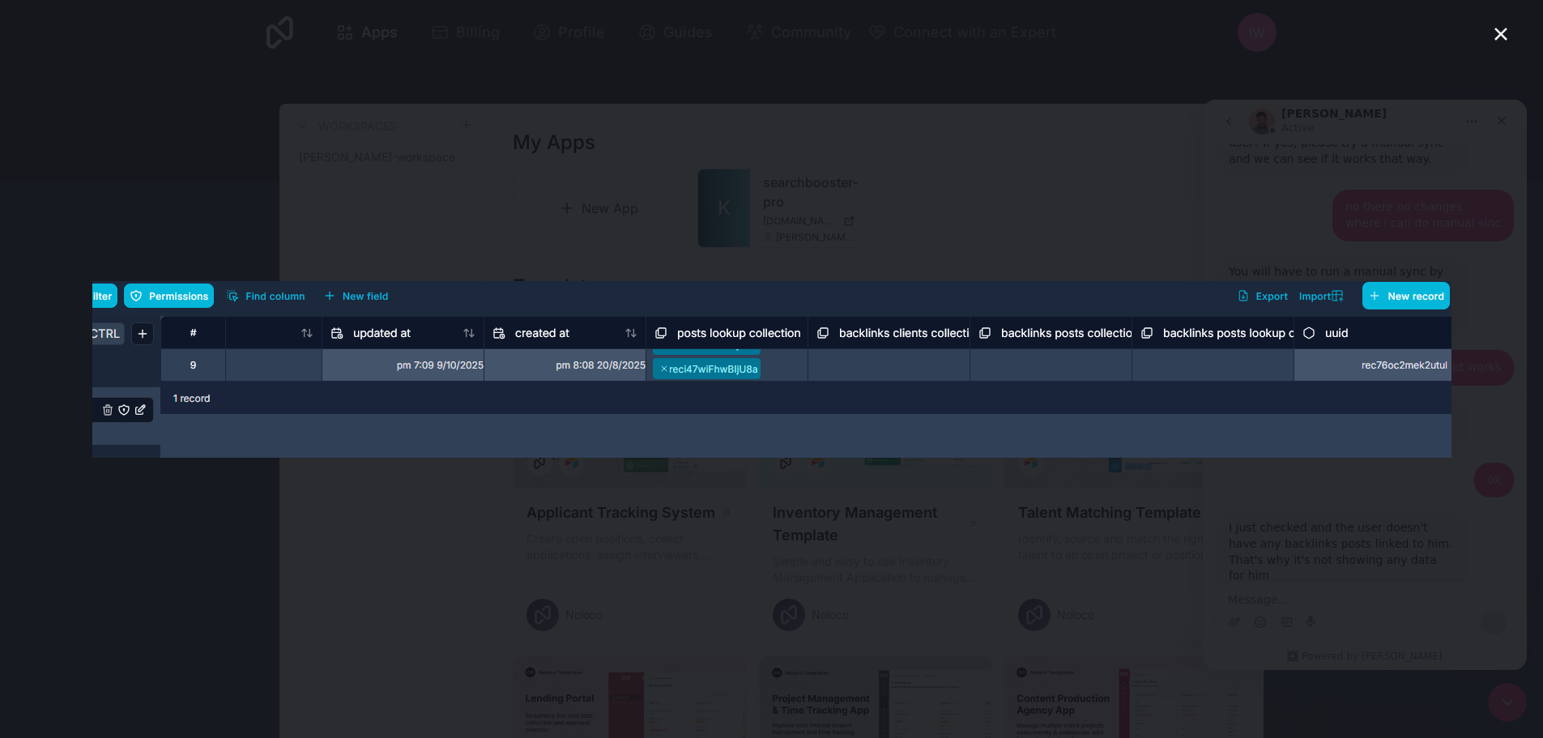
click at [1501, 32] on icon "Close" at bounding box center [1501, 33] width 19 height 19
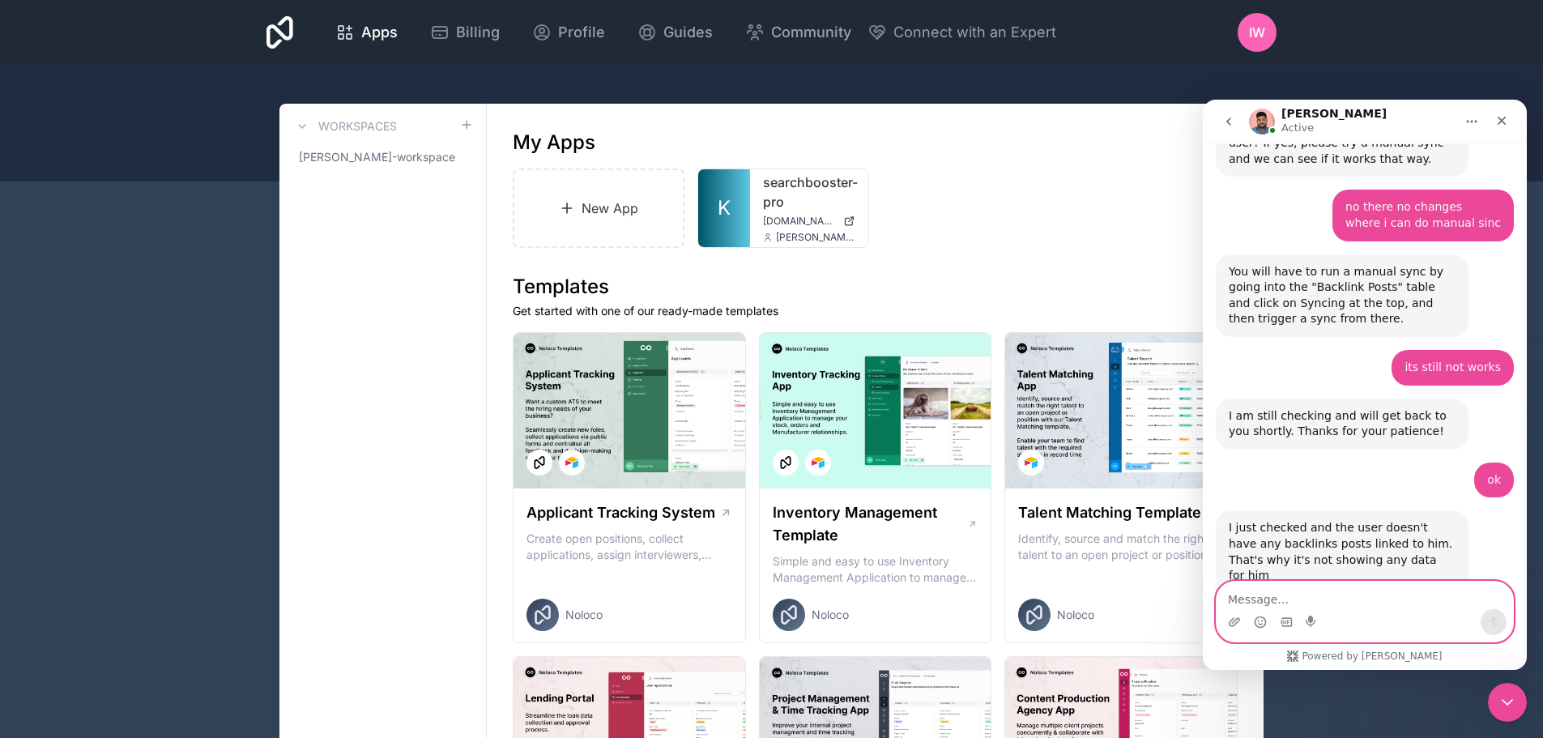
click at [1297, 602] on textarea "Message…" at bounding box center [1365, 596] width 297 height 28
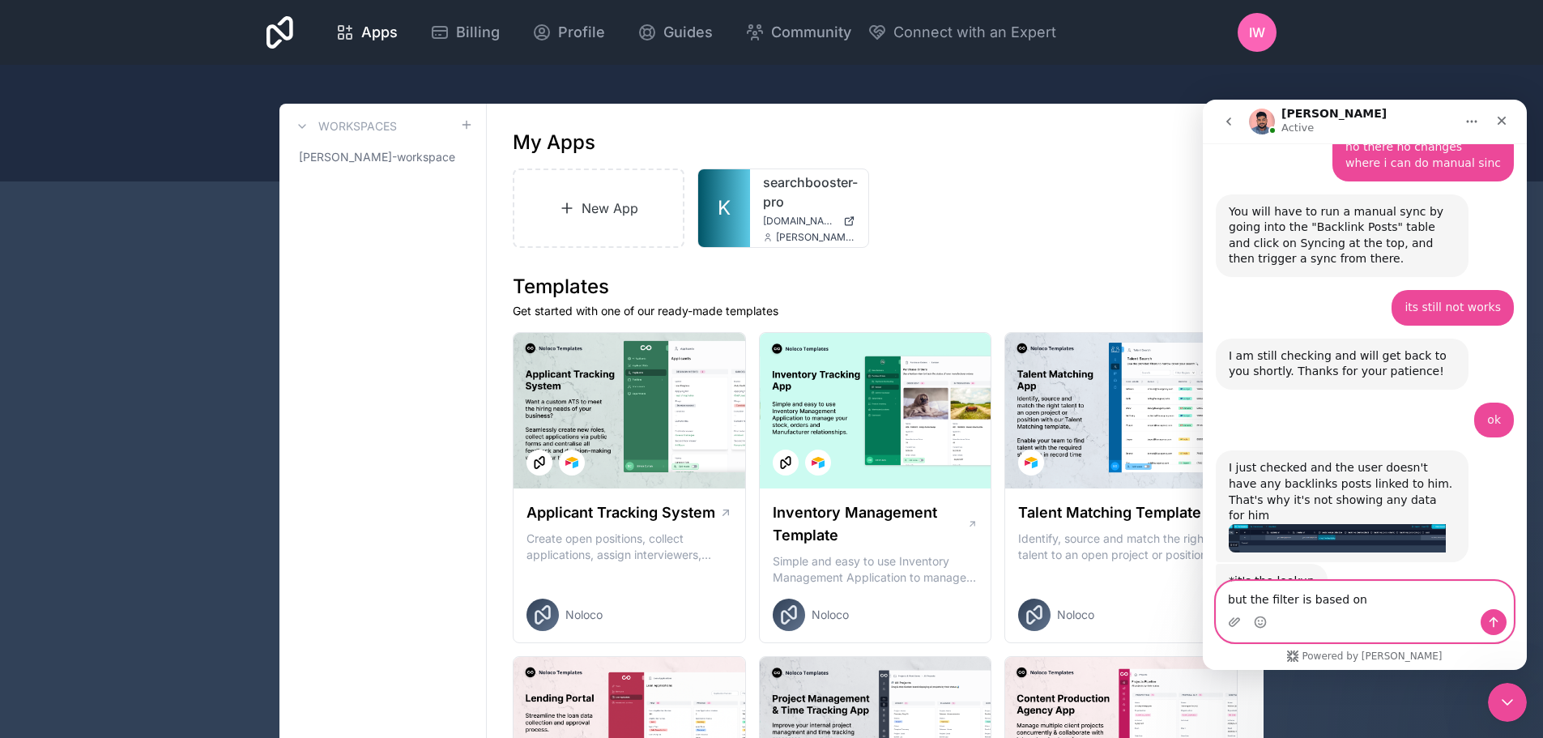
scroll to position [4951, 0]
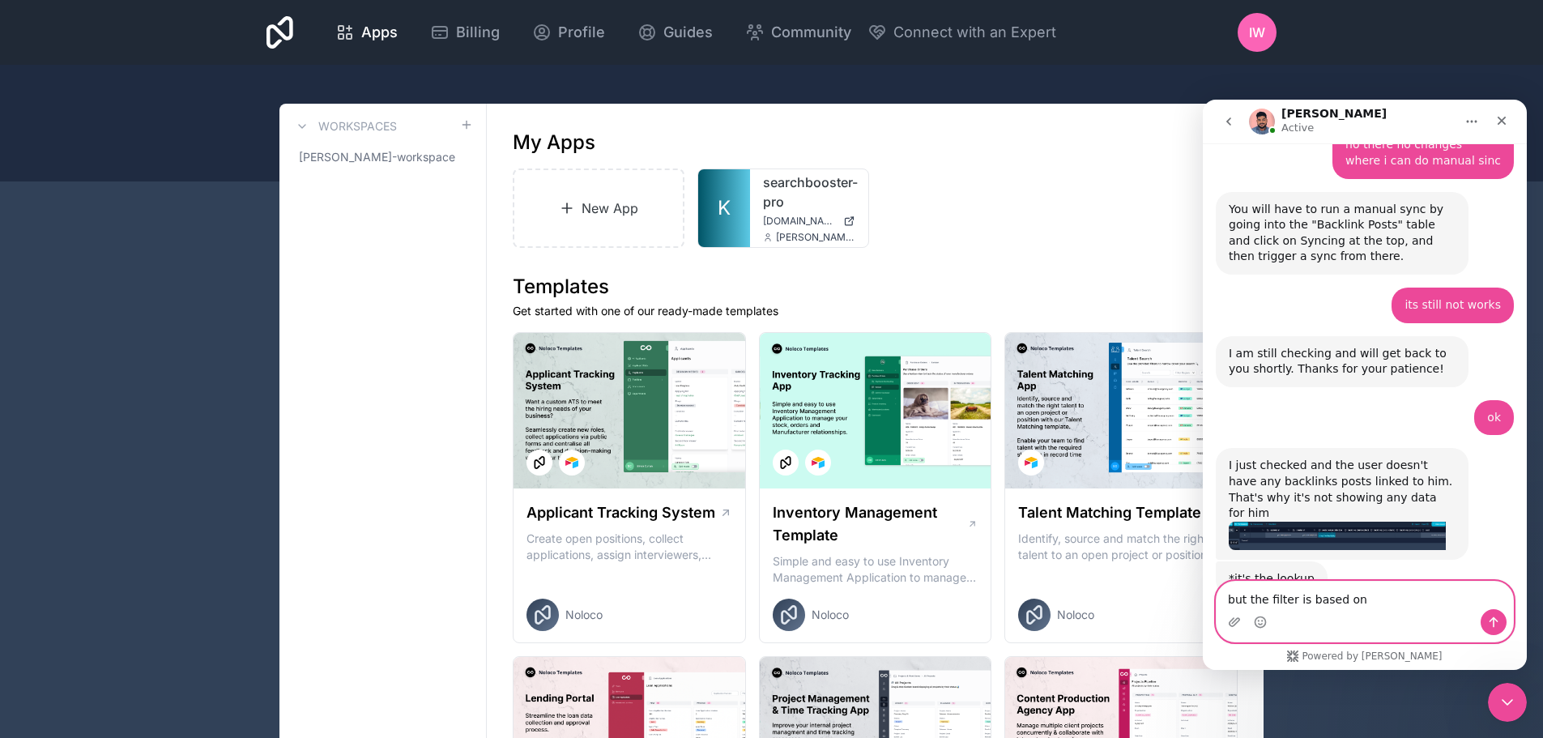
paste textarea "Backlinks Manager"
type textarea "but the filter is based on Backlinks Manager"
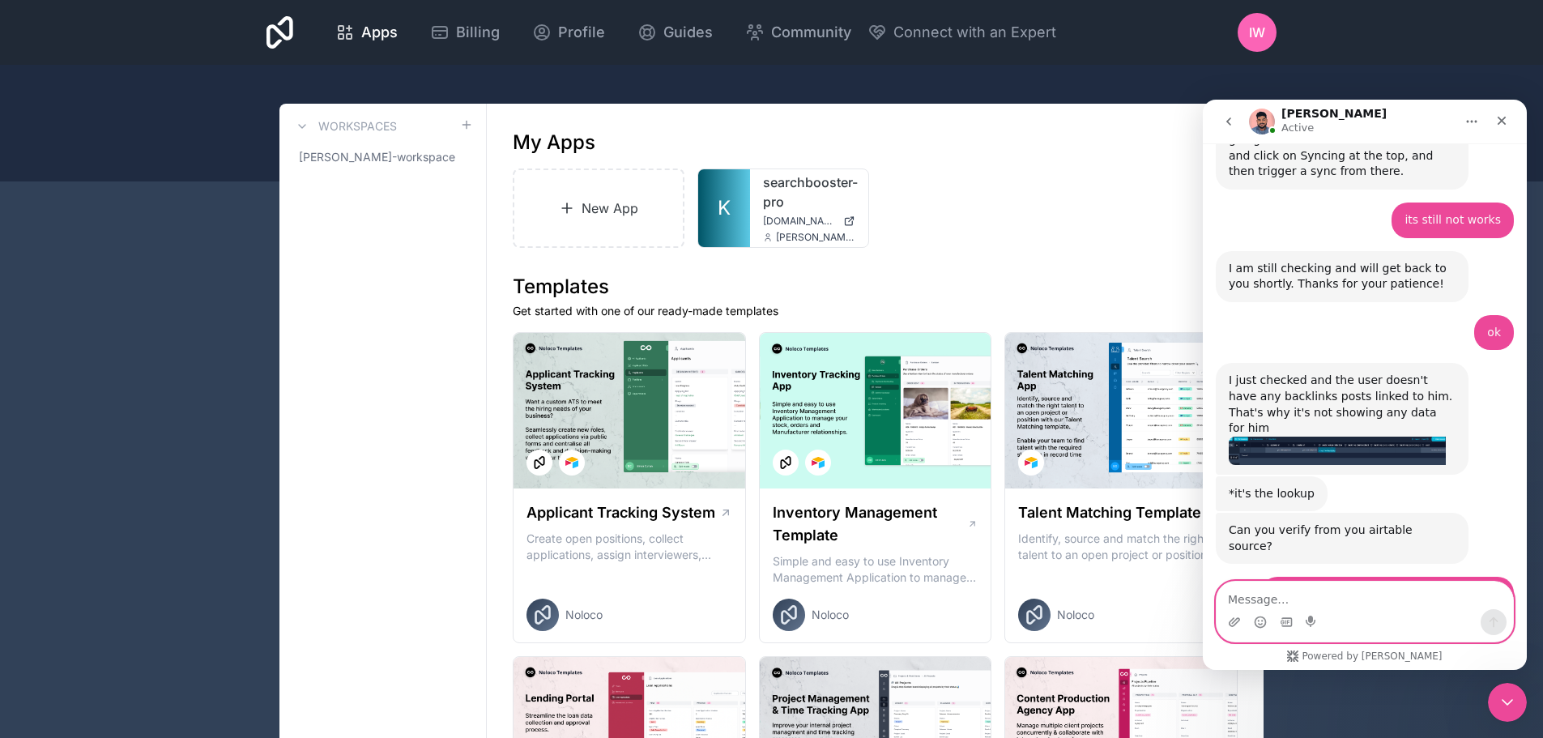
click at [1328, 600] on textarea "Message…" at bounding box center [1365, 596] width 297 height 28
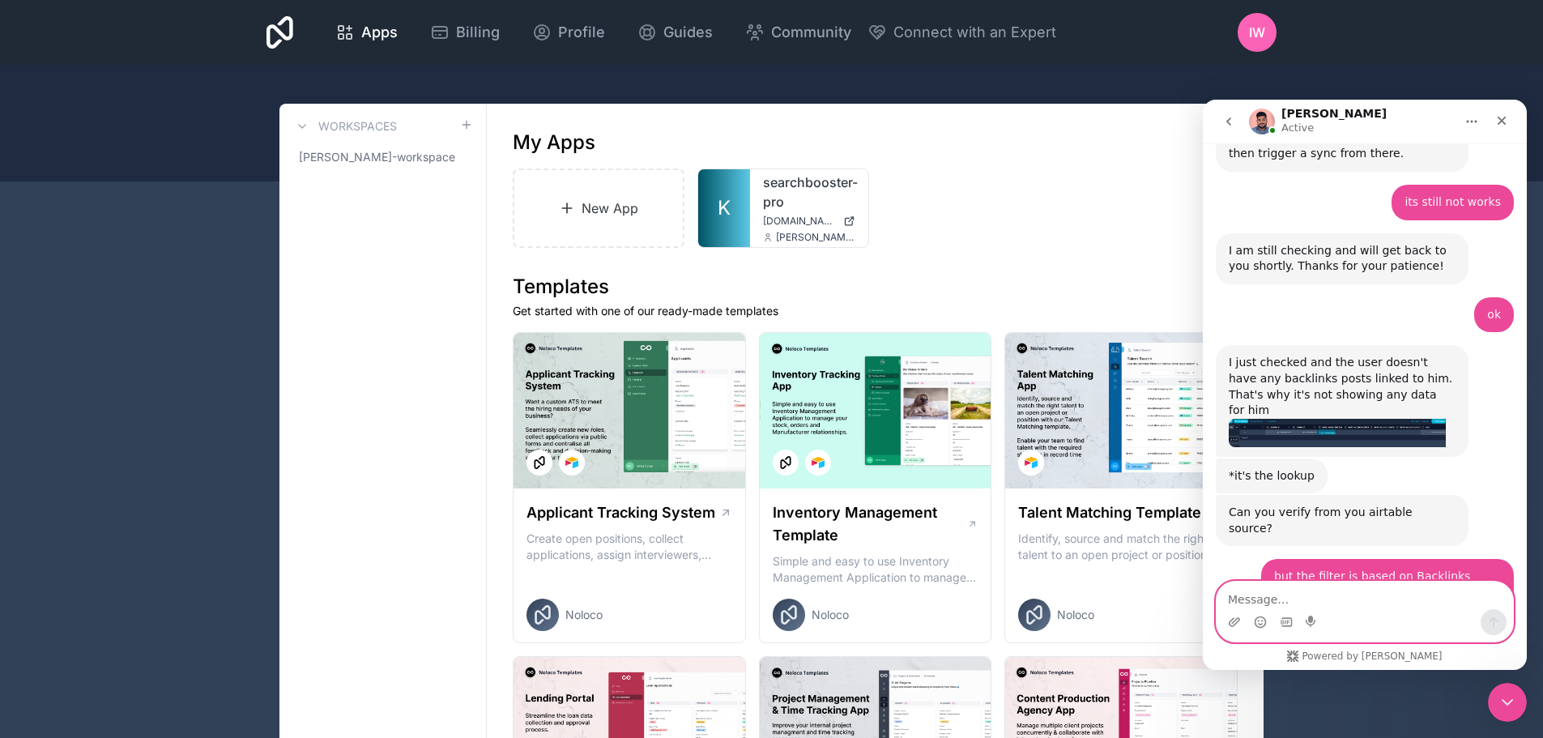
type textarea "o"
type textarea "t"
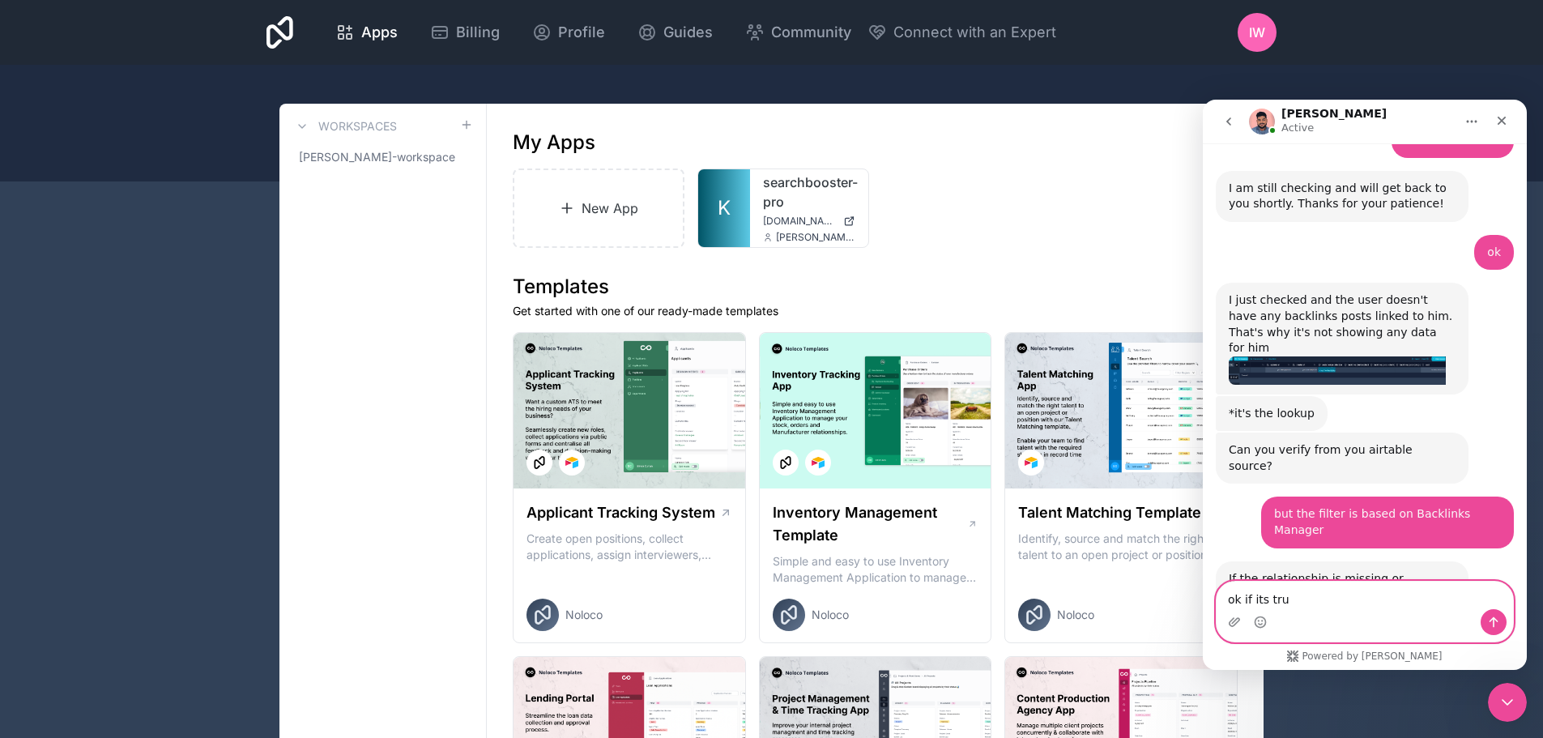
scroll to position [5122, 0]
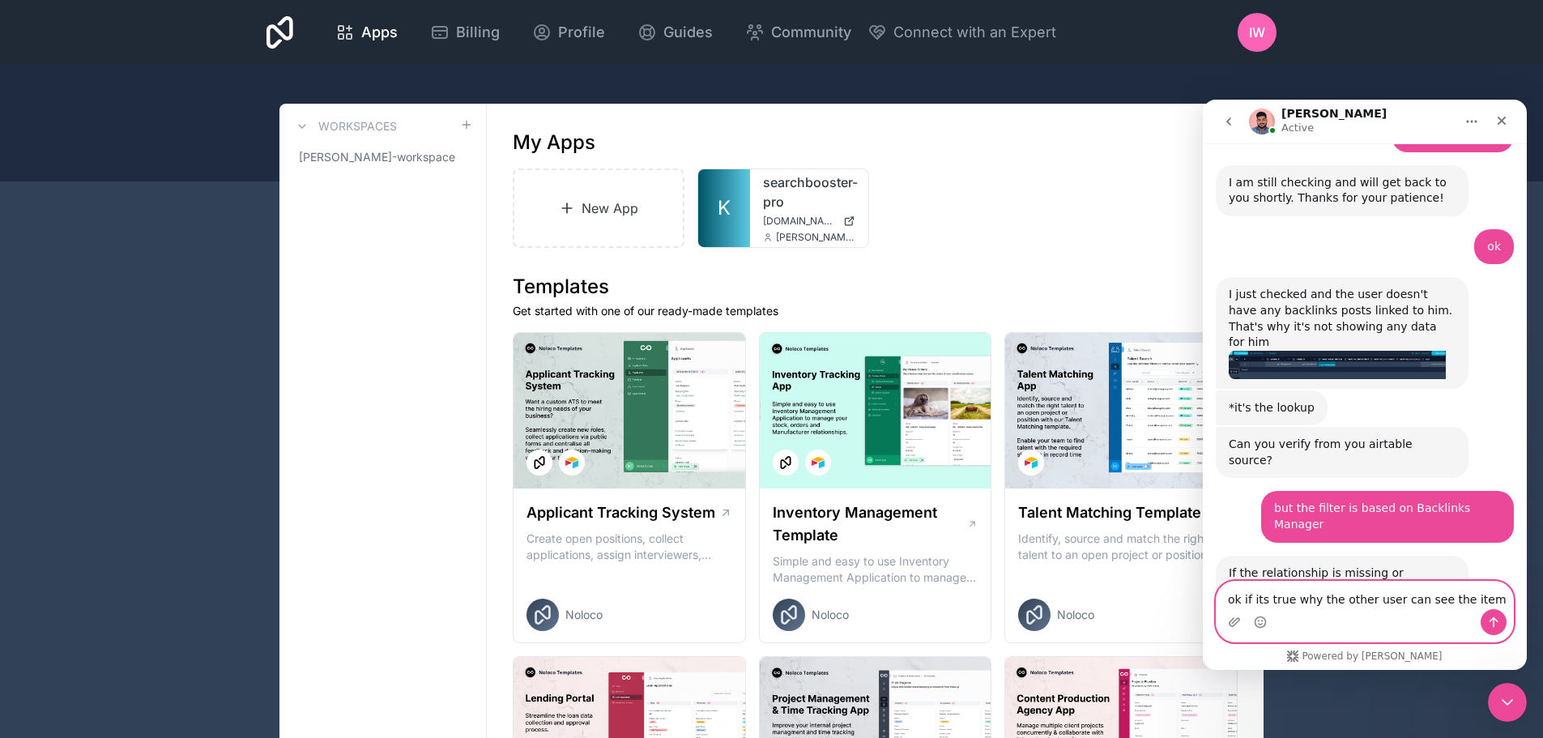
type textarea "ok if its true why the other user can see the items"
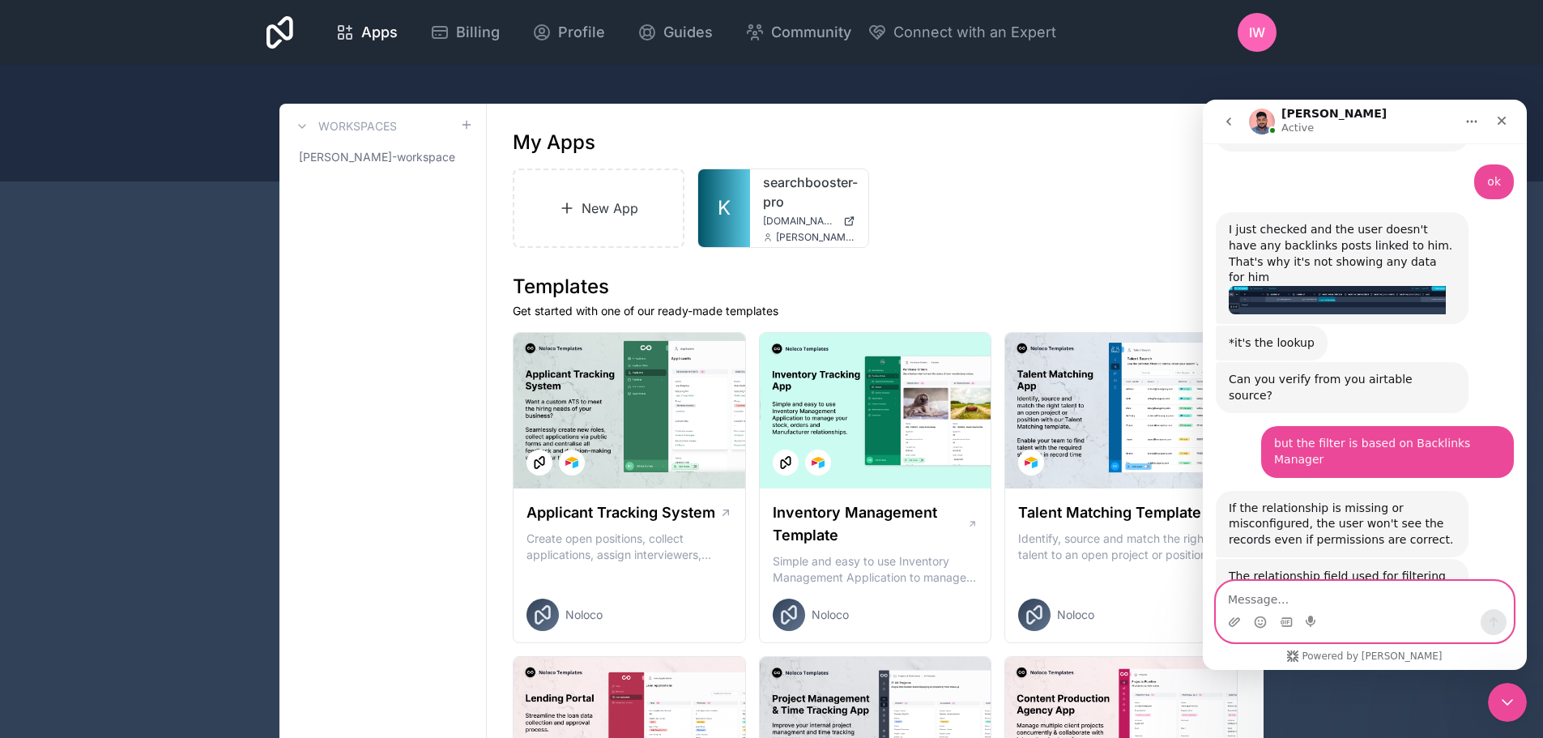
scroll to position [5258, 0]
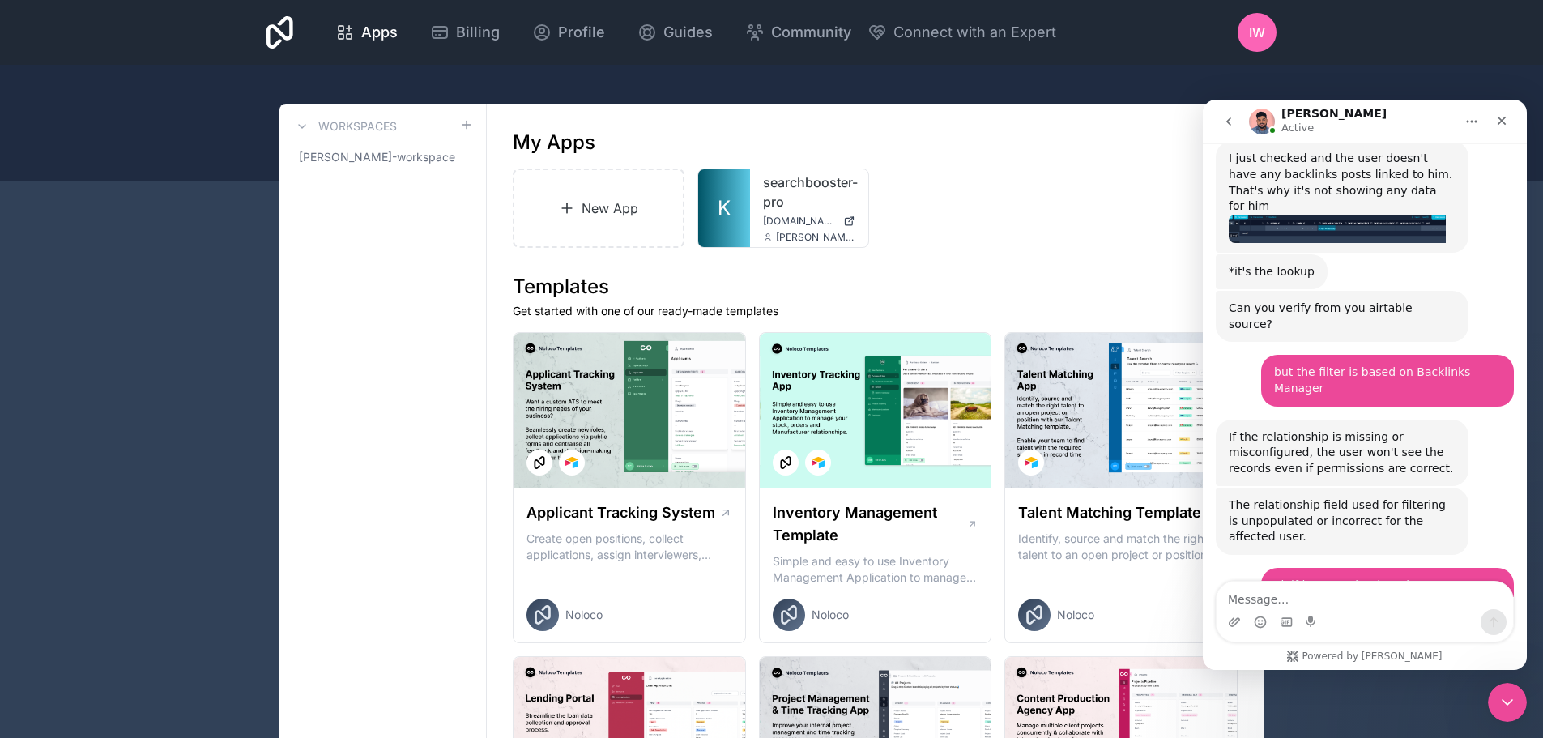
click at [1300, 673] on img "Pranay says…" at bounding box center [1337, 684] width 217 height 23
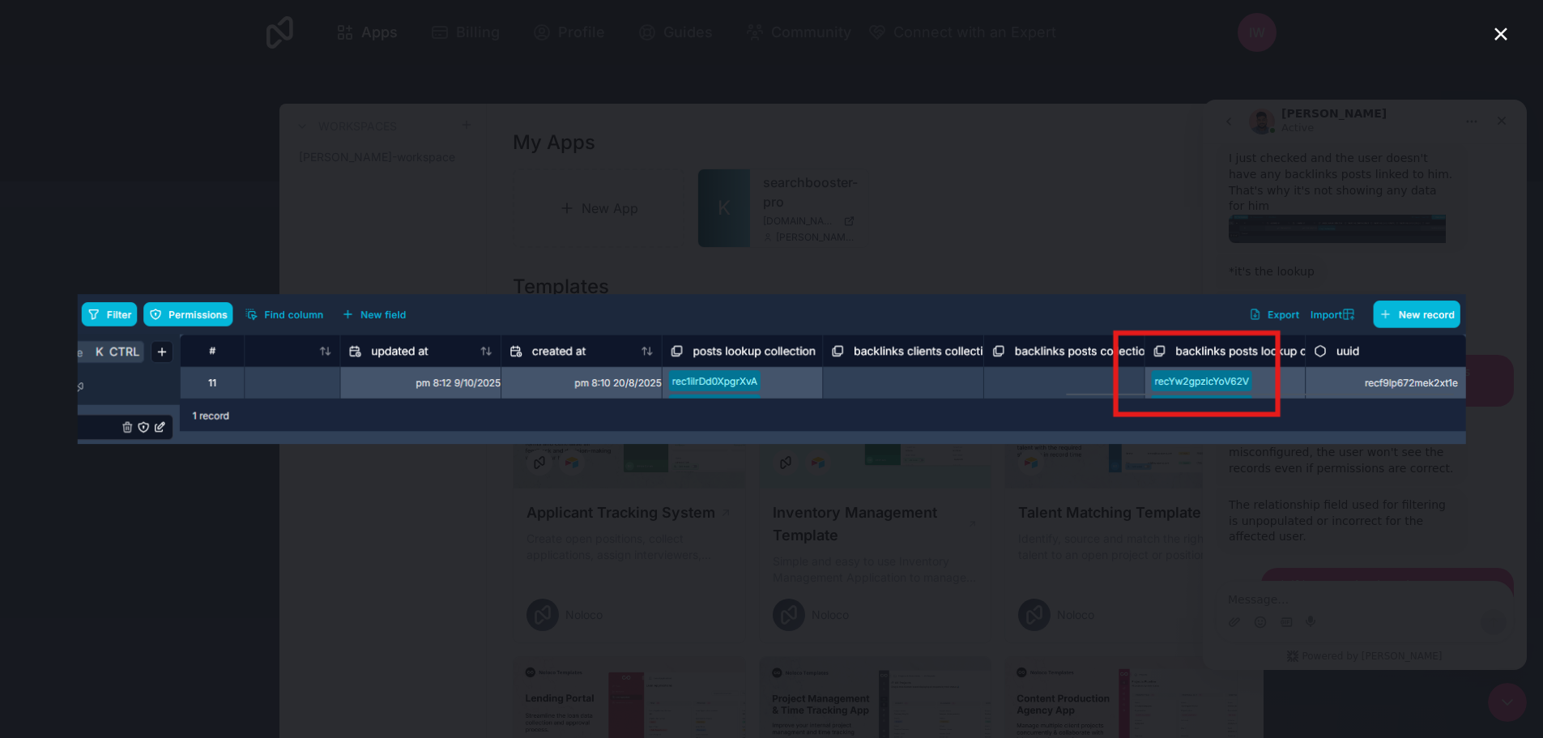
click at [1496, 36] on icon "Close" at bounding box center [1501, 33] width 19 height 19
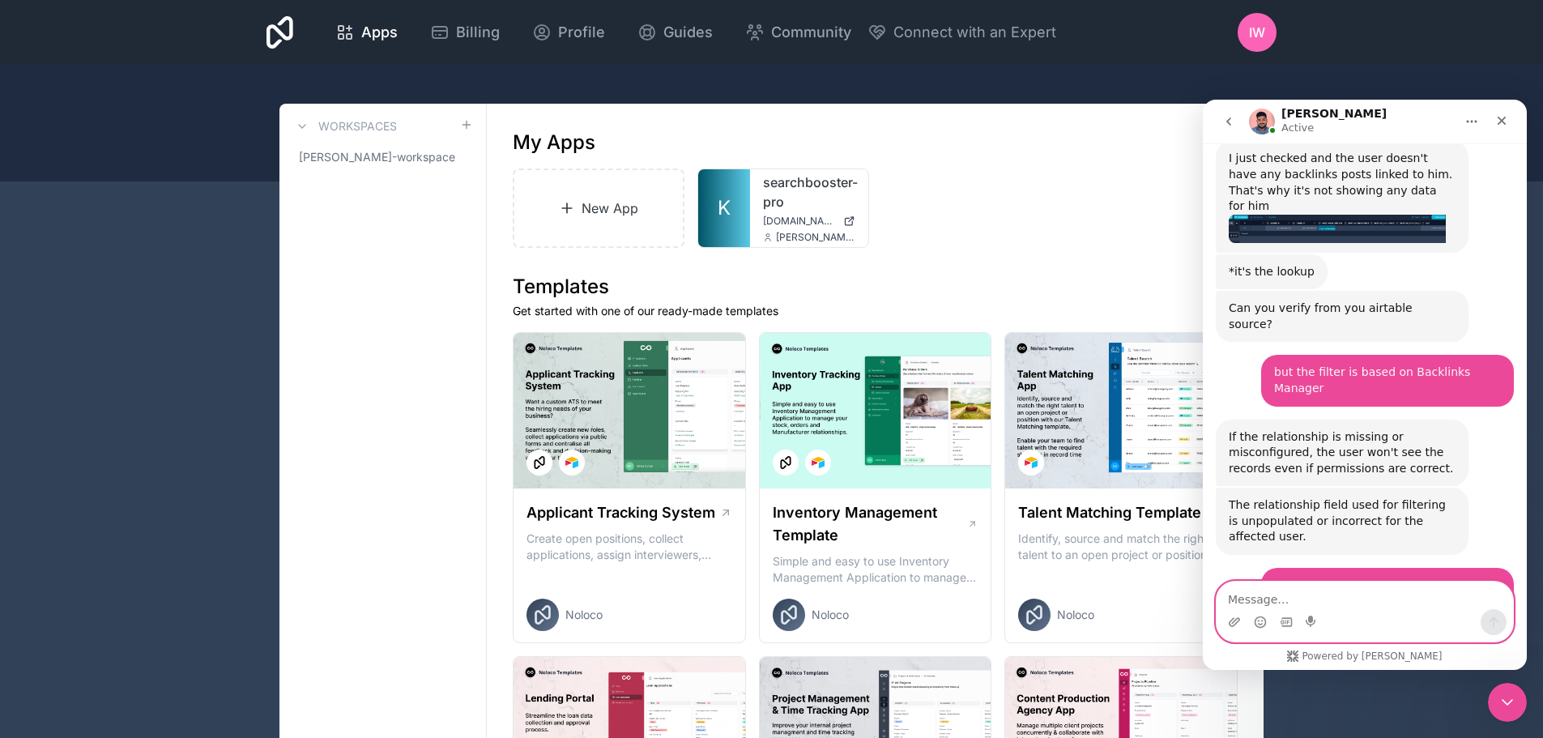
click at [1281, 604] on textarea "Message…" at bounding box center [1365, 596] width 297 height 28
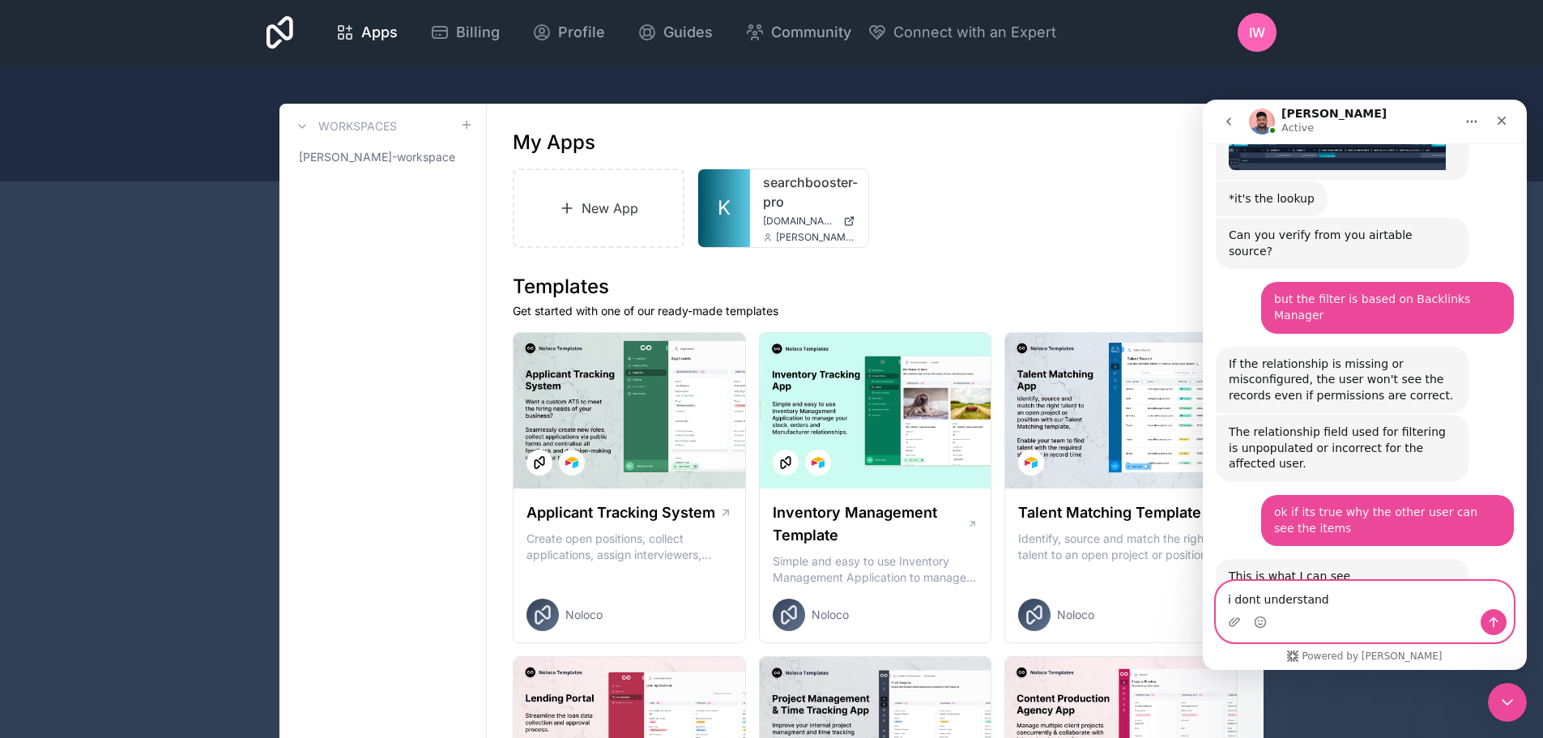
scroll to position [5327, 0]
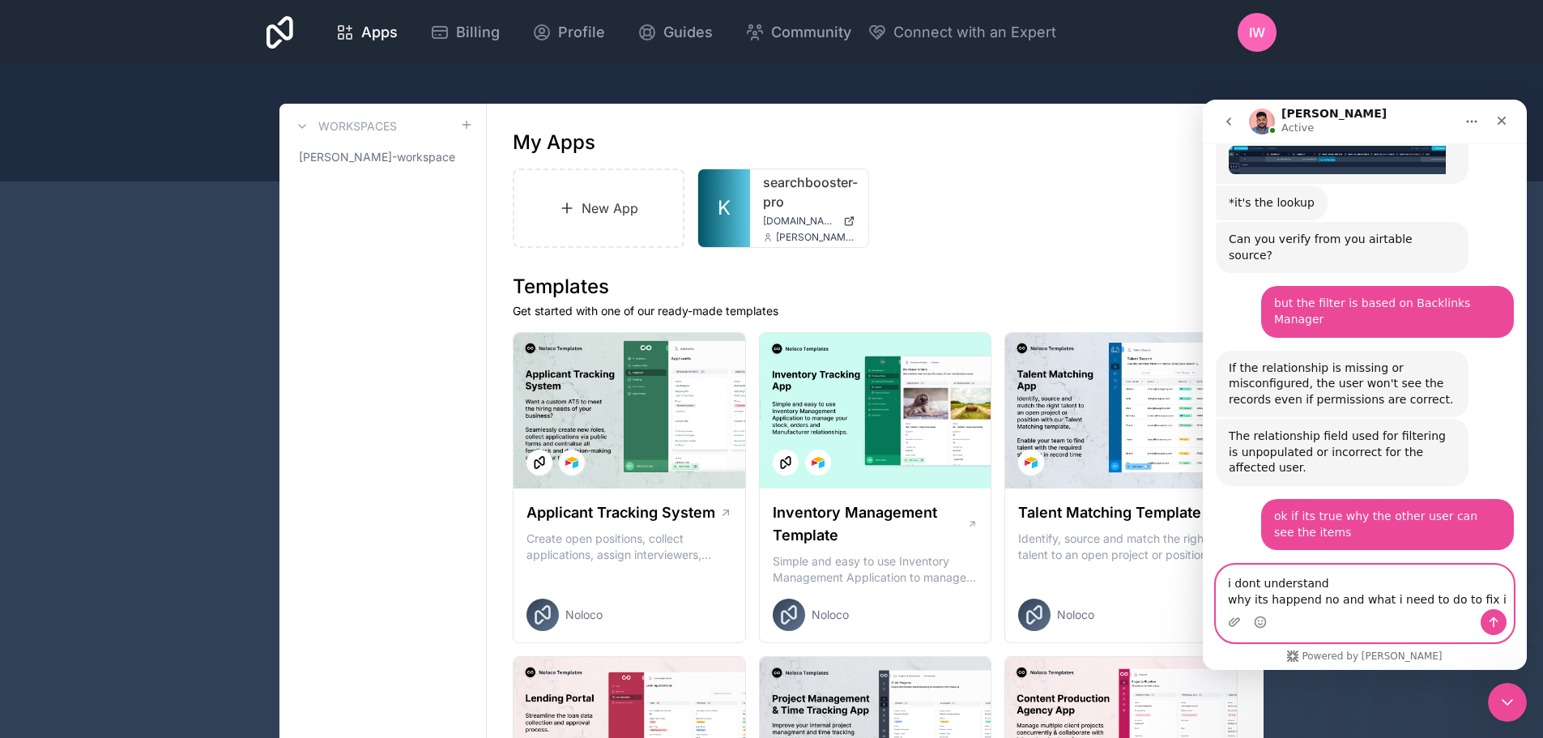
type textarea "i dont understand why its happend no and what i need to do to fix it"
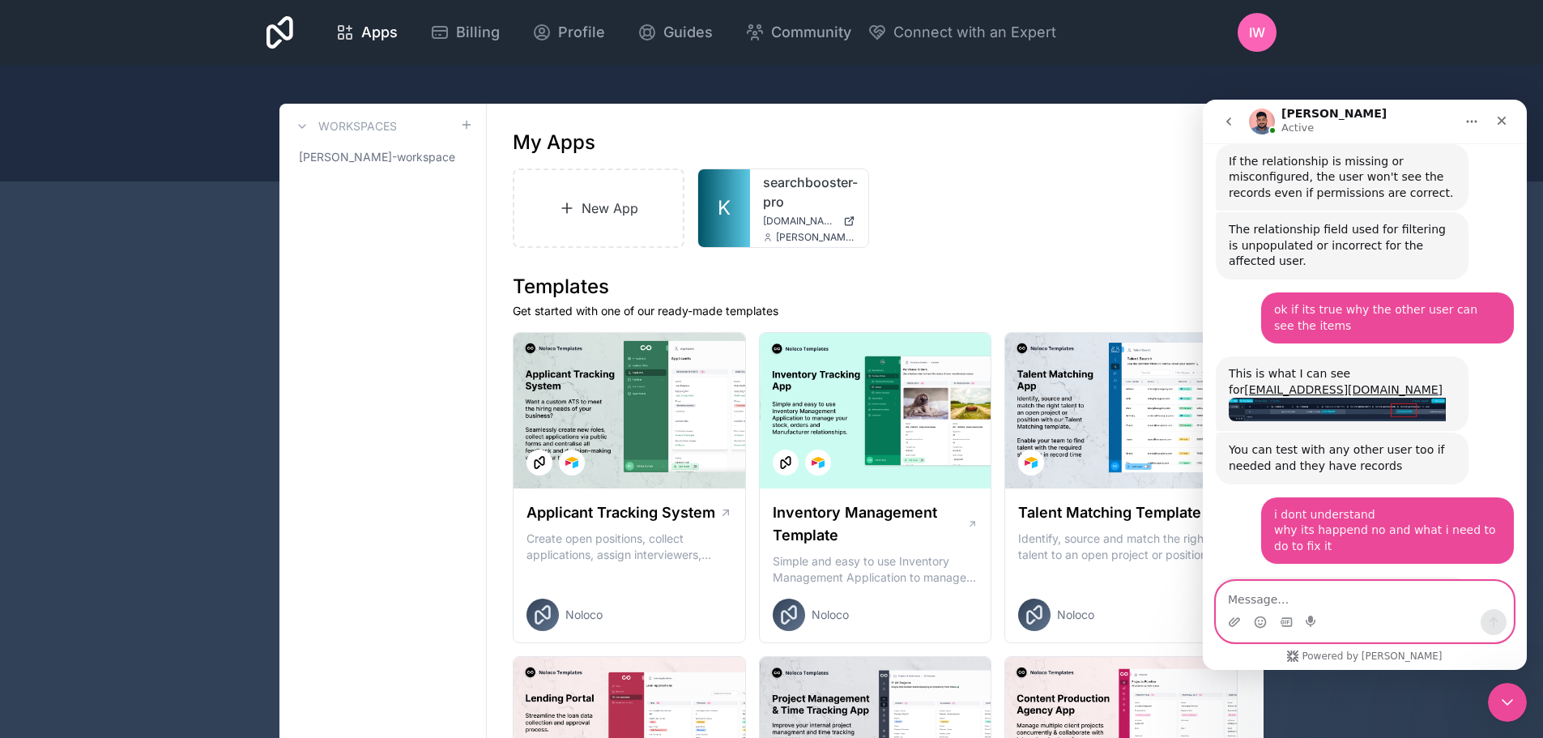
scroll to position [5471, 0]
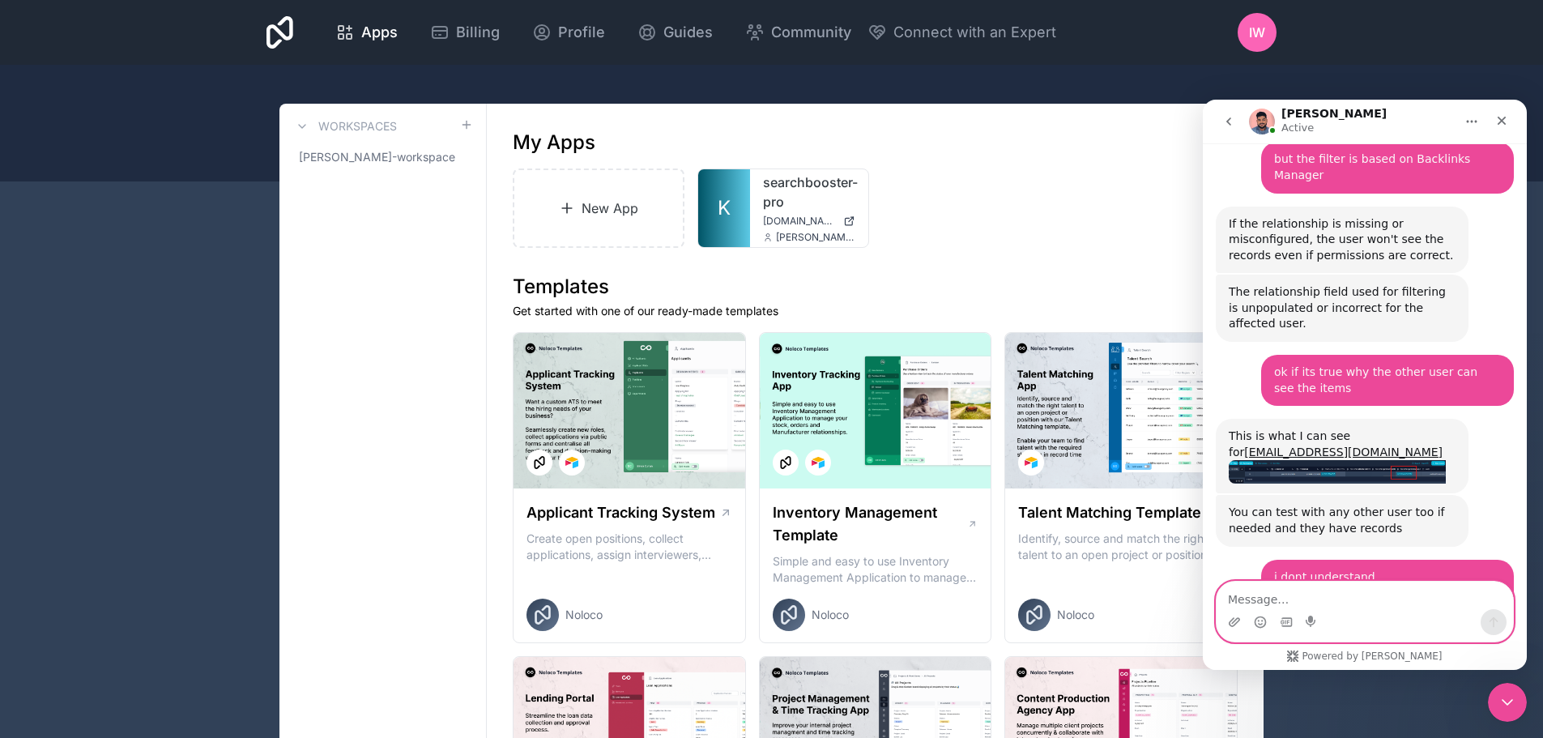
click at [1279, 594] on textarea "Message…" at bounding box center [1365, 596] width 297 height 28
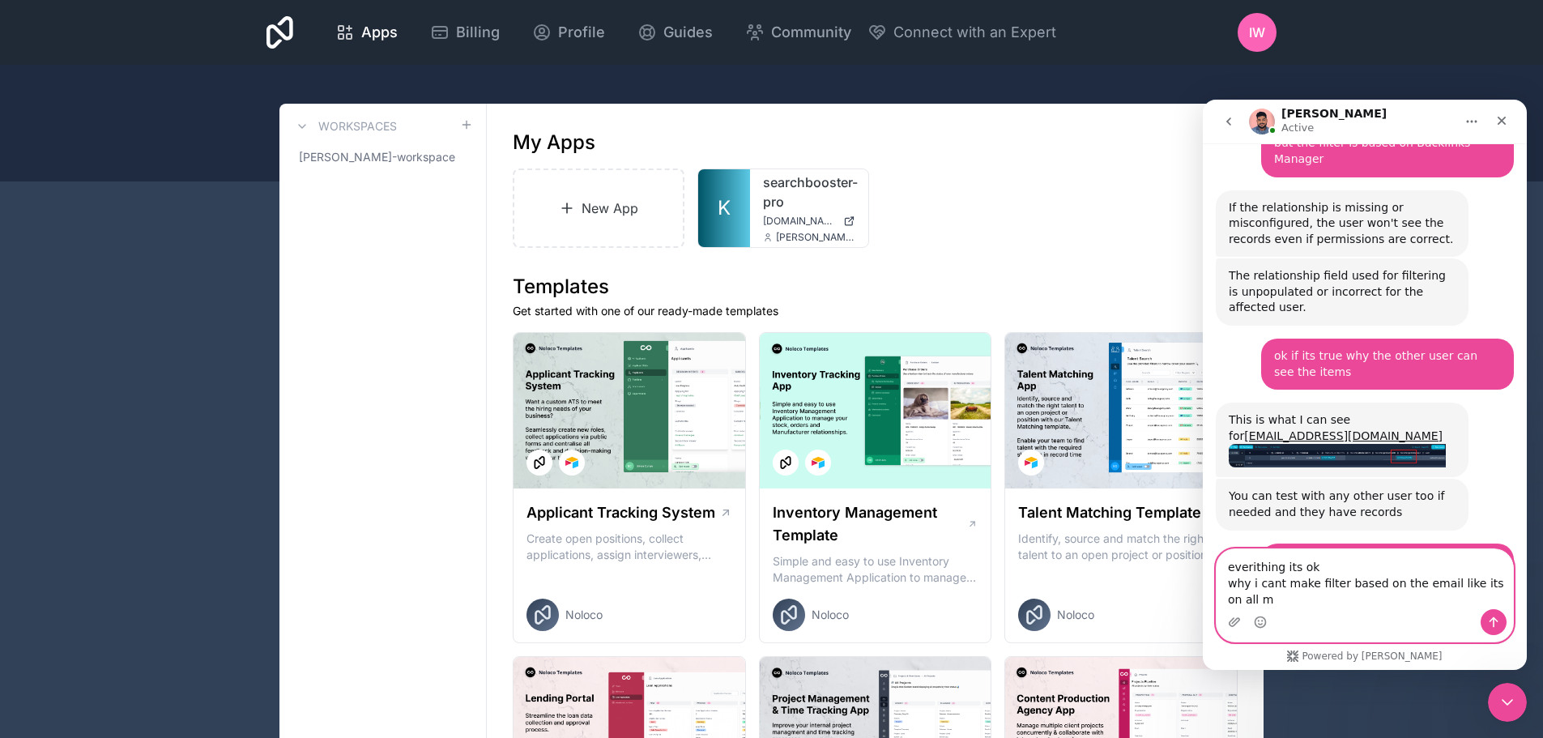
scroll to position [5503, 0]
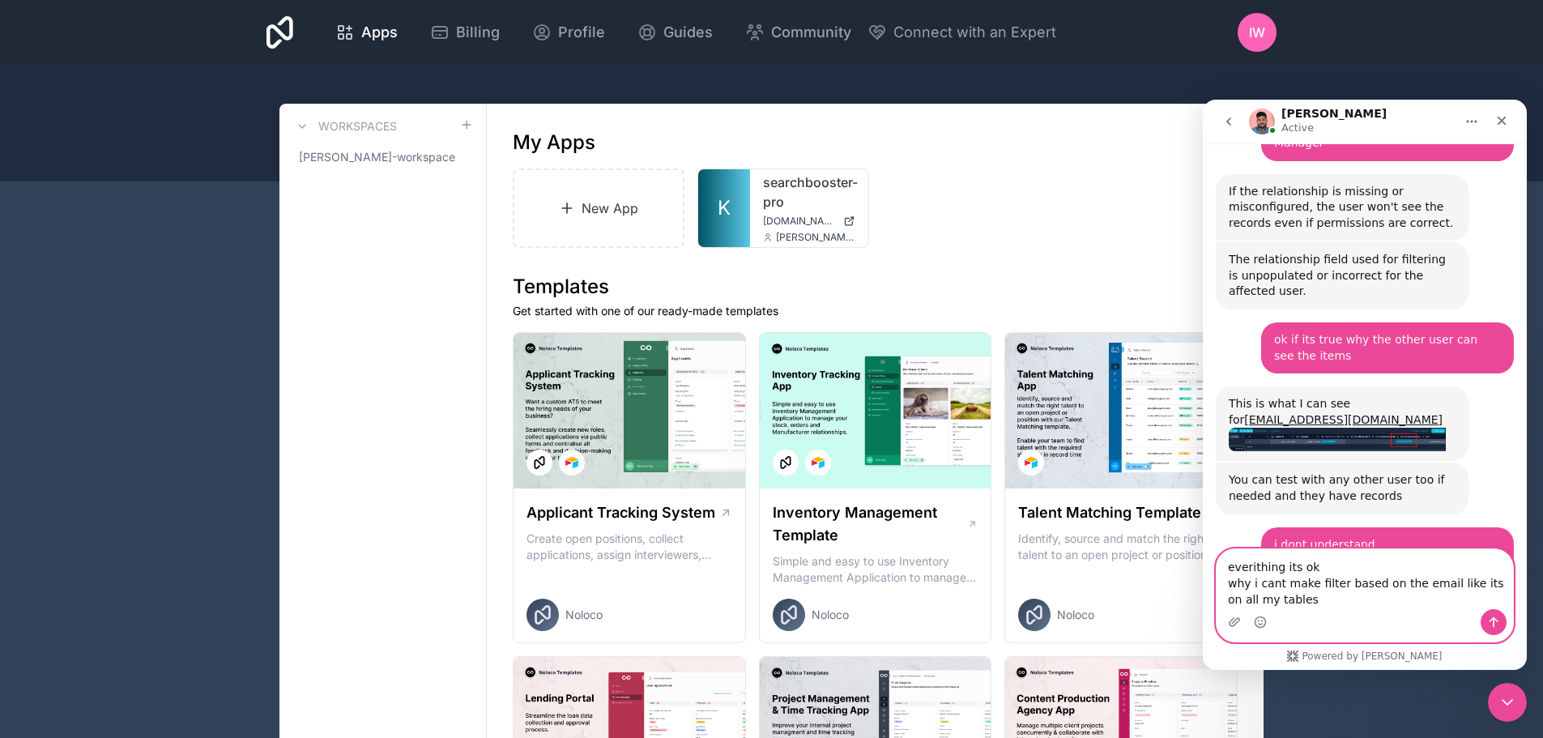
type textarea "everithing its ok why i cant make filter based on the email like its on all my …"
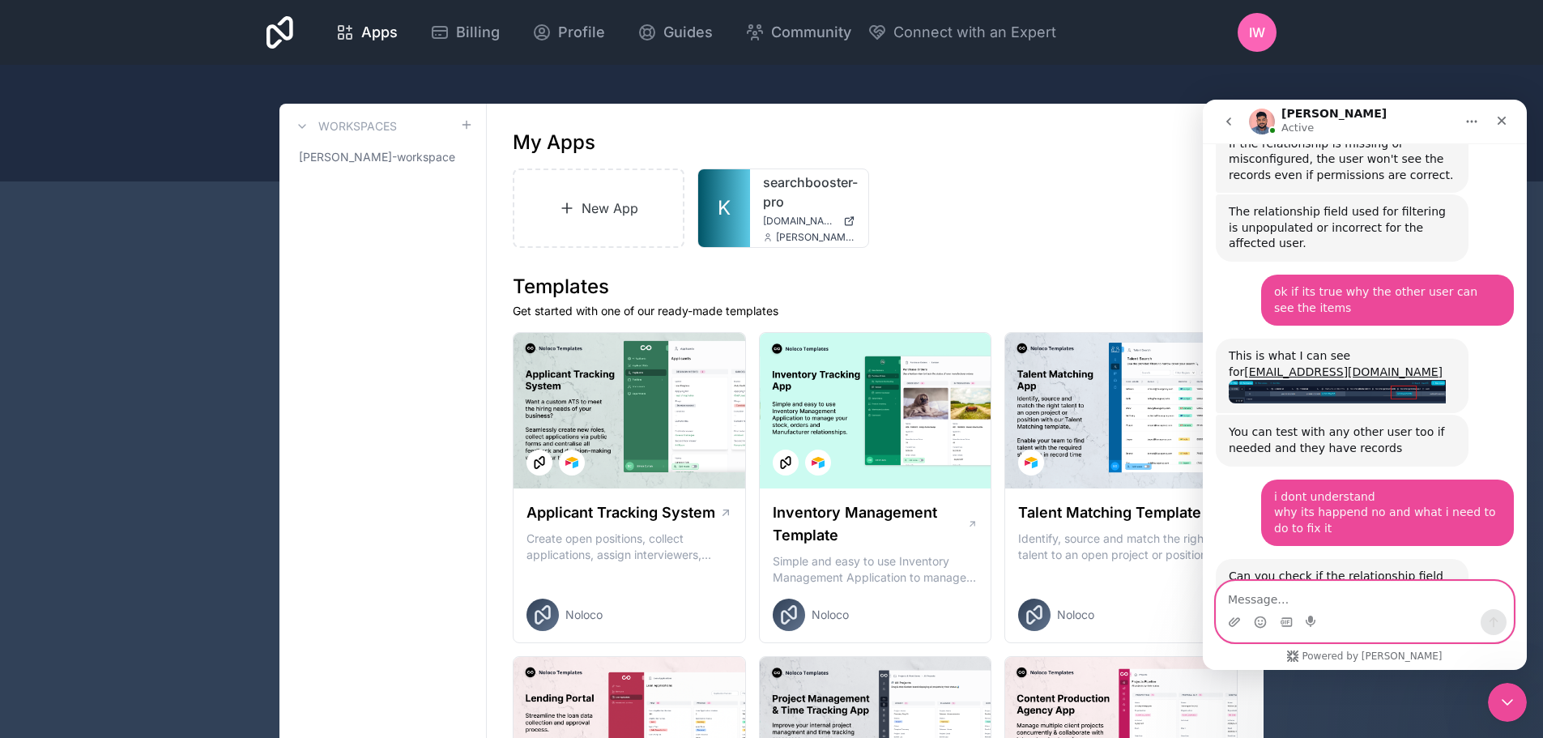
scroll to position [5615, 0]
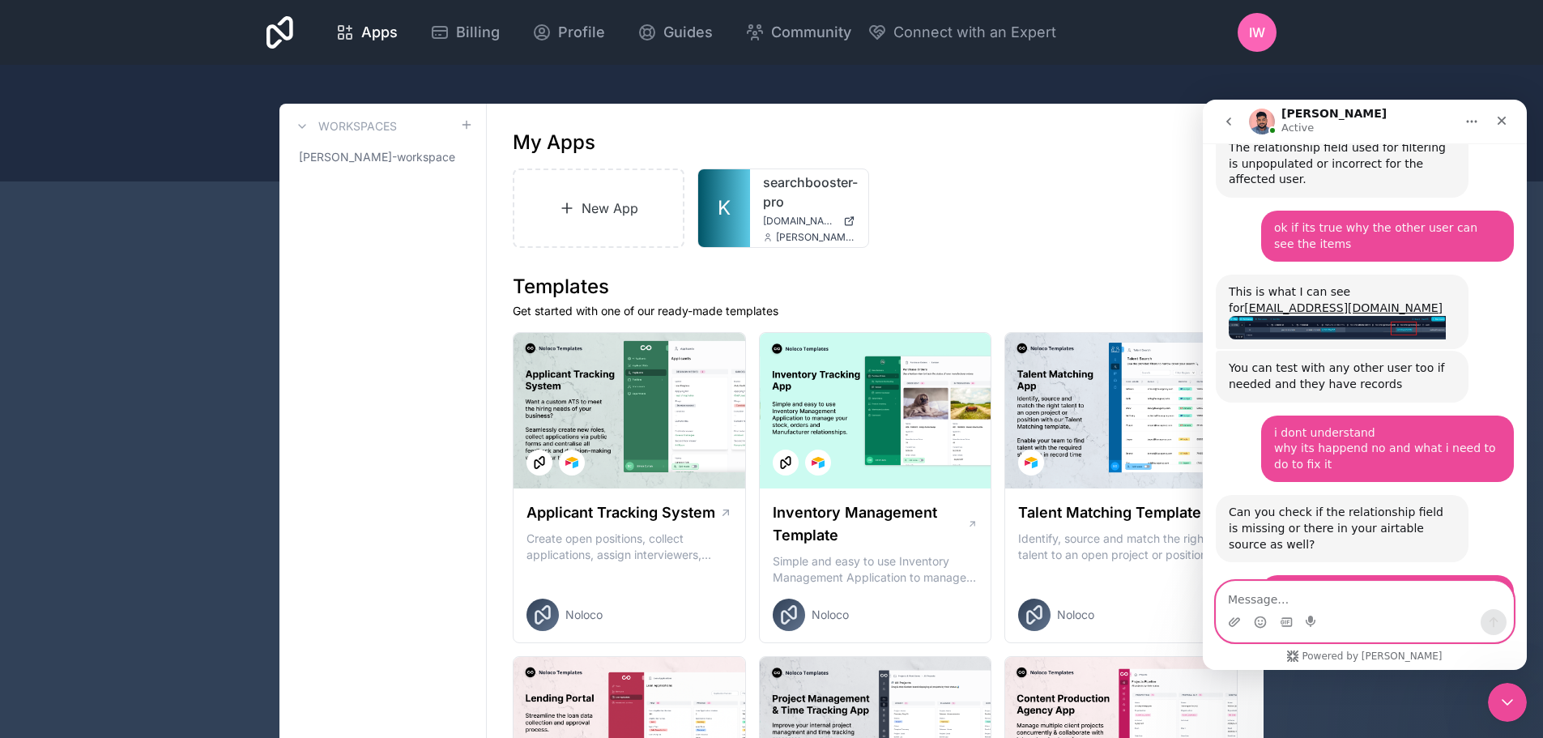
click at [1342, 601] on textarea "Message…" at bounding box center [1365, 596] width 297 height 28
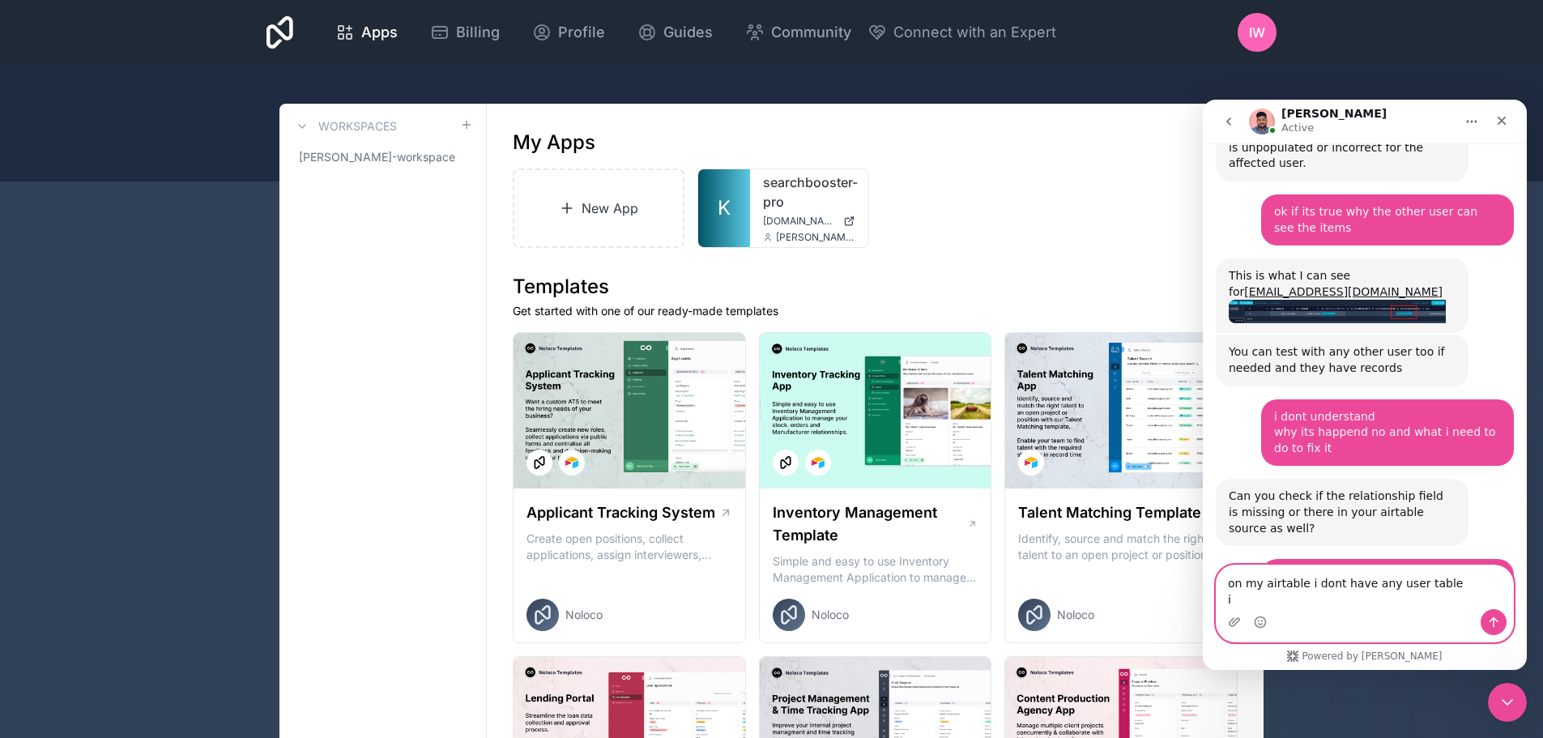
type textarea "on my airtable i dont have any user table"
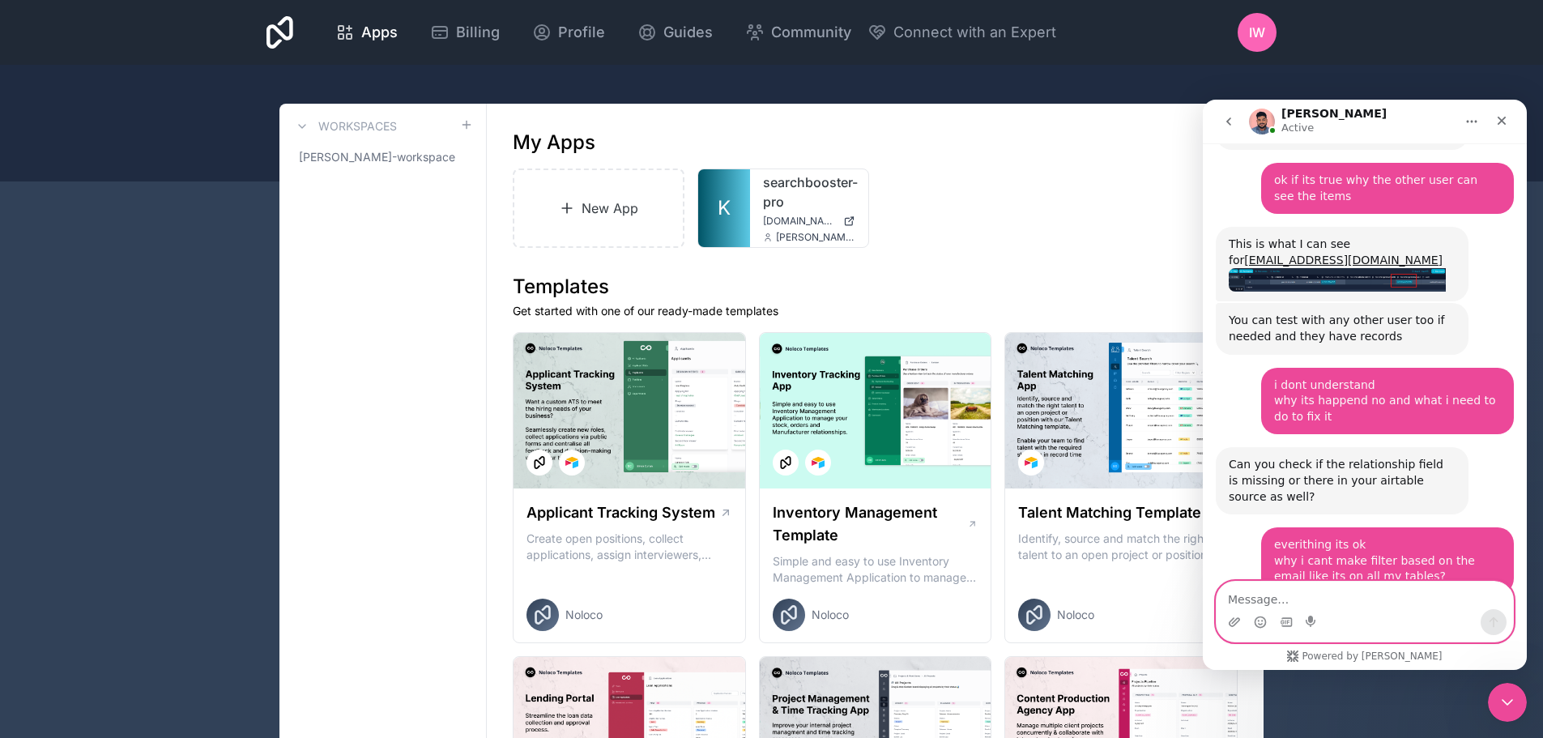
scroll to position [5679, 0]
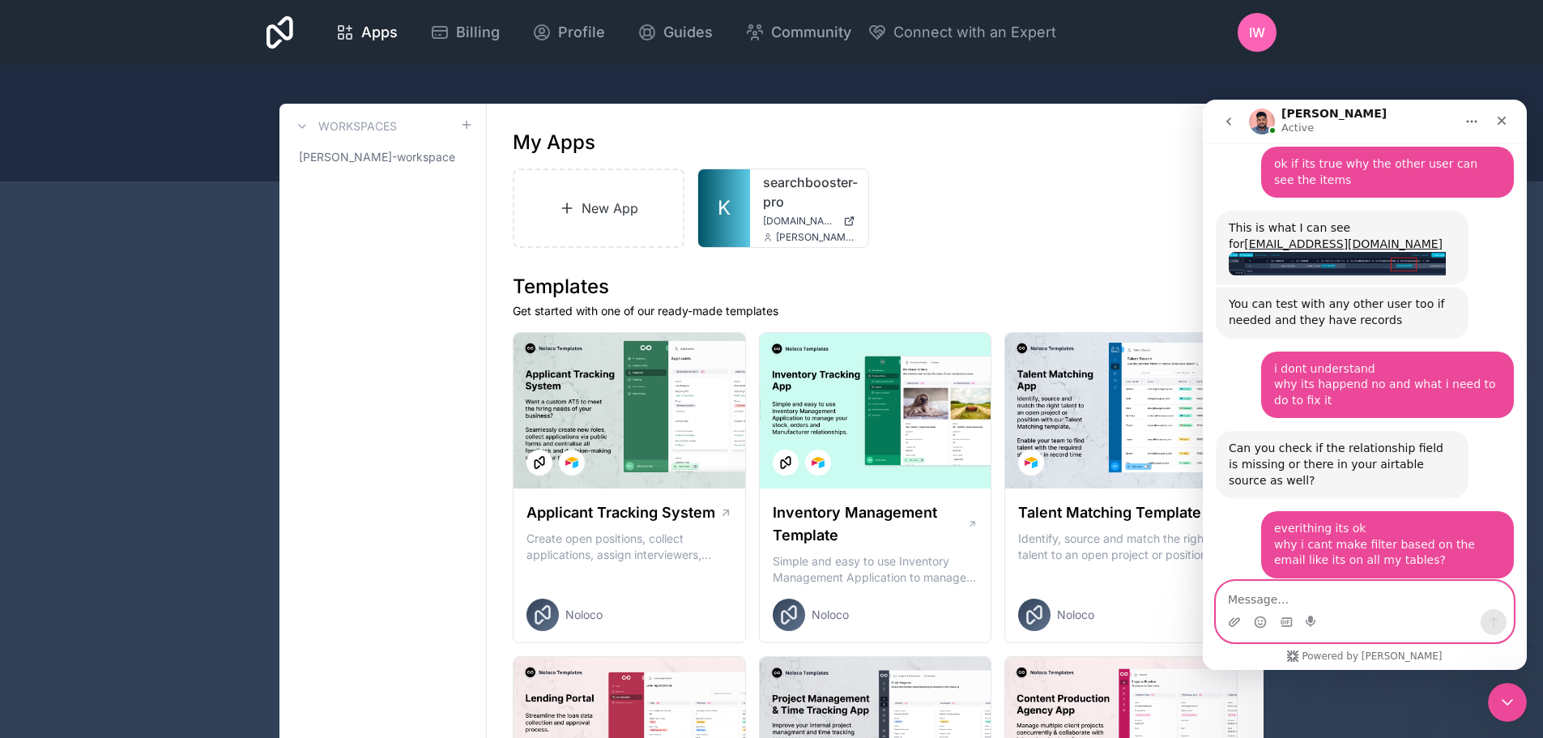
click at [1324, 607] on textarea "Message…" at bounding box center [1365, 596] width 297 height 28
type textarea "ok i think i find a way to solve it"
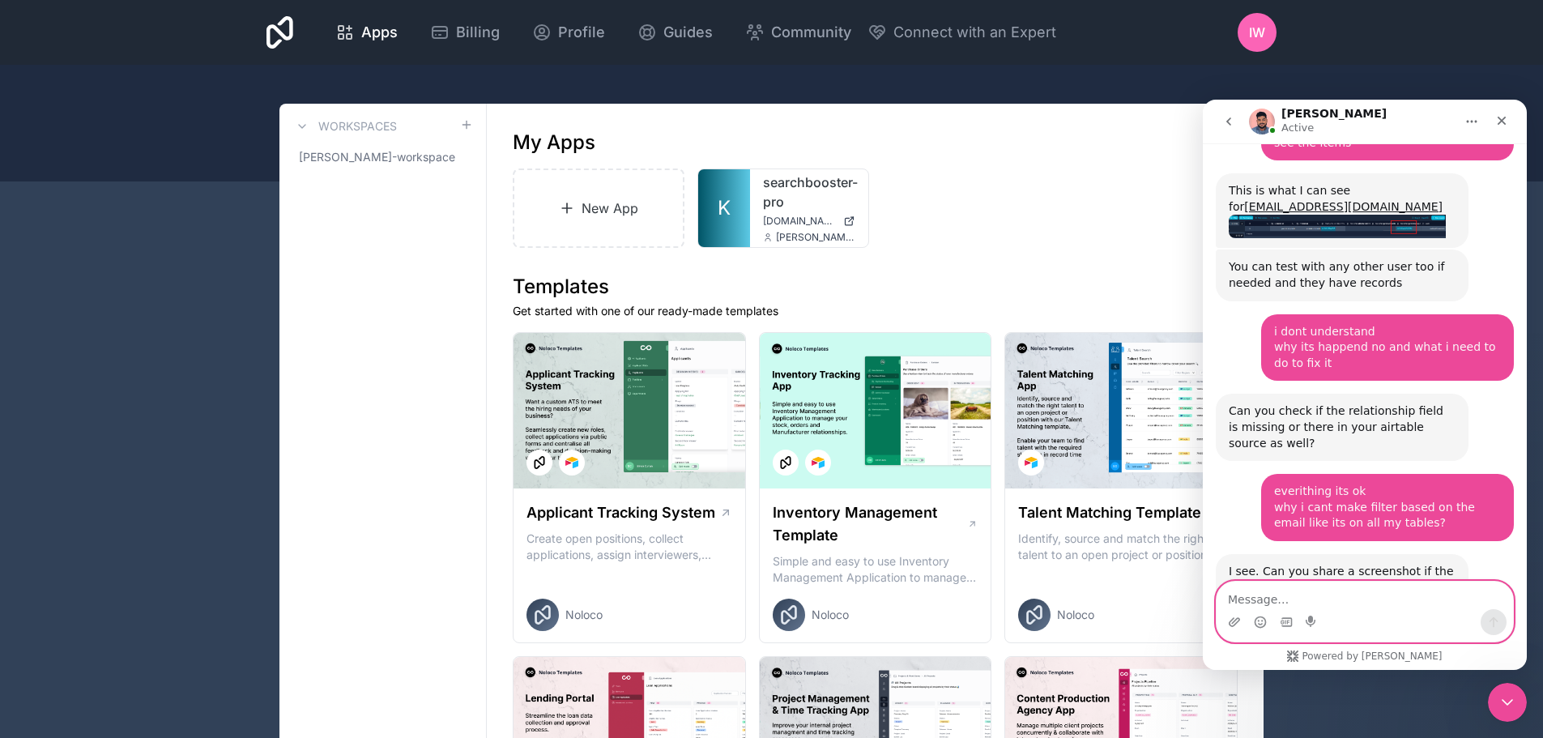
scroll to position [5781, 0]
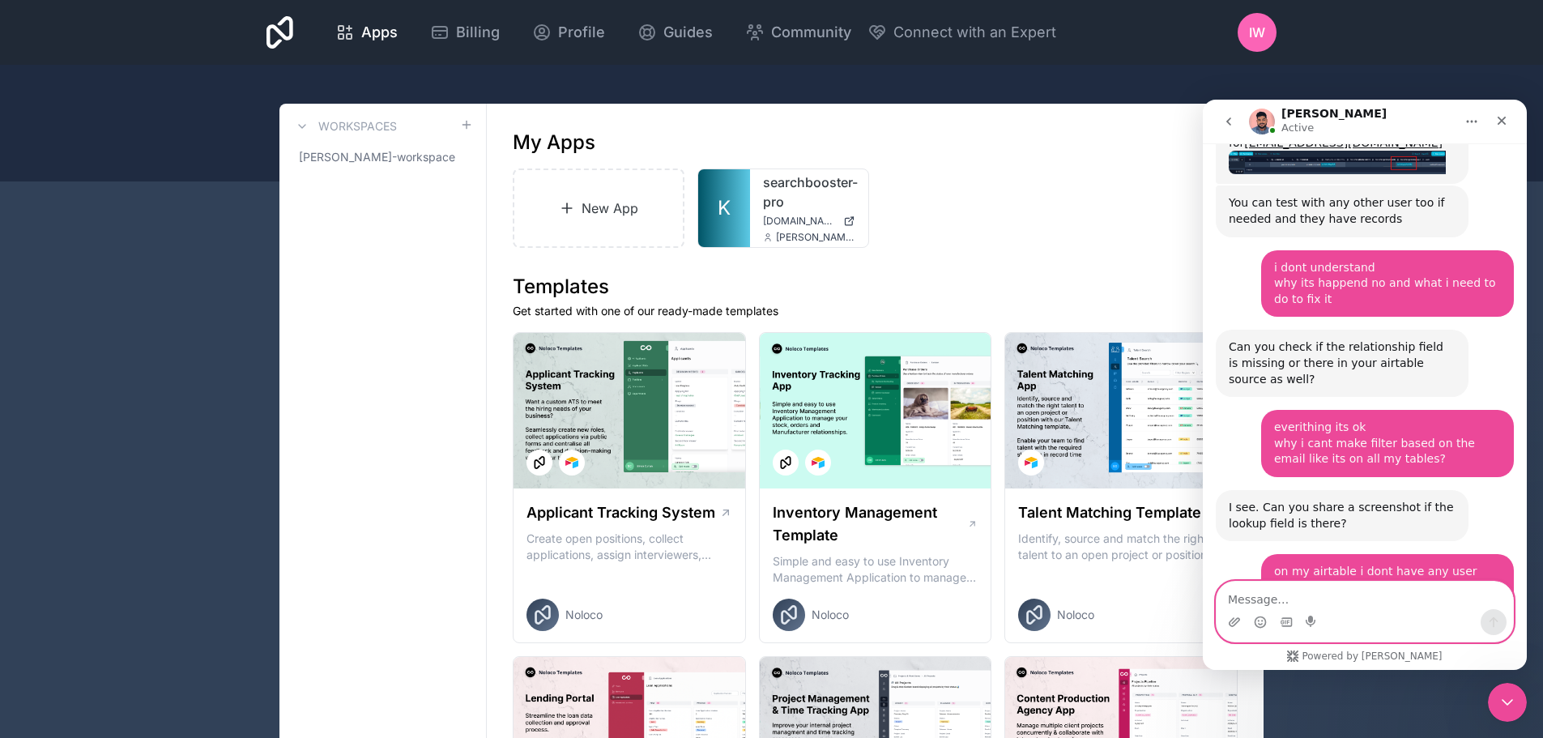
click at [1349, 594] on textarea "Message…" at bounding box center [1365, 596] width 297 height 28
type textarea "ט"
type textarea "i"
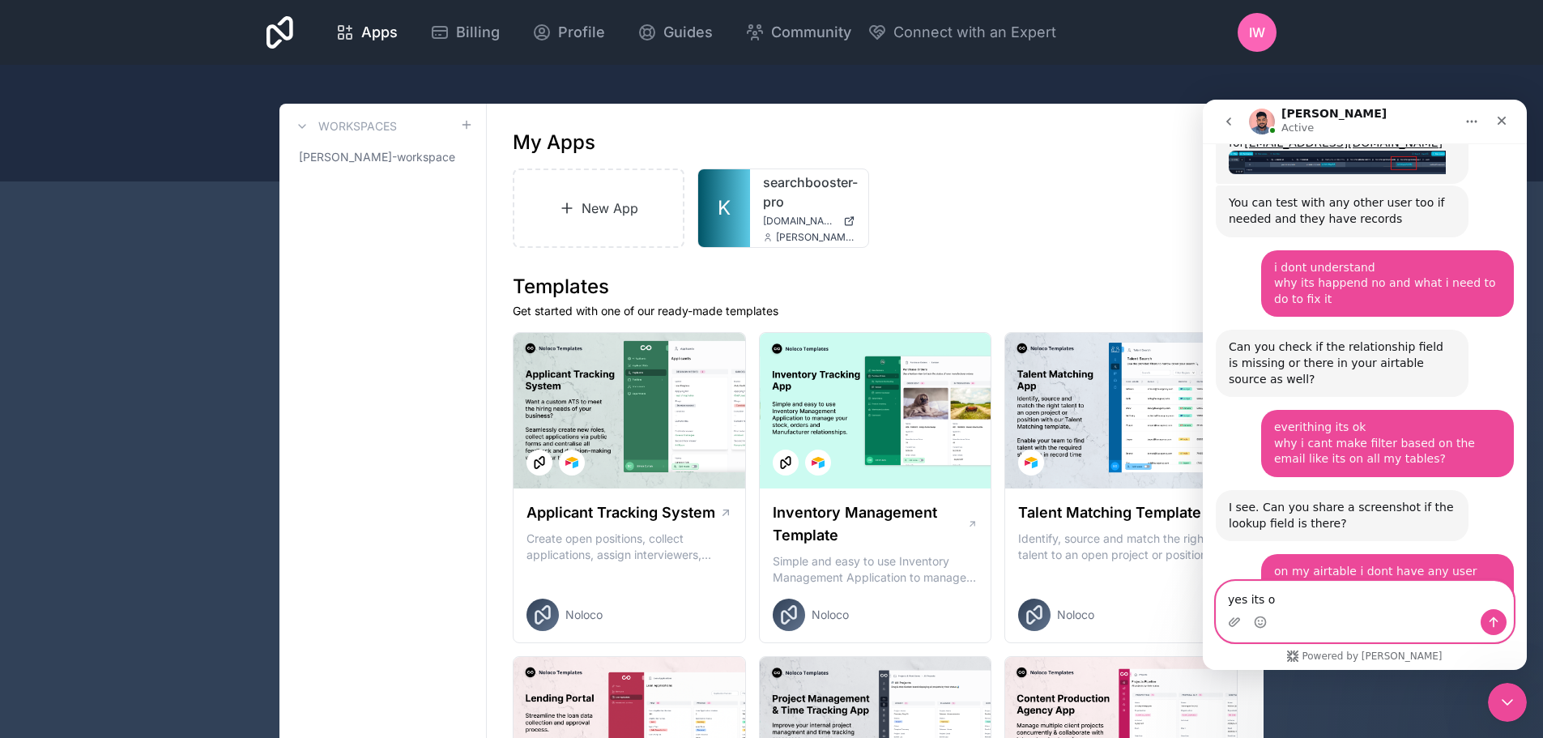
type textarea "yes its ok"
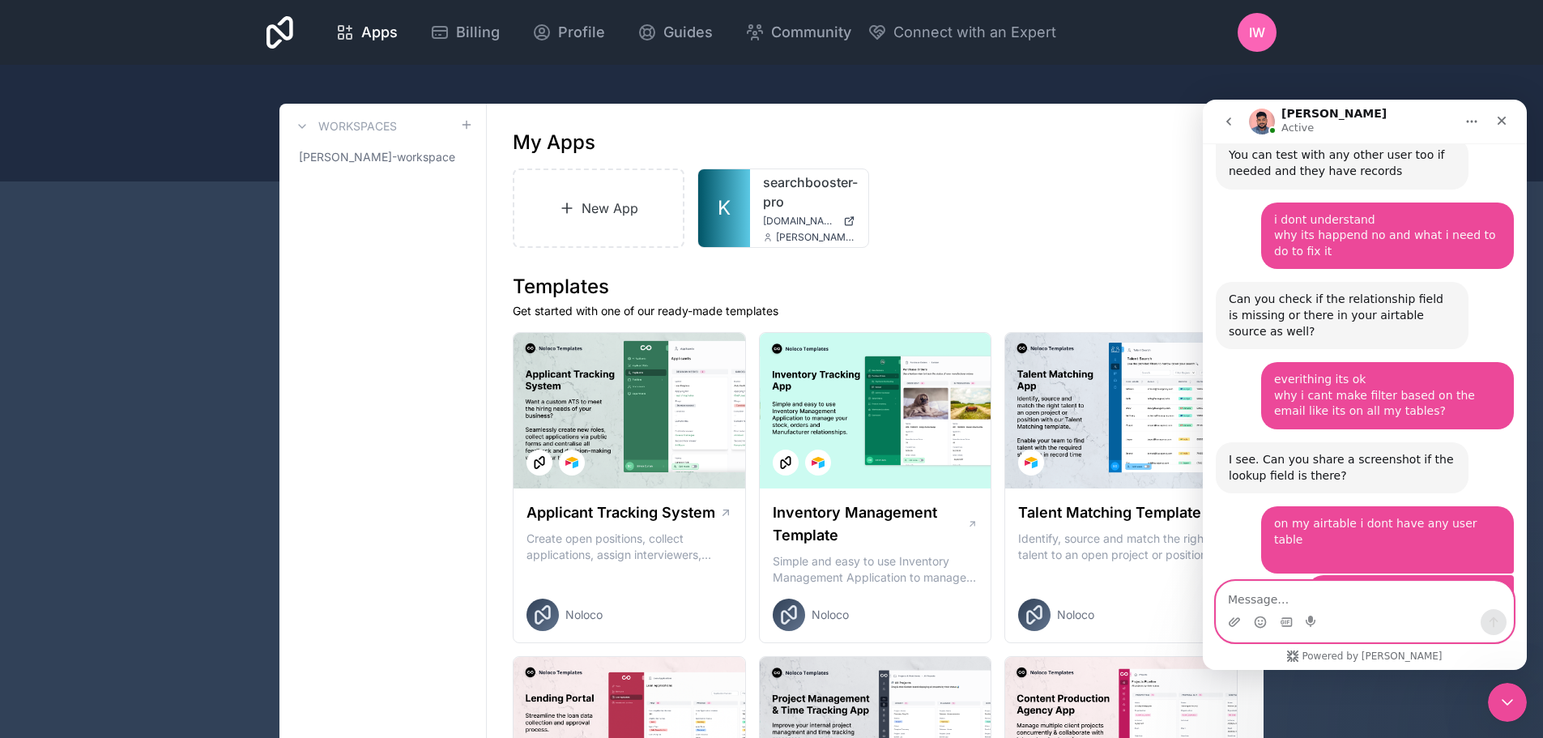
click at [1321, 592] on textarea "Message…" at bounding box center [1365, 596] width 297 height 28
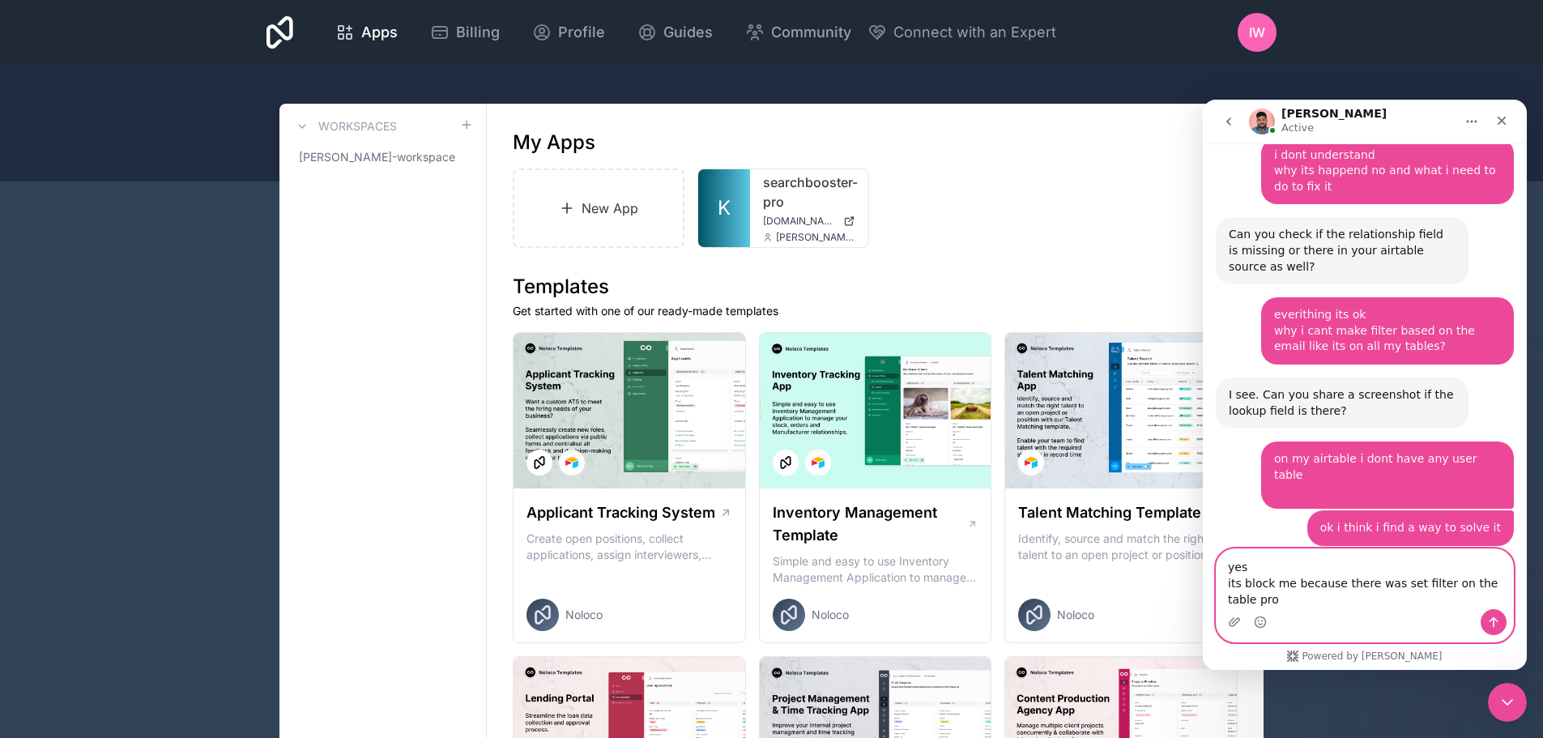
scroll to position [5909, 0]
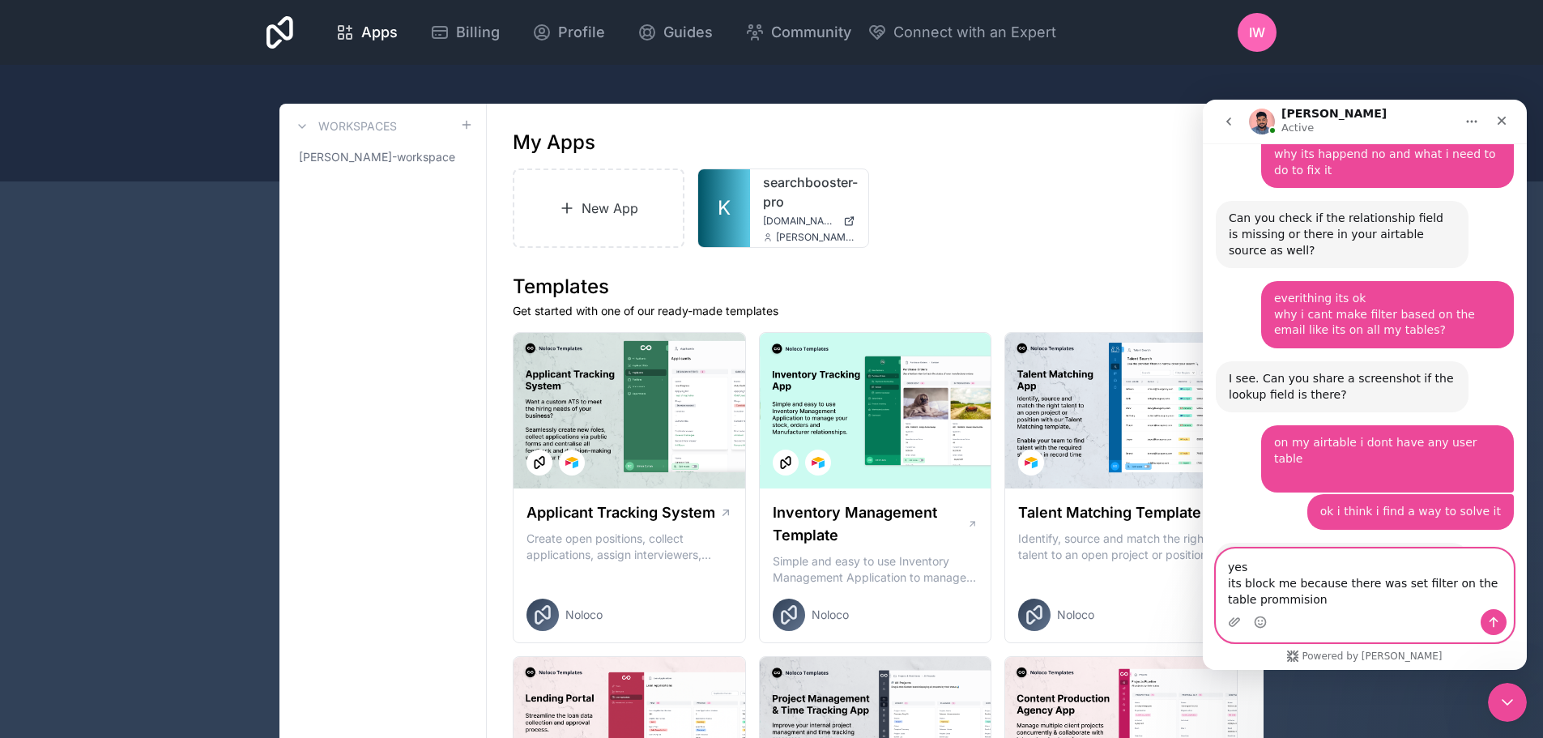
type textarea "yes its block me because there was set filter on the table prommision"
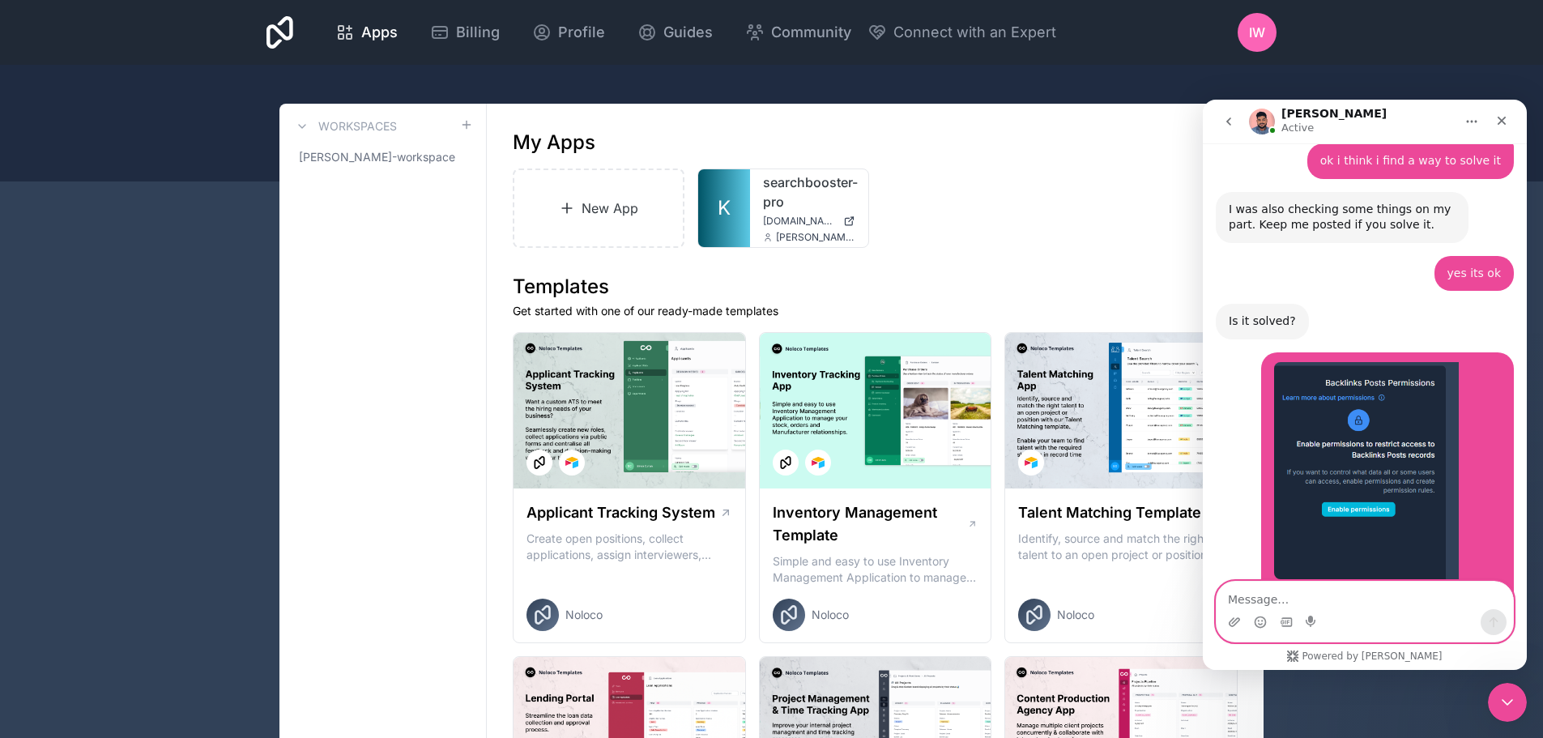
scroll to position [6315, 0]
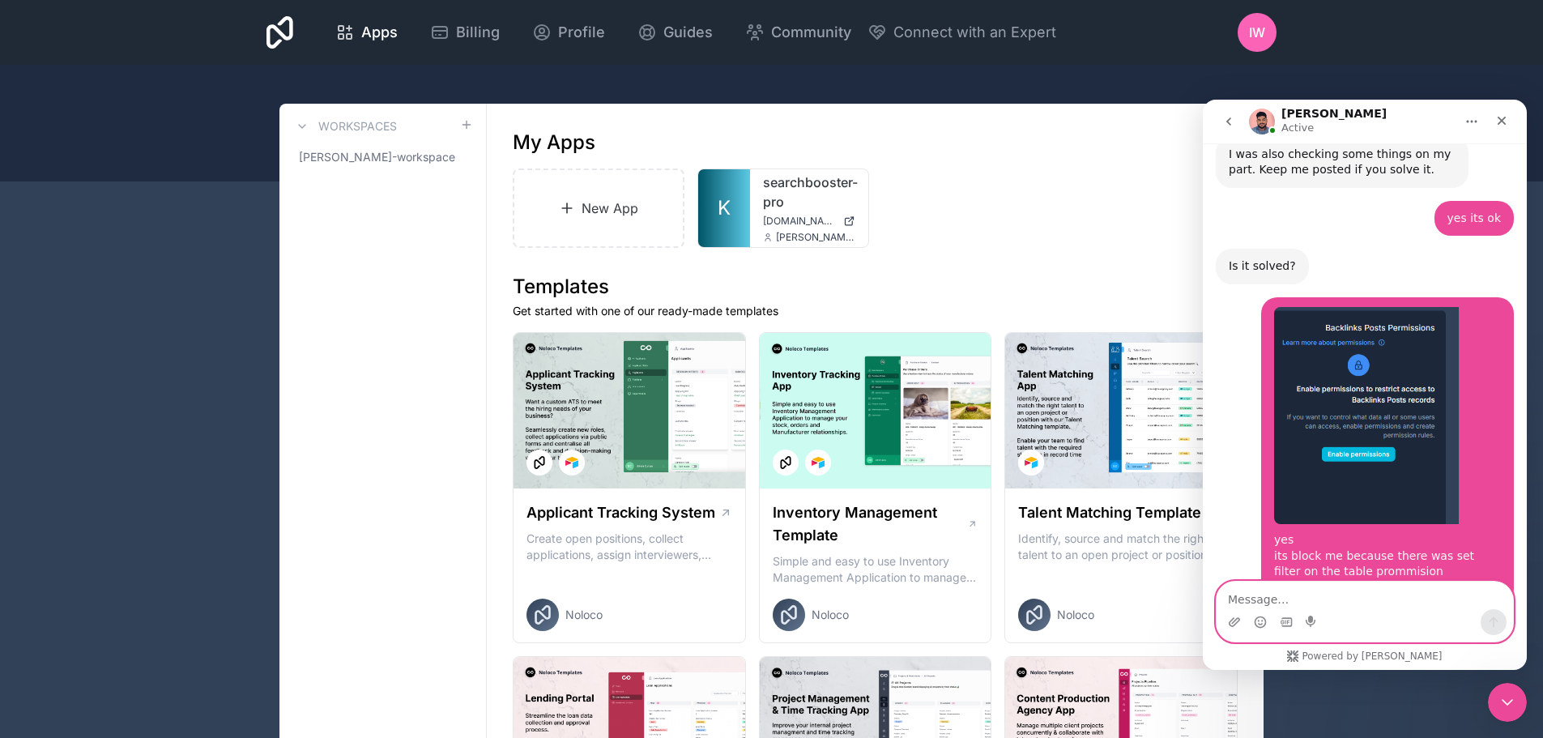
click at [1361, 594] on textarea "Message…" at bounding box center [1365, 596] width 297 height 28
type textarea "ok thank you for your time"
